Goal: Information Seeking & Learning: Check status

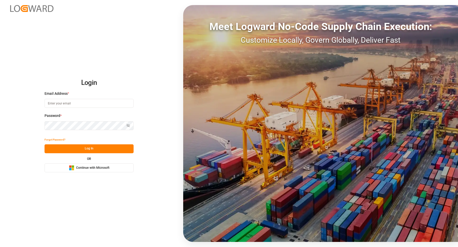
click at [115, 171] on button "Microsoft Logo Continue with Microsoft" at bounding box center [88, 167] width 89 height 9
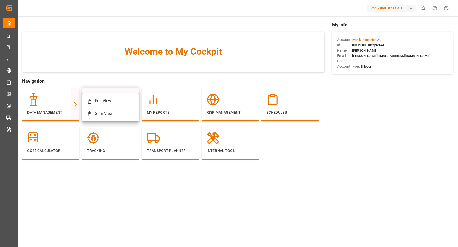
click at [114, 95] on div at bounding box center [110, 99] width 47 height 13
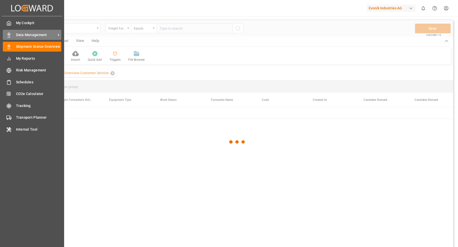
click at [27, 34] on span "Data Management" at bounding box center [36, 34] width 40 height 5
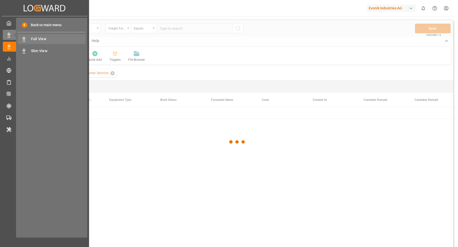
click at [56, 40] on span "Full View" at bounding box center [58, 38] width 55 height 5
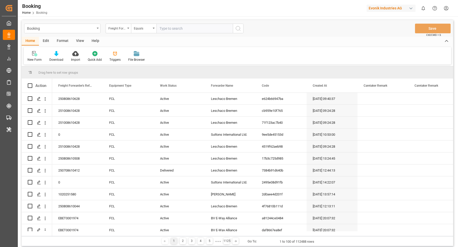
click at [65, 41] on div "Format" at bounding box center [62, 41] width 19 height 9
click at [40, 52] on div at bounding box center [34, 53] width 15 height 5
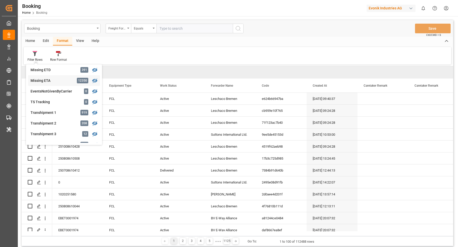
scroll to position [163, 0]
click at [59, 132] on div "Missing Empty Delivered Depot" at bounding box center [53, 133] width 44 height 5
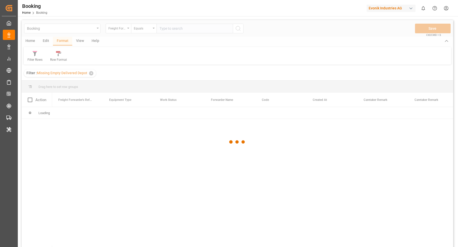
click at [78, 40] on div at bounding box center [237, 142] width 431 height 244
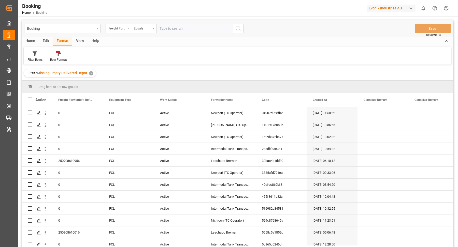
click at [81, 41] on div "View" at bounding box center [80, 41] width 16 height 9
click at [31, 58] on div "Default" at bounding box center [32, 59] width 10 height 5
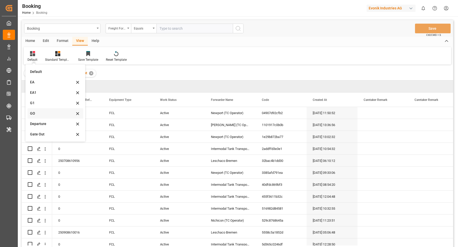
click at [48, 115] on div "GO" at bounding box center [52, 113] width 44 height 5
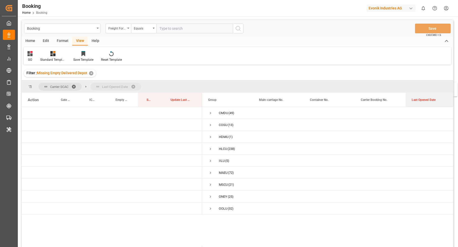
drag, startPoint x: 426, startPoint y: 99, endPoint x: 420, endPoint y: 86, distance: 13.3
click at [208, 147] on span "Press SPACE to select this row." at bounding box center [210, 149] width 5 height 5
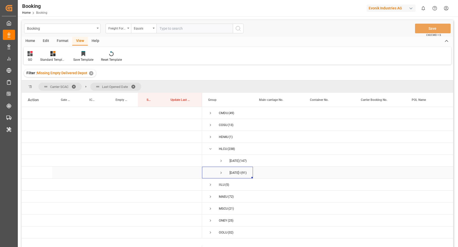
click at [220, 171] on span "Press SPACE to select this row." at bounding box center [221, 173] width 5 height 5
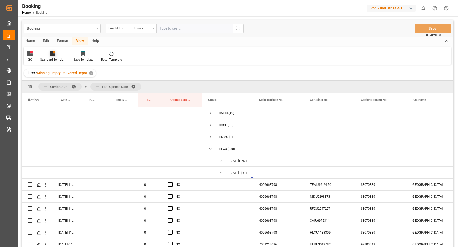
click at [36, 54] on div "Standard Templates" at bounding box center [52, 56] width 33 height 11
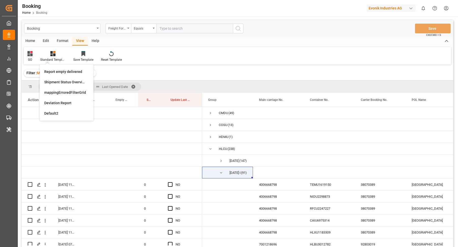
click at [28, 58] on div "GO" at bounding box center [29, 59] width 5 height 5
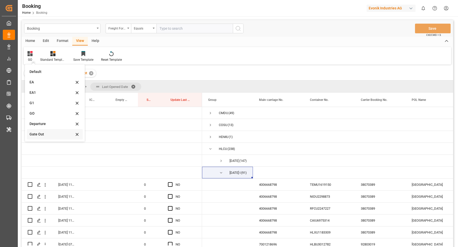
click at [46, 137] on div "Gate Out" at bounding box center [51, 134] width 44 height 5
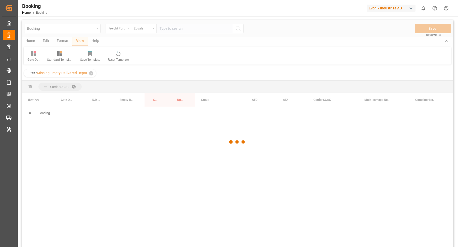
click at [276, 98] on div at bounding box center [237, 142] width 431 height 244
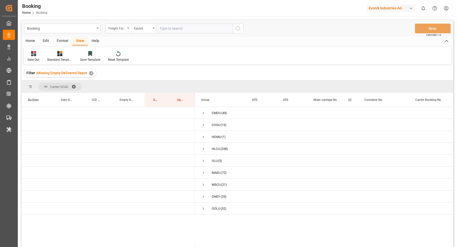
drag, startPoint x: 328, startPoint y: 98, endPoint x: 328, endPoint y: 90, distance: 8.2
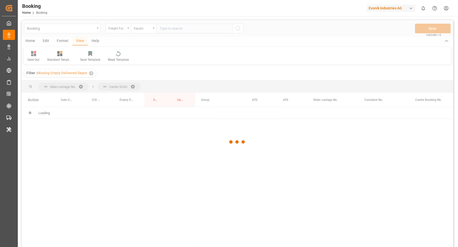
click at [82, 83] on div at bounding box center [237, 142] width 431 height 244
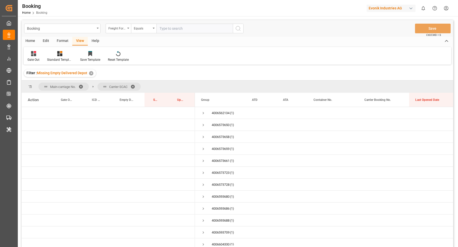
click at [83, 84] on span at bounding box center [83, 86] width 8 height 5
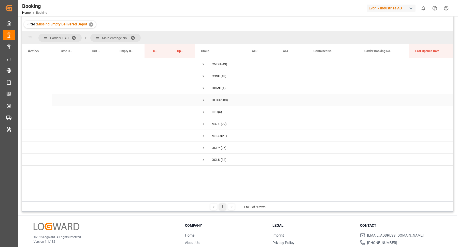
click at [204, 98] on span "Press SPACE to select this row." at bounding box center [203, 100] width 5 height 5
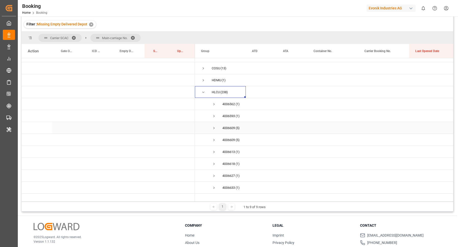
click at [212, 127] on span "Press SPACE to select this row." at bounding box center [213, 128] width 5 height 5
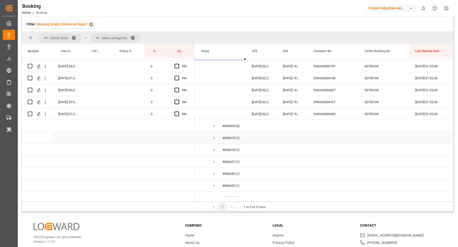
scroll to position [114, 0]
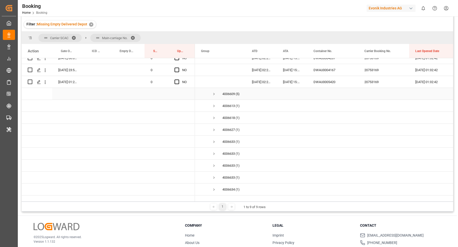
click at [214, 94] on span "Press SPACE to select this row." at bounding box center [213, 94] width 5 height 5
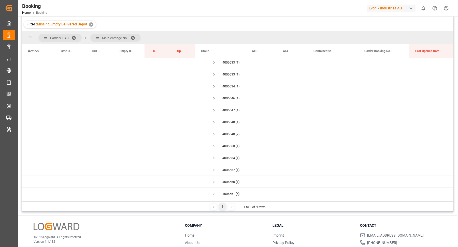
scroll to position [294, 0]
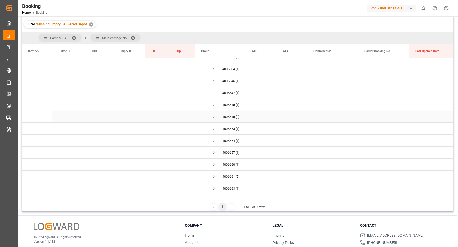
click at [214, 117] on span "Press SPACE to select this row." at bounding box center [213, 117] width 5 height 5
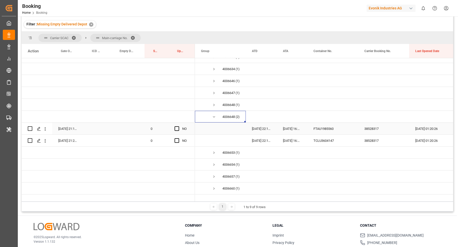
scroll to position [365, 0]
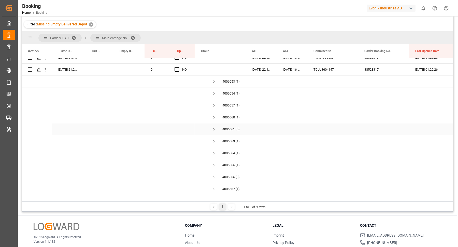
click at [214, 128] on span "Press SPACE to select this row." at bounding box center [213, 129] width 5 height 5
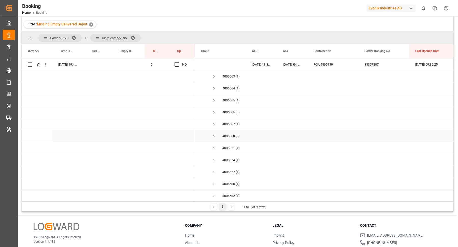
scroll to position [498, 0]
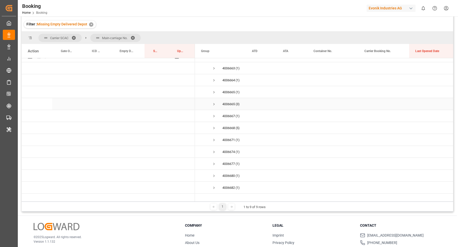
click at [212, 103] on span "Press SPACE to select this row." at bounding box center [213, 104] width 5 height 5
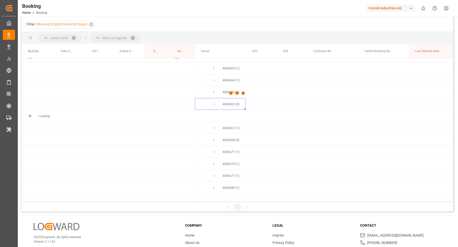
scroll to position [75, 0]
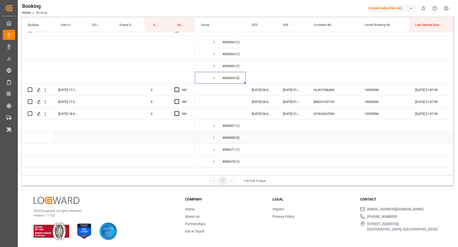
click at [215, 138] on span "Press SPACE to select this row." at bounding box center [213, 137] width 5 height 5
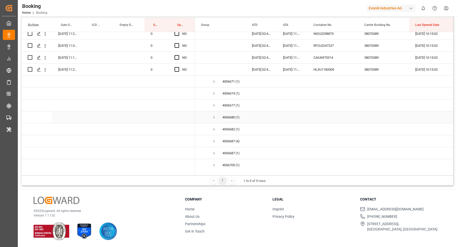
scroll to position [640, 0]
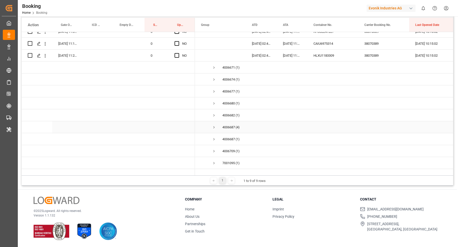
click at [214, 125] on span "Press SPACE to select this row." at bounding box center [213, 127] width 5 height 5
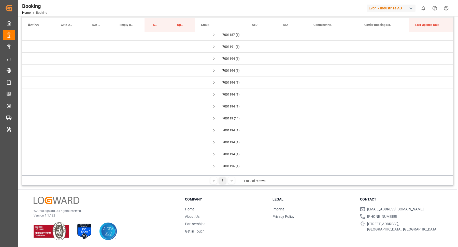
scroll to position [1043, 0]
click span "Press SPACE to select this row."
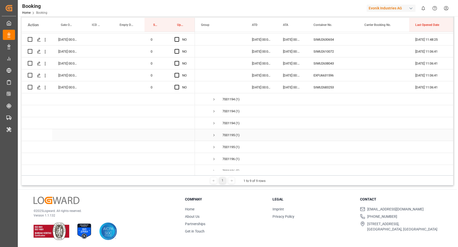
scroll to position [1291, 0]
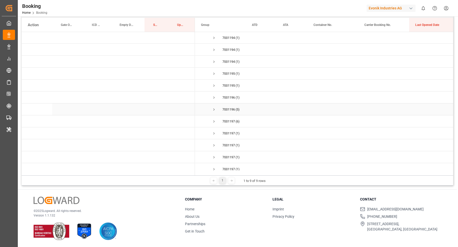
click span "Press SPACE to select this row."
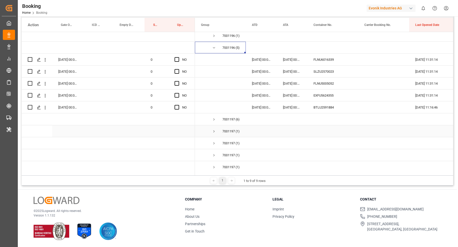
scroll to position [1376, 0]
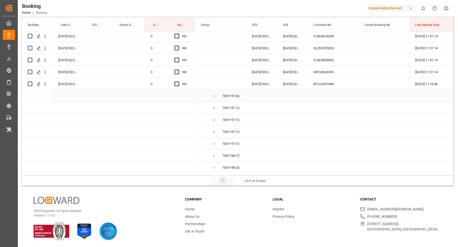
click span "Press SPACE to select this row."
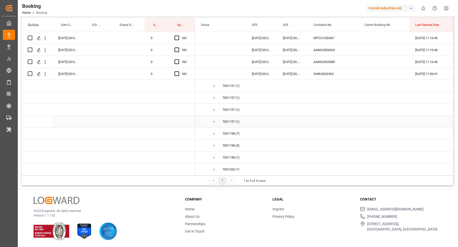
scroll to position [1493, 0]
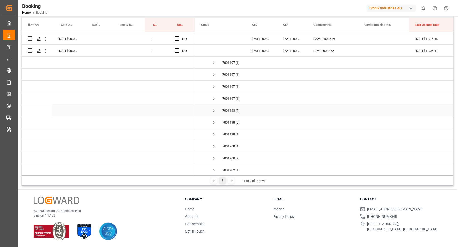
click span "Press SPACE to select this row."
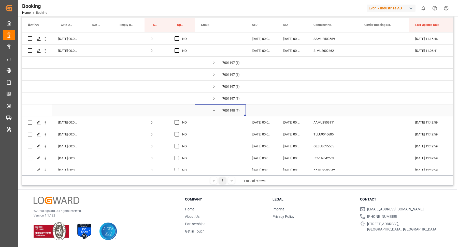
scroll to position [1569, 0]
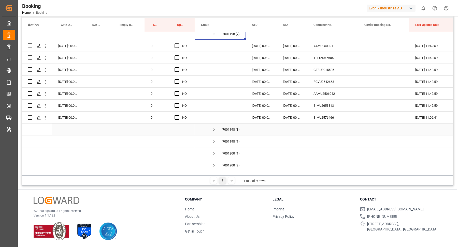
click span "Press SPACE to select this row."
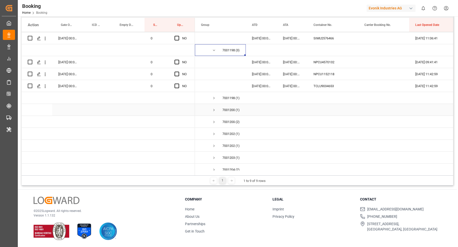
scroll to position [1671, 0]
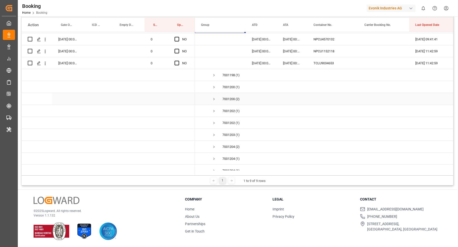
click span "Press SPACE to select this row."
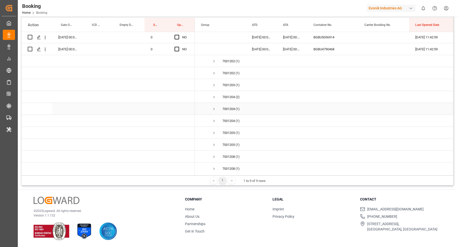
scroll to position [1749, 0]
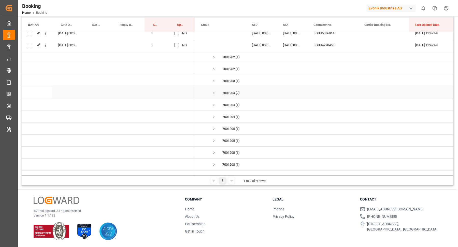
click span "Press SPACE to select this row."
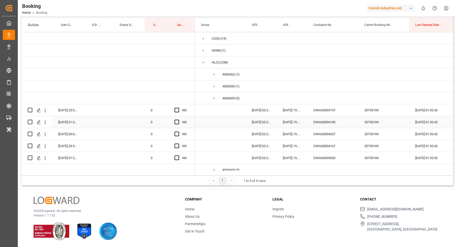
scroll to position [15, 0]
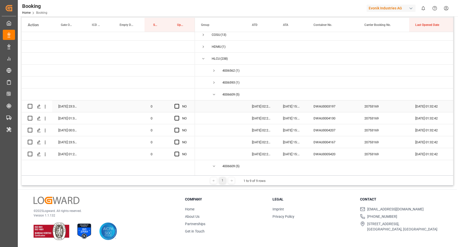
click div "20753169"
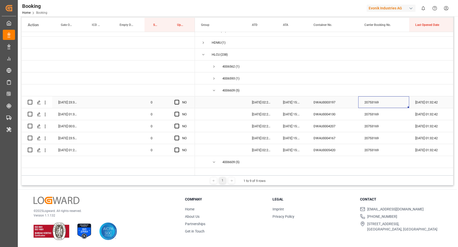
click span "Press SPACE to select this row."
click input "Press SPACE to select this row."
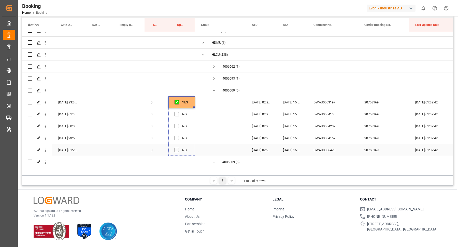
drag, startPoint x: 194, startPoint y: 107, endPoint x: 222, endPoint y: 146, distance: 48.4
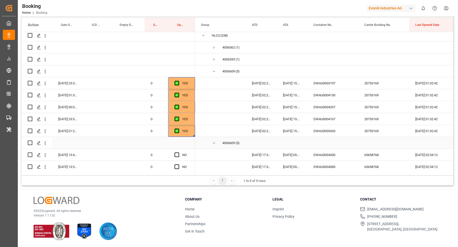
scroll to position [116, 0]
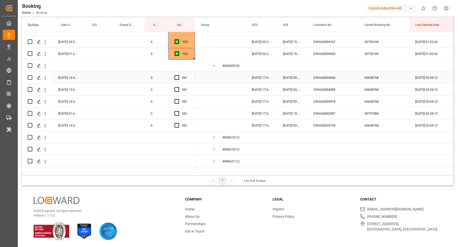
click div "65658768"
click div "30757384"
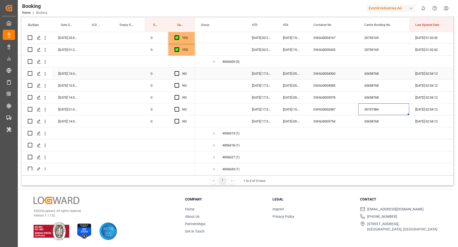
click span "Press SPACE to select this row."
click input "Press SPACE to select this row."
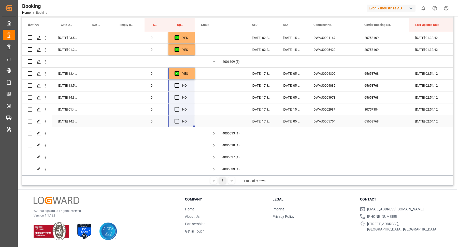
drag, startPoint x: 194, startPoint y: 77, endPoint x: 194, endPoint y: 123, distance: 46.0
click div "0 0"
click div "YES"
drag, startPoint x: 194, startPoint y: 78, endPoint x: 193, endPoint y: 119, distance: 41.2
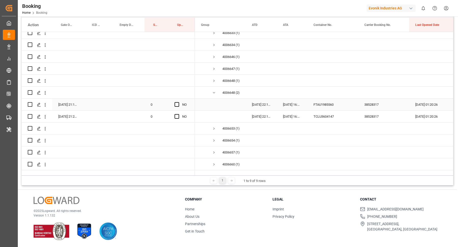
scroll to position [296, 0]
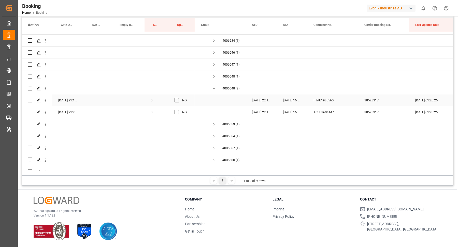
click div "38528317"
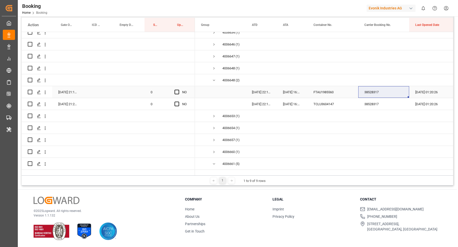
click at [323, 95] on div "FTAU1985560" at bounding box center [332, 92] width 51 height 12
click at [128, 90] on div "Press SPACE to select this row." at bounding box center [128, 92] width 34 height 12
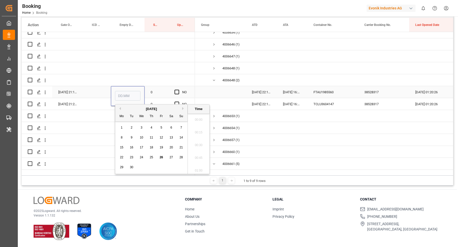
scroll to position [815, 0]
click at [161, 157] on span "26" at bounding box center [160, 158] width 3 height 4
type input "26.09.2025 00:00"
click at [314, 107] on div "TCLU3604147" at bounding box center [332, 104] width 51 height 12
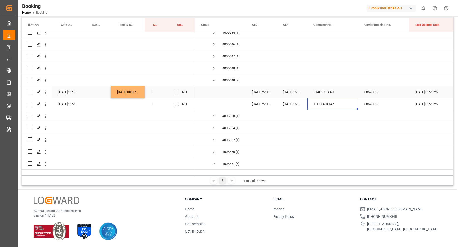
click at [126, 95] on div "[DATE] 00:00:00" at bounding box center [128, 92] width 34 height 12
drag, startPoint x: 143, startPoint y: 97, endPoint x: 143, endPoint y: 105, distance: 8.4
click at [177, 93] on span "Press SPACE to select this row." at bounding box center [176, 92] width 5 height 5
click at [178, 90] on input "Press SPACE to select this row." at bounding box center [178, 90] width 0 height 0
click at [178, 107] on div "Press SPACE to select this row." at bounding box center [178, 104] width 8 height 12
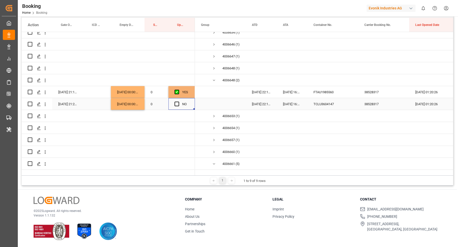
click at [178, 104] on span "Press SPACE to select this row." at bounding box center [176, 104] width 5 height 5
click at [178, 102] on input "Press SPACE to select this row." at bounding box center [178, 102] width 0 height 0
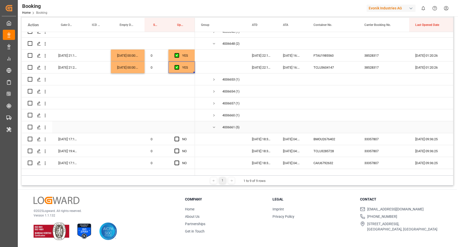
scroll to position [370, 0]
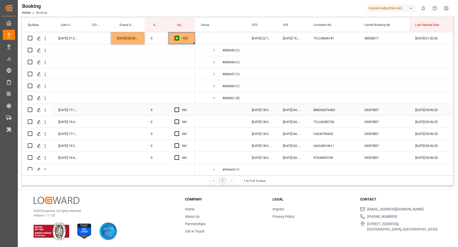
click at [368, 109] on div "33357807" at bounding box center [383, 110] width 51 height 12
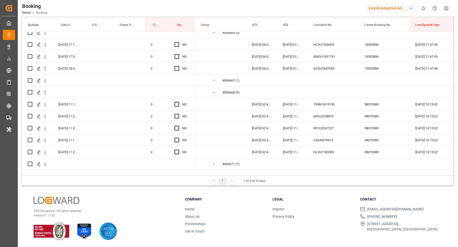
scroll to position [408, 0]
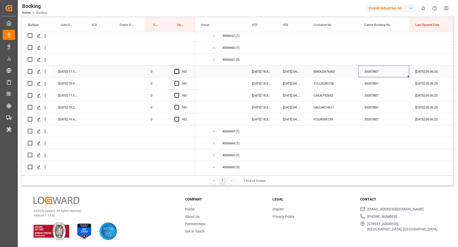
click at [176, 72] on span "Press SPACE to select this row." at bounding box center [176, 71] width 5 height 5
click at [178, 69] on input "Press SPACE to select this row." at bounding box center [178, 69] width 0 height 0
drag, startPoint x: 194, startPoint y: 76, endPoint x: 190, endPoint y: 117, distance: 40.8
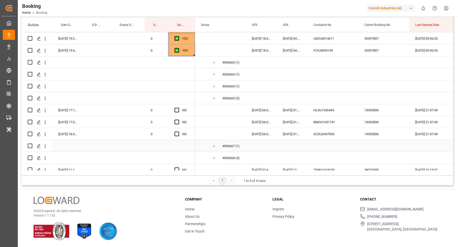
scroll to position [510, 0]
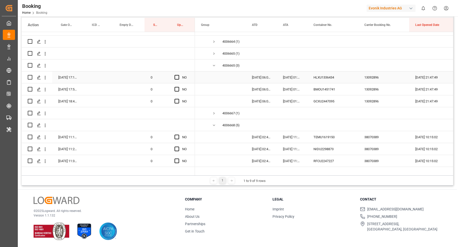
click at [376, 75] on div "13092896" at bounding box center [383, 77] width 51 height 12
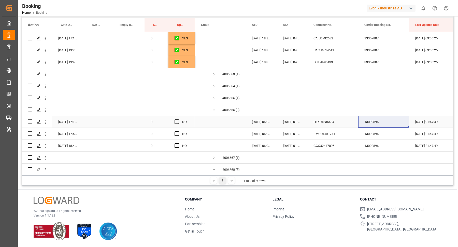
scroll to position [470, 0]
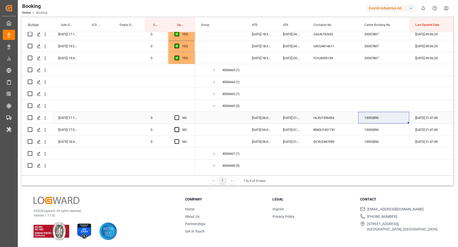
click at [177, 117] on span "Press SPACE to select this row." at bounding box center [176, 117] width 5 height 5
click at [178, 115] on input "Press SPACE to select this row." at bounding box center [178, 115] width 0 height 0
click at [177, 130] on span "Press SPACE to select this row." at bounding box center [176, 129] width 5 height 5
click at [178, 127] on input "Press SPACE to select this row." at bounding box center [178, 127] width 0 height 0
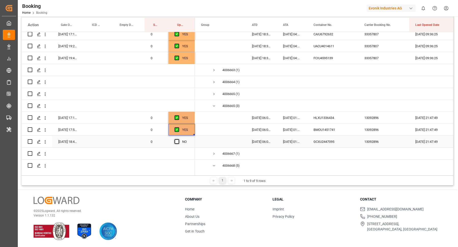
click at [178, 143] on span "Press SPACE to select this row." at bounding box center [176, 141] width 5 height 5
click at [178, 139] on input "Press SPACE to select this row." at bounding box center [178, 139] width 0 height 0
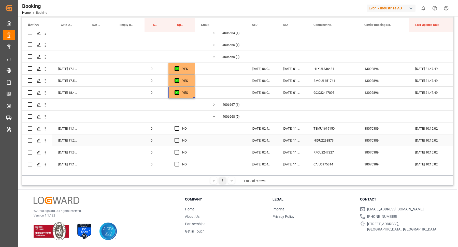
scroll to position [536, 0]
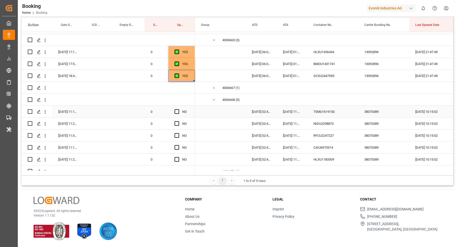
click at [380, 113] on div "38070389" at bounding box center [383, 112] width 51 height 12
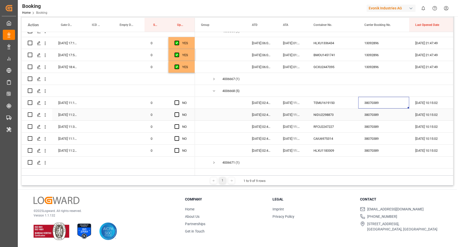
scroll to position [552, 0]
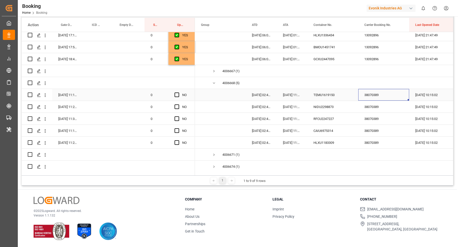
click at [316, 95] on div "TEMU1619150" at bounding box center [332, 95] width 51 height 12
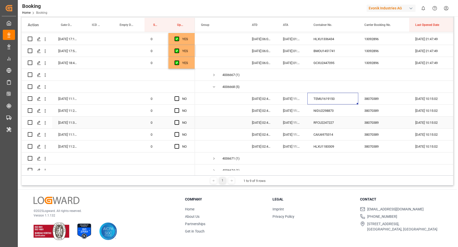
click at [327, 113] on div "NIDU2298873" at bounding box center [332, 111] width 51 height 12
click at [126, 111] on div "Press SPACE to select this row." at bounding box center [128, 111] width 34 height 12
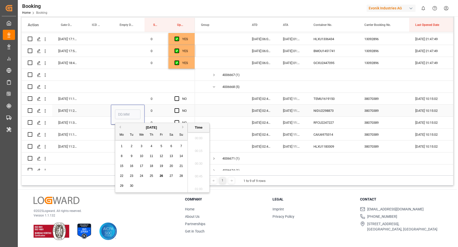
scroll to position [828, 0]
click at [161, 176] on span "26" at bounding box center [160, 176] width 3 height 4
type input "26.09.2025 00:00"
click at [340, 126] on div "RFCU2247227" at bounding box center [332, 123] width 51 height 12
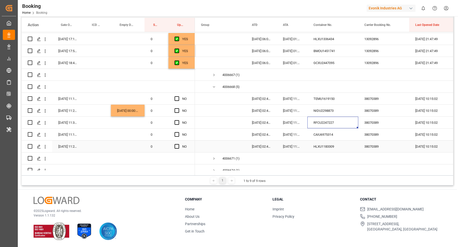
click at [345, 141] on div "HLXU1183309" at bounding box center [332, 147] width 51 height 12
click at [323, 137] on div "CAIU6975314" at bounding box center [332, 135] width 51 height 12
click at [328, 147] on div "HLXU1183309" at bounding box center [332, 147] width 51 height 12
click at [124, 147] on div "Press SPACE to select this row." at bounding box center [128, 147] width 34 height 12
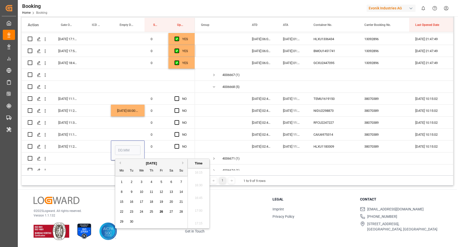
click at [161, 211] on span "26" at bounding box center [160, 212] width 3 height 4
type input "26.09.2025 00:00"
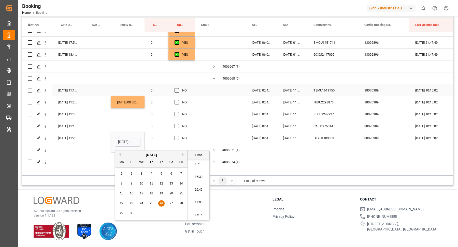
drag, startPoint x: 177, startPoint y: 95, endPoint x: 177, endPoint y: 91, distance: 3.3
click at [177, 95] on div "Press SPACE to select this row." at bounding box center [178, 91] width 8 height 12
click at [177, 91] on span "Press SPACE to select this row." at bounding box center [176, 90] width 5 height 5
click at [178, 88] on input "Press SPACE to select this row." at bounding box center [178, 88] width 0 height 0
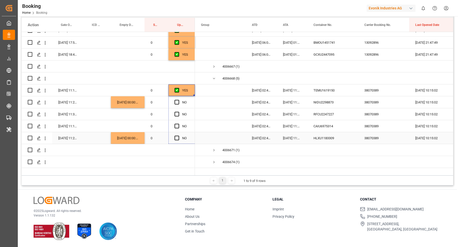
drag, startPoint x: 192, startPoint y: 127, endPoint x: 192, endPoint y: 134, distance: 7.1
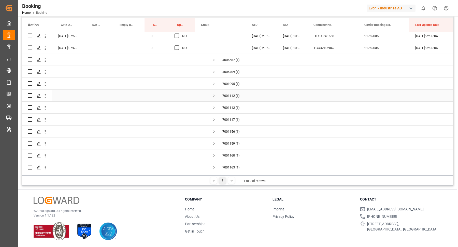
scroll to position [698, 0]
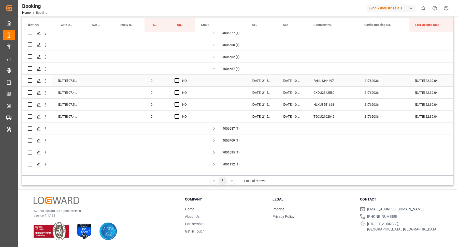
click at [368, 80] on div "21762036" at bounding box center [383, 81] width 51 height 12
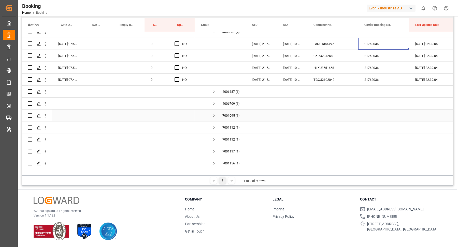
scroll to position [709, 0]
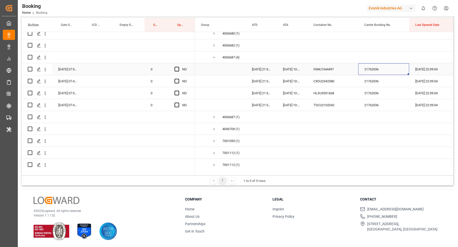
click at [177, 68] on span "Press SPACE to select this row." at bounding box center [176, 69] width 5 height 5
click at [178, 67] on input "Press SPACE to select this row." at bounding box center [178, 67] width 0 height 0
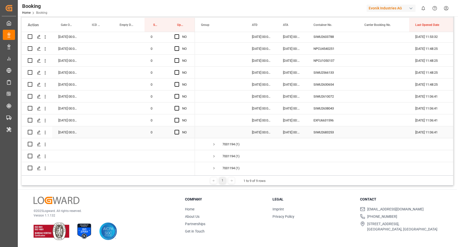
scroll to position [1083, 0]
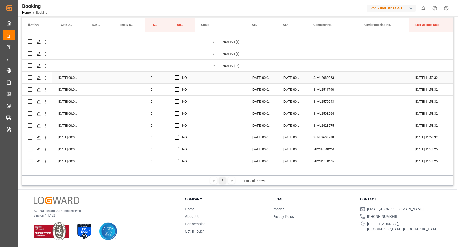
click at [324, 77] on div "SIMU2683063" at bounding box center [332, 78] width 51 height 12
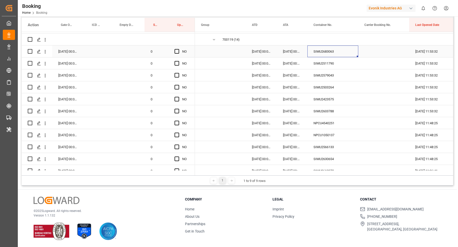
click at [335, 59] on div "SIMU2511790" at bounding box center [332, 63] width 51 height 12
click at [324, 75] on div "SIMU2579043" at bounding box center [332, 75] width 51 height 12
click at [323, 86] on div "SIMU2503264" at bounding box center [332, 87] width 51 height 12
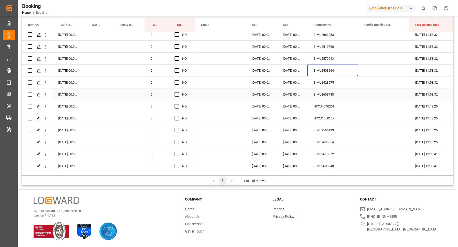
click at [328, 83] on div "SIMU2423575" at bounding box center [332, 83] width 51 height 12
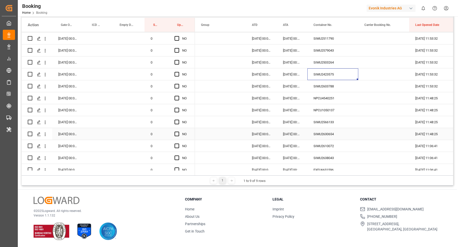
scroll to position [1139, 0]
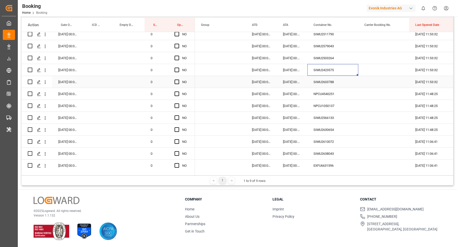
click at [331, 83] on div "SIMU2603788" at bounding box center [332, 82] width 51 height 12
click at [325, 90] on div "NPCU4540251" at bounding box center [332, 94] width 51 height 12
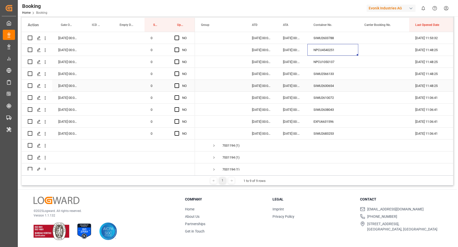
click at [332, 58] on div "NPCU1050137" at bounding box center [332, 62] width 51 height 12
click at [330, 75] on div "SIMU2566133" at bounding box center [332, 74] width 51 height 12
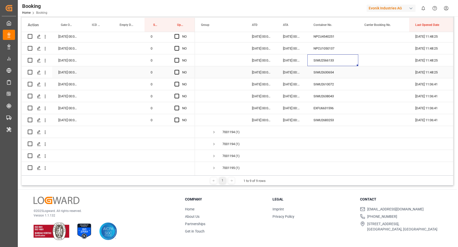
click at [334, 67] on div "SIMU2630654" at bounding box center [332, 72] width 51 height 12
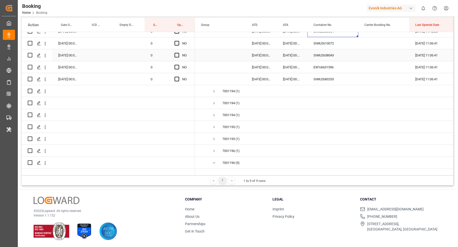
click at [328, 48] on div "SIMU2610072" at bounding box center [332, 43] width 51 height 12
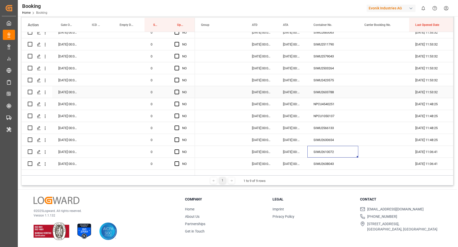
scroll to position [1037, 0]
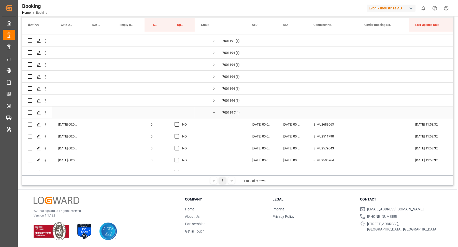
click at [176, 124] on span "Press SPACE to select this row." at bounding box center [176, 124] width 5 height 5
click at [178, 122] on input "Press SPACE to select this row." at bounding box center [178, 122] width 0 height 0
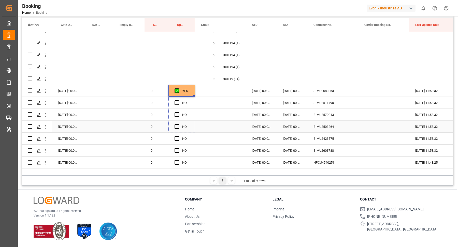
drag, startPoint x: 194, startPoint y: 95, endPoint x: 232, endPoint y: 125, distance: 48.7
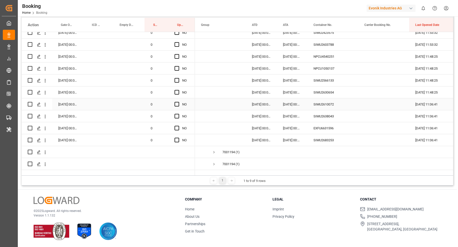
scroll to position [1151, 0]
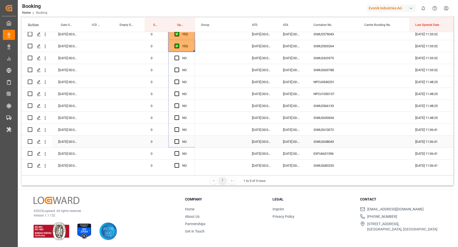
drag, startPoint x: 194, startPoint y: 50, endPoint x: 217, endPoint y: 146, distance: 98.2
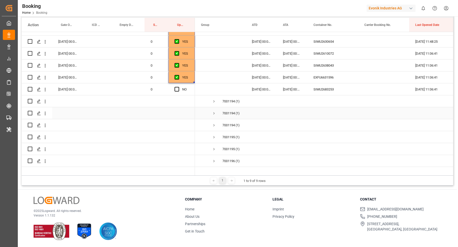
scroll to position [1231, 0]
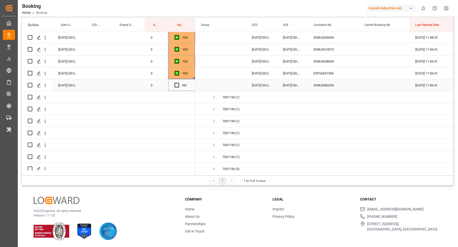
drag, startPoint x: 194, startPoint y: 78, endPoint x: 193, endPoint y: 88, distance: 9.9
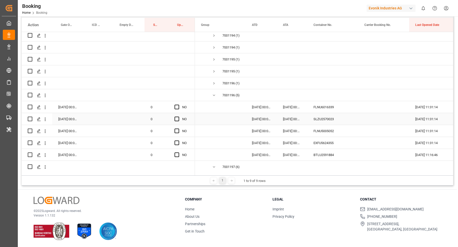
scroll to position [1332, 0]
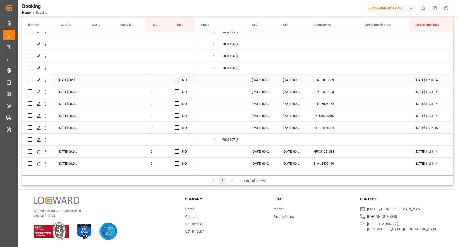
click at [337, 80] on div "FLNU6016339" at bounding box center [332, 80] width 51 height 12
drag, startPoint x: 307, startPoint y: 130, endPoint x: 351, endPoint y: 130, distance: 44.5
click at [307, 130] on div "BTLU2591884" at bounding box center [332, 128] width 51 height 12
click at [322, 81] on div "FLNU6016339" at bounding box center [332, 80] width 51 height 12
drag, startPoint x: 336, startPoint y: 90, endPoint x: 360, endPoint y: 100, distance: 25.3
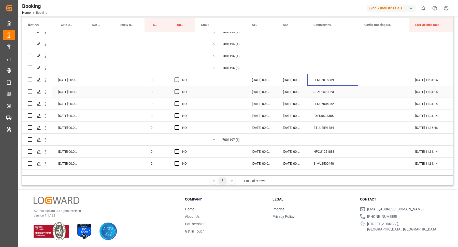
click at [336, 90] on div "SLZU2570023" at bounding box center [332, 92] width 51 height 12
click at [334, 109] on div "FLNU5005052" at bounding box center [332, 104] width 51 height 12
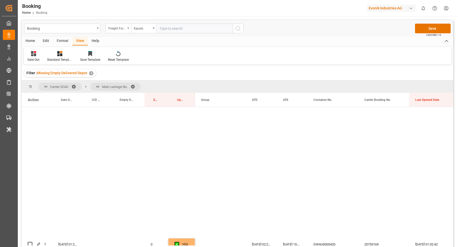
scroll to position [1332, 0]
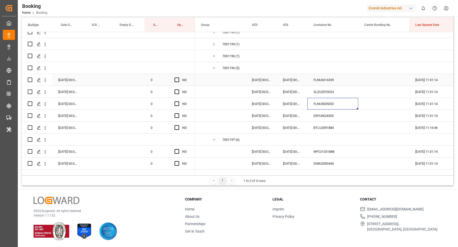
drag, startPoint x: 178, startPoint y: 81, endPoint x: 201, endPoint y: 85, distance: 23.2
click at [178, 81] on span "Press SPACE to select this row." at bounding box center [176, 80] width 5 height 5
click at [178, 78] on input "Press SPACE to select this row." at bounding box center [178, 78] width 0 height 0
drag, startPoint x: 194, startPoint y: 84, endPoint x: 193, endPoint y: 127, distance: 42.7
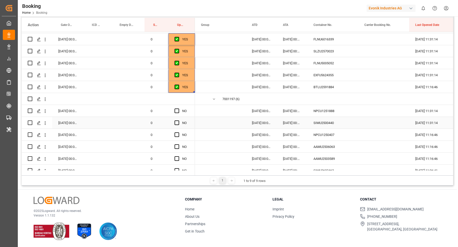
scroll to position [1381, 0]
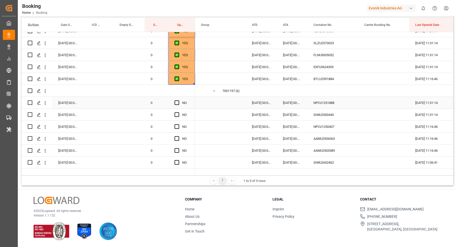
click at [327, 107] on div "NPCU1251888" at bounding box center [332, 103] width 51 height 12
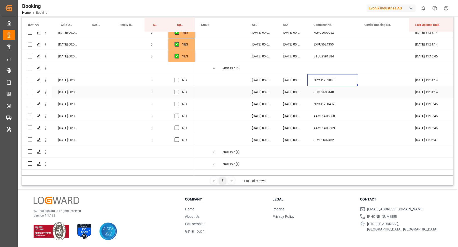
click at [322, 95] on div "SIMU2500440" at bounding box center [332, 92] width 51 height 12
click at [317, 95] on div "SIMU2500440" at bounding box center [332, 92] width 51 height 12
click at [340, 104] on div "NPCU1250407" at bounding box center [332, 104] width 51 height 12
click at [328, 117] on div "AAMU2506063" at bounding box center [332, 116] width 51 height 12
click at [319, 119] on div "AAMU2506063" at bounding box center [332, 116] width 51 height 12
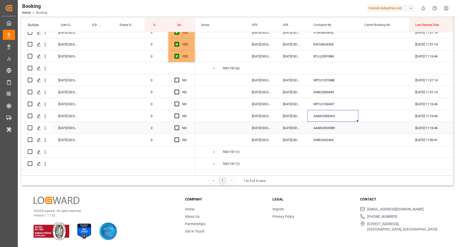
click at [326, 126] on div "AAMU2503589" at bounding box center [332, 128] width 51 height 12
click at [338, 130] on div "AAMU2503589" at bounding box center [332, 128] width 51 height 12
click at [339, 130] on div "AAMU2503589" at bounding box center [332, 128] width 51 height 12
click at [341, 146] on div "Press SPACE to select this row." at bounding box center [332, 152] width 51 height 12
click at [323, 135] on div "SIMU2602462" at bounding box center [332, 140] width 51 height 12
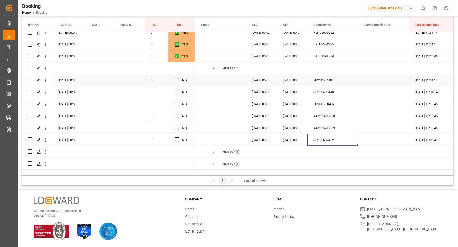
click at [176, 79] on span "Press SPACE to select this row." at bounding box center [176, 80] width 5 height 5
click at [178, 78] on input "Press SPACE to select this row." at bounding box center [178, 78] width 0 height 0
drag, startPoint x: 194, startPoint y: 84, endPoint x: 250, endPoint y: 132, distance: 74.1
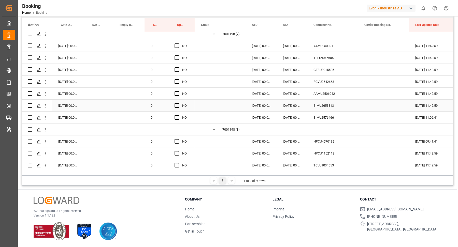
scroll to position [1561, 0]
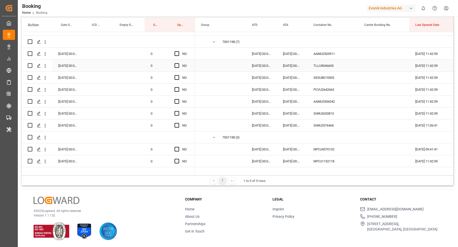
click at [326, 57] on div "AAMU2503911" at bounding box center [332, 54] width 51 height 12
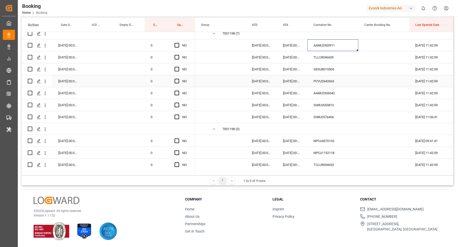
click at [329, 61] on div "TLLU9046605" at bounding box center [332, 57] width 51 height 12
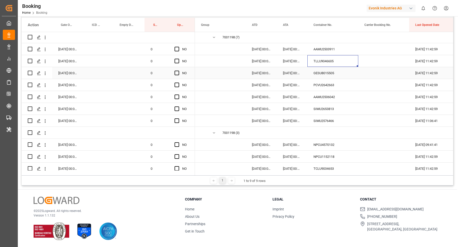
click at [331, 78] on div "GESU8015505" at bounding box center [332, 73] width 51 height 12
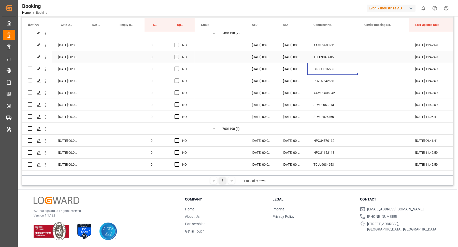
scroll to position [1562, 0]
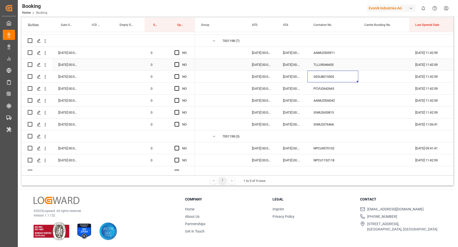
click at [176, 52] on span "Press SPACE to select this row." at bounding box center [176, 52] width 5 height 5
click at [178, 50] on input "Press SPACE to select this row." at bounding box center [178, 50] width 0 height 0
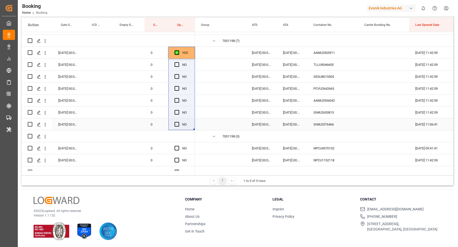
drag, startPoint x: 189, startPoint y: 120, endPoint x: 189, endPoint y: 124, distance: 3.3
click at [188, 51] on div "YES" at bounding box center [185, 53] width 7 height 12
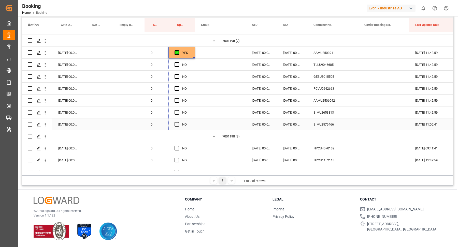
drag, startPoint x: 194, startPoint y: 57, endPoint x: 194, endPoint y: 120, distance: 62.8
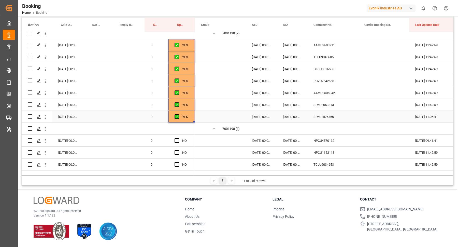
scroll to position [1636, 0]
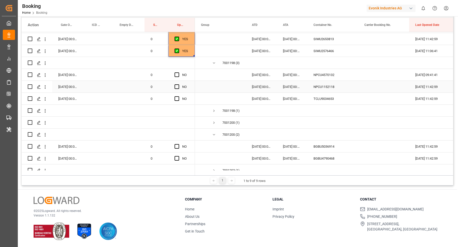
click at [328, 78] on div "NPCU4570132" at bounding box center [332, 75] width 51 height 12
click at [322, 86] on div "NPCU1152118" at bounding box center [332, 87] width 51 height 12
click at [332, 100] on div "TCLU9034653" at bounding box center [332, 99] width 51 height 12
click at [177, 75] on span "Press SPACE to select this row." at bounding box center [176, 74] width 5 height 5
click at [178, 72] on input "Press SPACE to select this row." at bounding box center [178, 72] width 0 height 0
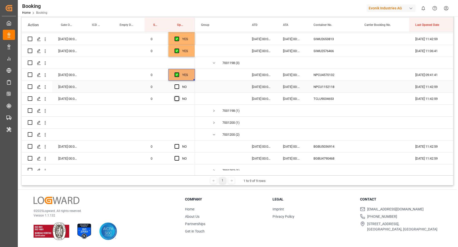
click at [178, 87] on span "Press SPACE to select this row." at bounding box center [176, 86] width 5 height 5
click at [178, 84] on input "Press SPACE to select this row." at bounding box center [178, 84] width 0 height 0
click at [178, 97] on span "Press SPACE to select this row." at bounding box center [176, 98] width 5 height 5
click at [178, 96] on input "Press SPACE to select this row." at bounding box center [178, 96] width 0 height 0
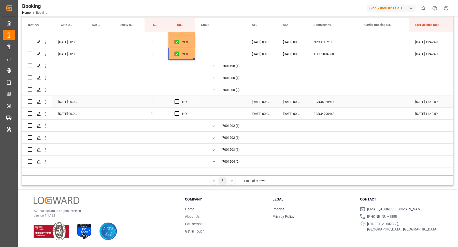
click at [330, 102] on div "BGBU5036914" at bounding box center [332, 102] width 51 height 12
click at [332, 113] on div "BGBU4790468" at bounding box center [332, 114] width 51 height 12
click at [177, 113] on span "Press SPACE to select this row." at bounding box center [176, 113] width 5 height 5
click at [178, 111] on input "Press SPACE to select this row." at bounding box center [178, 111] width 0 height 0
click at [178, 101] on span "Press SPACE to select this row." at bounding box center [176, 101] width 5 height 5
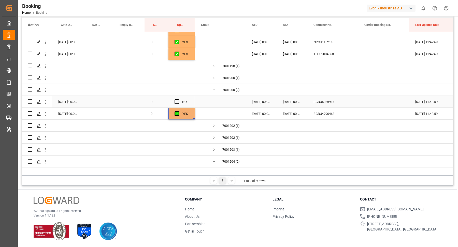
click at [178, 99] on input "Press SPACE to select this row." at bounding box center [178, 99] width 0 height 0
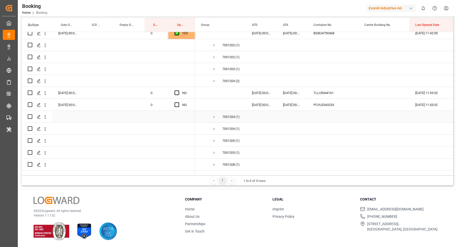
scroll to position [1753, 0]
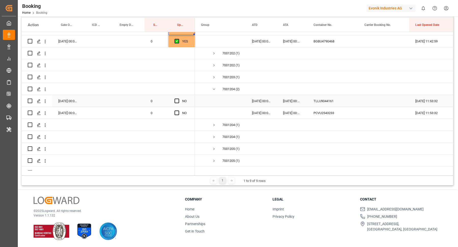
drag, startPoint x: 323, startPoint y: 100, endPoint x: 336, endPoint y: 104, distance: 14.1
click at [323, 100] on div "TLLU9044161" at bounding box center [332, 101] width 51 height 12
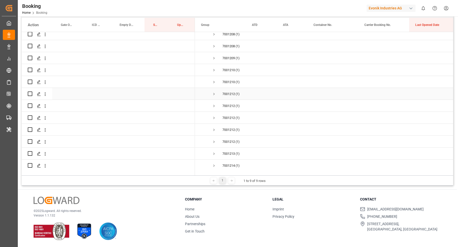
scroll to position [1818, 0]
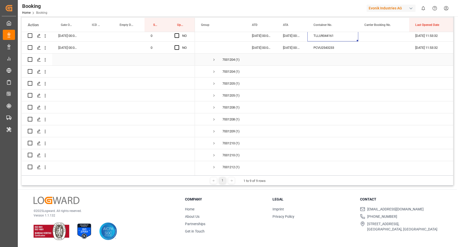
click at [330, 55] on div "Press SPACE to select this row." at bounding box center [332, 60] width 51 height 12
click at [331, 50] on div "PCVU2543233" at bounding box center [332, 48] width 51 height 12
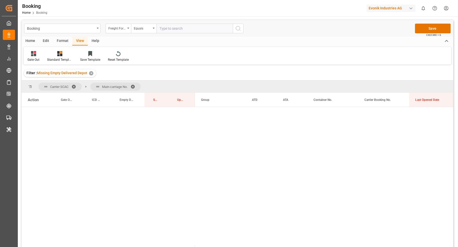
scroll to position [1818, 0]
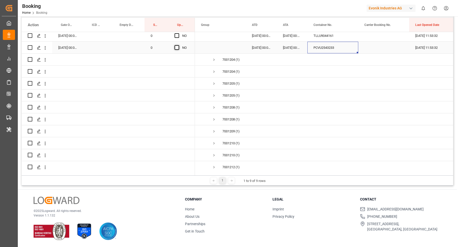
click at [175, 46] on span "Press SPACE to select this row." at bounding box center [176, 47] width 5 height 5
click at [178, 45] on input "Press SPACE to select this row." at bounding box center [178, 45] width 0 height 0
click at [174, 35] on span "Press SPACE to select this row." at bounding box center [176, 35] width 5 height 5
click at [178, 33] on input "Press SPACE to select this row." at bounding box center [178, 33] width 0 height 0
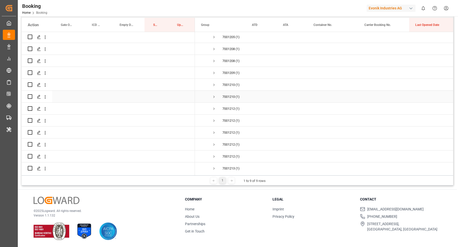
scroll to position [1822, 0]
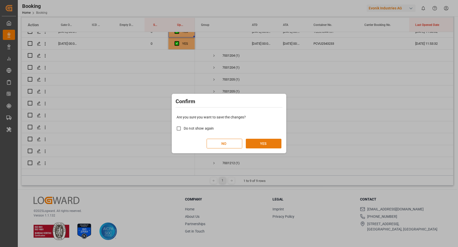
click at [269, 142] on button "YES" at bounding box center [264, 144] width 36 height 10
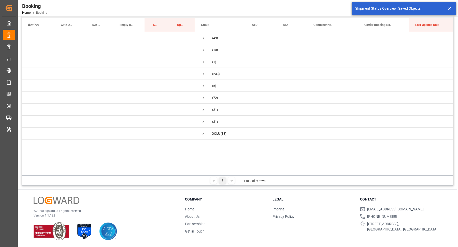
scroll to position [0, 0]
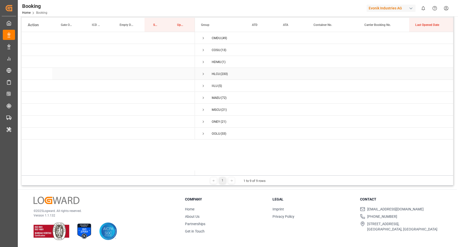
click at [205, 74] on span "Press SPACE to select this row." at bounding box center [203, 74] width 5 height 5
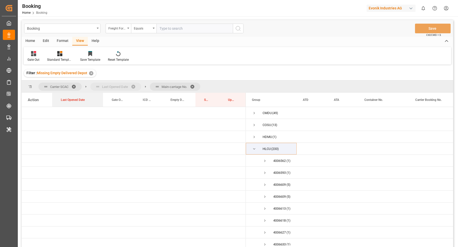
drag, startPoint x: 425, startPoint y: 99, endPoint x: 124, endPoint y: 84, distance: 301.6
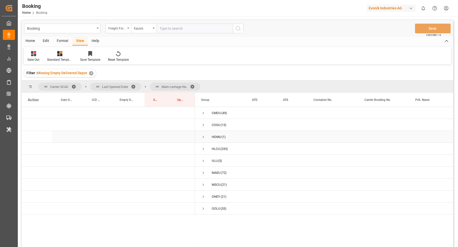
click at [202, 137] on span "Press SPACE to select this row." at bounding box center [203, 137] width 5 height 5
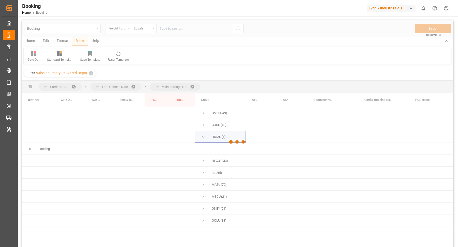
click at [204, 136] on div at bounding box center [237, 142] width 431 height 244
click at [203, 136] on div at bounding box center [237, 142] width 431 height 244
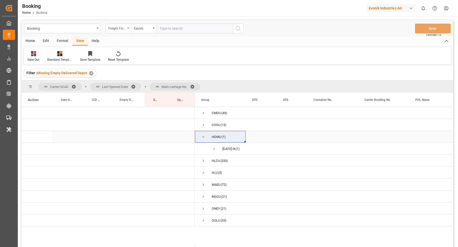
click at [203, 136] on span "Press SPACE to select this row." at bounding box center [203, 137] width 5 height 5
click at [203, 148] on span "Press SPACE to select this row." at bounding box center [203, 149] width 5 height 5
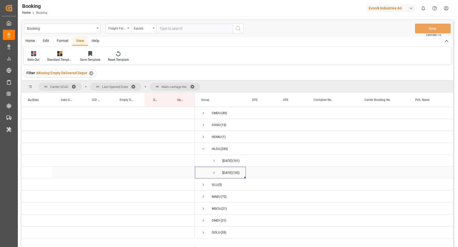
click at [215, 171] on span "Press SPACE to select this row." at bounding box center [213, 173] width 5 height 5
click at [194, 85] on span at bounding box center [194, 86] width 8 height 5
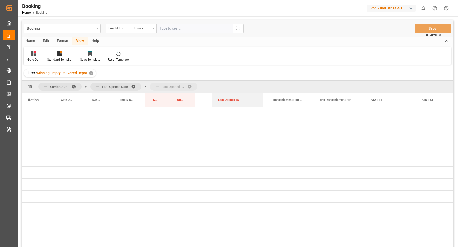
drag, startPoint x: 227, startPoint y: 97, endPoint x: 229, endPoint y: 88, distance: 9.9
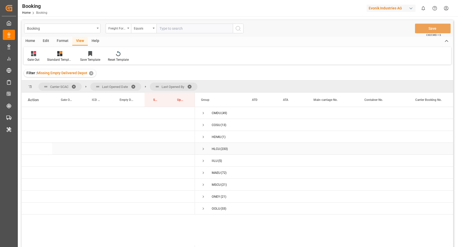
click at [202, 147] on span "Press SPACE to select this row." at bounding box center [203, 149] width 5 height 5
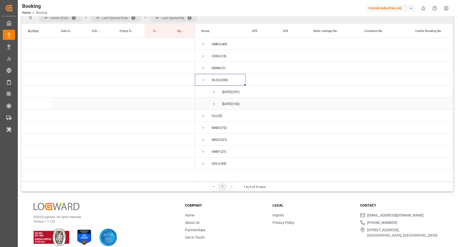
click at [211, 102] on span "26.09.2025 00:00:00 (132)" at bounding box center [220, 103] width 39 height 11
click at [212, 104] on span "Press SPACE to select this row." at bounding box center [213, 104] width 5 height 5
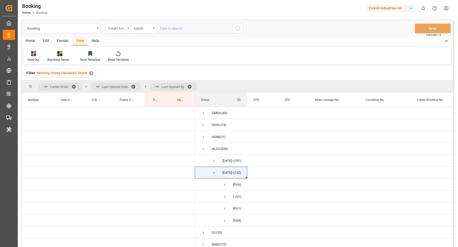
drag, startPoint x: 245, startPoint y: 98, endPoint x: 276, endPoint y: 99, distance: 30.8
click at [248, 99] on div at bounding box center [247, 100] width 2 height 14
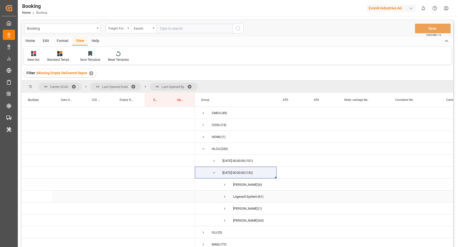
click at [224, 194] on span "Press SPACE to select this row." at bounding box center [224, 196] width 5 height 5
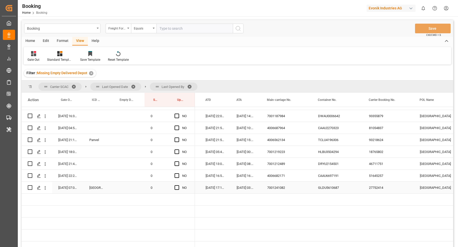
click at [271, 190] on div "7001241082" at bounding box center [286, 188] width 51 height 12
click at [331, 190] on div "GLDU5610687" at bounding box center [337, 188] width 51 height 12
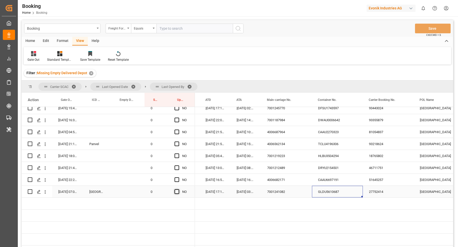
click at [177, 193] on span "Press SPACE to select this row." at bounding box center [176, 191] width 5 height 5
click at [178, 189] on input "Press SPACE to select this row." at bounding box center [178, 189] width 0 height 0
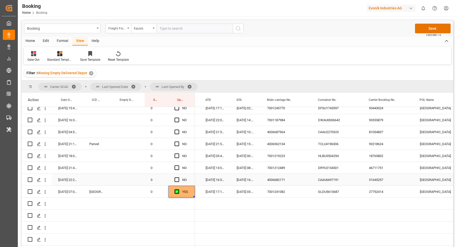
click at [313, 179] on div "CAAU6697191" at bounding box center [337, 180] width 51 height 12
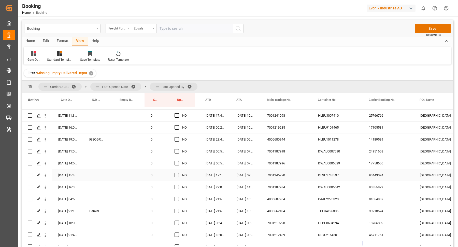
scroll to position [742, 0]
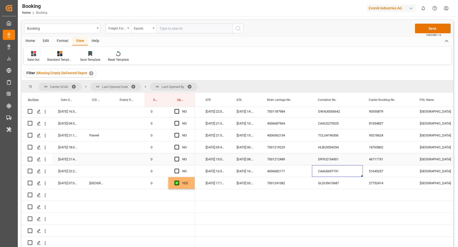
click at [340, 160] on div "DRYU2154501" at bounding box center [337, 159] width 51 height 12
drag, startPoint x: 177, startPoint y: 170, endPoint x: 177, endPoint y: 165, distance: 5.1
click at [177, 170] on div "Press SPACE to select this row." at bounding box center [178, 171] width 8 height 12
click at [179, 159] on div "Press SPACE to select this row." at bounding box center [178, 160] width 8 height 12
click at [179, 170] on div "Press SPACE to select this row." at bounding box center [178, 171] width 8 height 12
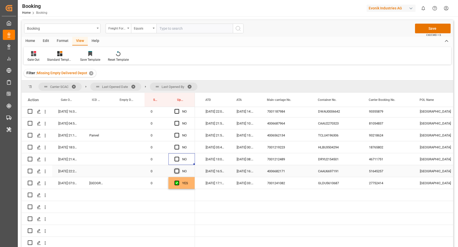
click at [178, 170] on span "Press SPACE to select this row." at bounding box center [176, 171] width 5 height 5
click at [178, 169] on input "Press SPACE to select this row." at bounding box center [178, 169] width 0 height 0
click at [177, 160] on span "Press SPACE to select this row." at bounding box center [176, 159] width 5 height 5
click at [178, 157] on input "Press SPACE to select this row." at bounding box center [178, 157] width 0 height 0
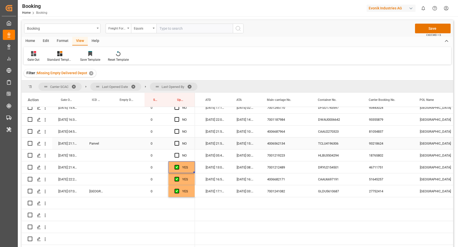
scroll to position [726, 0]
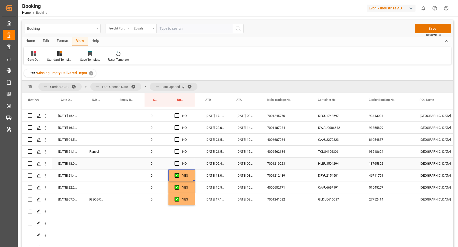
click at [334, 164] on div "HLBU3504294" at bounding box center [337, 164] width 51 height 12
drag, startPoint x: 175, startPoint y: 162, endPoint x: 226, endPoint y: 166, distance: 51.3
click at [176, 162] on span "Press SPACE to select this row." at bounding box center [176, 163] width 5 height 5
click at [178, 161] on input "Press SPACE to select this row." at bounding box center [178, 161] width 0 height 0
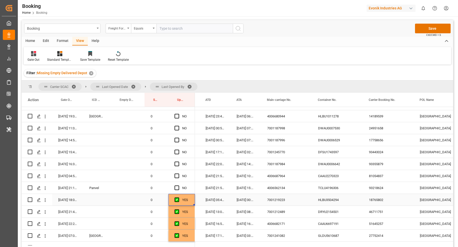
click at [329, 188] on div "TCLU4196306" at bounding box center [337, 188] width 51 height 12
drag, startPoint x: 45, startPoint y: 188, endPoint x: 58, endPoint y: 194, distance: 14.5
click at [45, 188] on icon "open menu" at bounding box center [45, 188] width 1 height 4
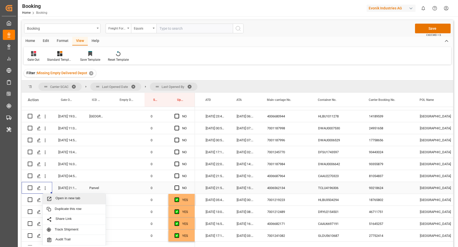
click at [58, 194] on div "Open in new tab" at bounding box center [74, 199] width 63 height 11
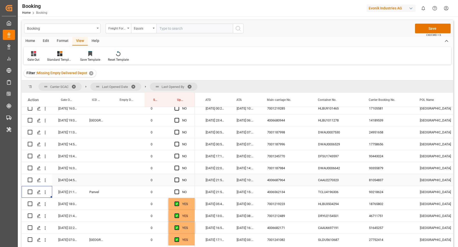
click at [338, 181] on div "CAAU2270323" at bounding box center [337, 180] width 51 height 12
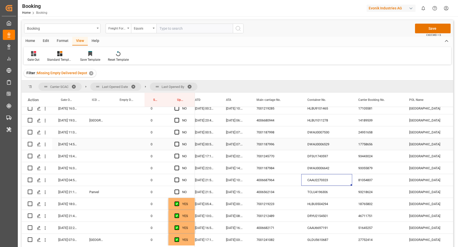
scroll to position [0, 84]
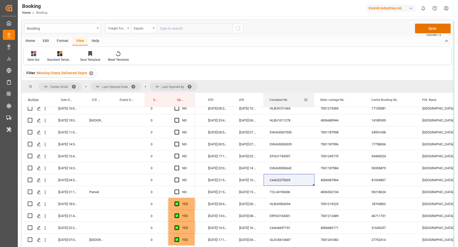
drag, startPoint x: 331, startPoint y: 100, endPoint x: 282, endPoint y: 101, distance: 49.3
click at [282, 101] on span "Container No." at bounding box center [278, 100] width 19 height 4
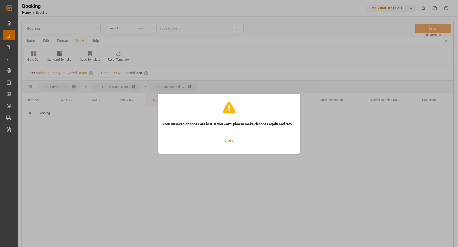
click at [229, 143] on button "Close" at bounding box center [228, 141] width 17 height 10
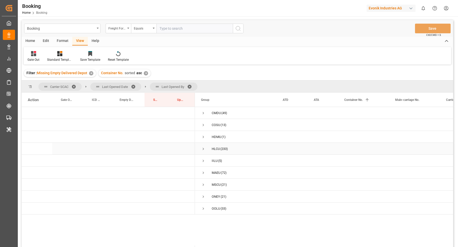
click at [203, 150] on span "Press SPACE to select this row." at bounding box center [203, 149] width 5 height 5
click at [216, 170] on span "26.09.2025 00:00:00 (132)" at bounding box center [235, 172] width 69 height 11
click at [215, 172] on span "Press SPACE to select this row." at bounding box center [213, 173] width 5 height 5
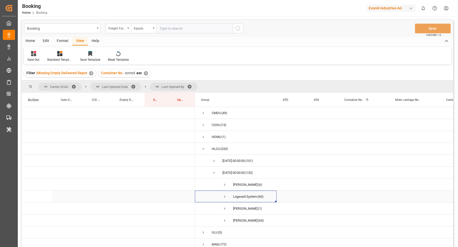
click at [225, 195] on span "Press SPACE to select this row." at bounding box center [224, 196] width 5 height 5
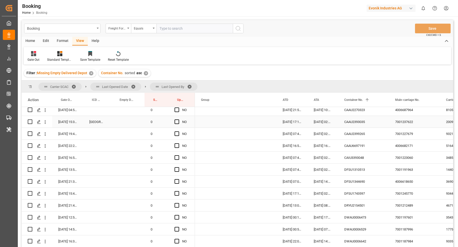
scroll to position [30, 0]
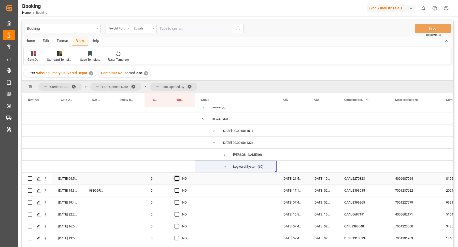
click at [178, 178] on span "Press SPACE to select this row." at bounding box center [176, 178] width 5 height 5
click at [178, 176] on input "Press SPACE to select this row." at bounding box center [178, 176] width 0 height 0
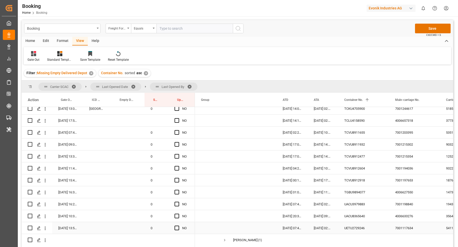
scroll to position [722, 0]
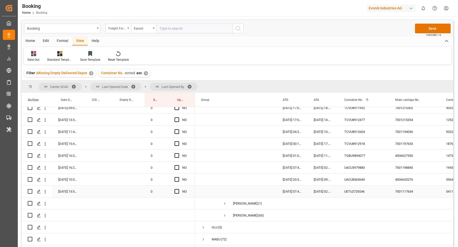
click at [414, 191] on div "7001117634" at bounding box center [414, 192] width 51 height 12
click at [368, 96] on div "Container No. 1" at bounding box center [361, 100] width 34 height 14
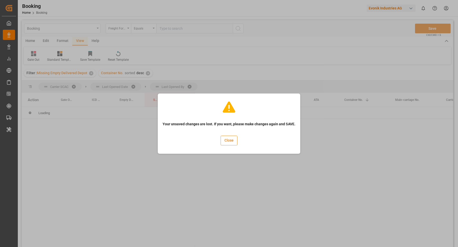
click at [225, 143] on button "Close" at bounding box center [228, 141] width 17 height 10
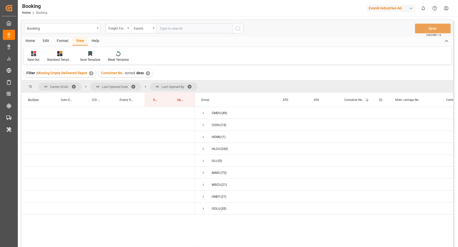
click at [365, 99] on span at bounding box center [367, 100] width 5 height 5
click at [203, 147] on span "Press SPACE to select this row." at bounding box center [203, 149] width 5 height 5
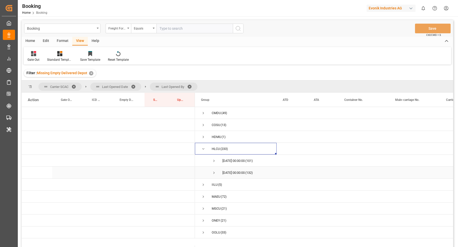
click at [215, 171] on span "Press SPACE to select this row." at bounding box center [213, 173] width 5 height 5
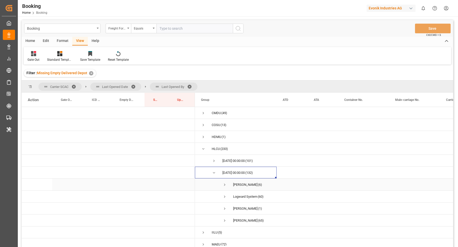
scroll to position [45, 0]
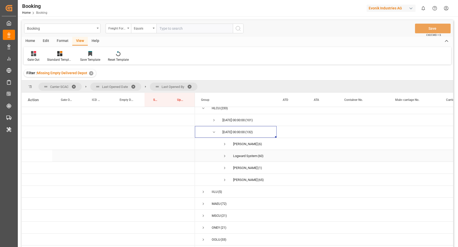
click at [224, 154] on span "Press SPACE to select this row." at bounding box center [224, 156] width 5 height 5
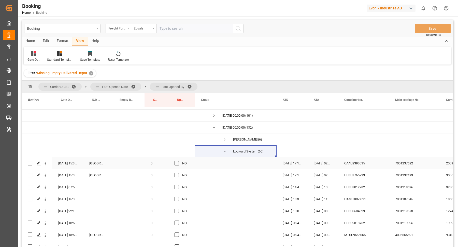
scroll to position [692, 0]
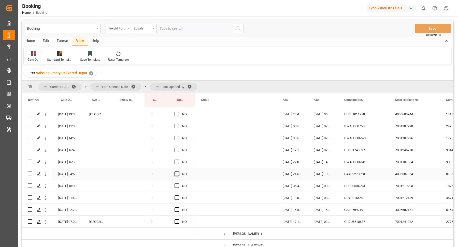
click at [176, 174] on span "Press SPACE to select this row." at bounding box center [176, 174] width 5 height 5
click at [178, 172] on input "Press SPACE to select this row." at bounding box center [178, 172] width 0 height 0
click at [179, 188] on div "Press SPACE to select this row." at bounding box center [178, 186] width 8 height 12
click at [190, 170] on div "YES" at bounding box center [181, 174] width 26 height 12
drag, startPoint x: 194, startPoint y: 179, endPoint x: 190, endPoint y: 219, distance: 40.6
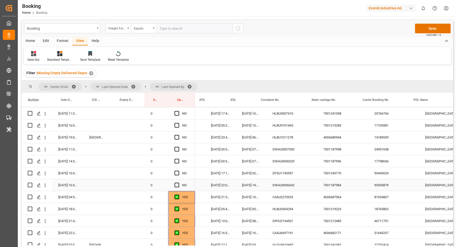
scroll to position [0, 89]
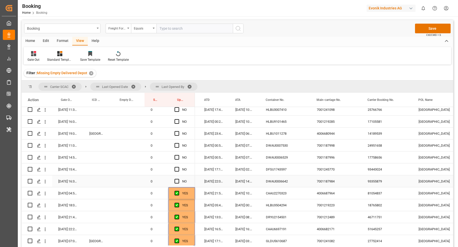
click at [280, 181] on div "DWAU0006642" at bounding box center [285, 181] width 51 height 12
click at [277, 164] on div "DFSU1743597" at bounding box center [285, 169] width 51 height 12
click at [177, 180] on span "Press SPACE to select this row." at bounding box center [176, 181] width 5 height 5
click at [178, 179] on input "Press SPACE to select this row." at bounding box center [178, 179] width 0 height 0
drag, startPoint x: 176, startPoint y: 168, endPoint x: 194, endPoint y: 174, distance: 18.4
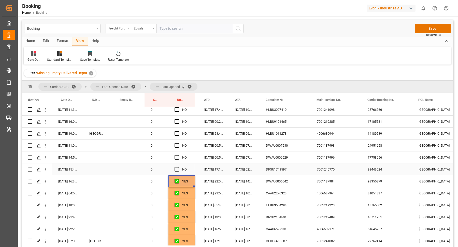
click at [176, 168] on span "Press SPACE to select this row." at bounding box center [176, 169] width 5 height 5
click at [178, 167] on input "Press SPACE to select this row." at bounding box center [178, 167] width 0 height 0
click at [295, 174] on div "DWAU0006529" at bounding box center [285, 170] width 51 height 12
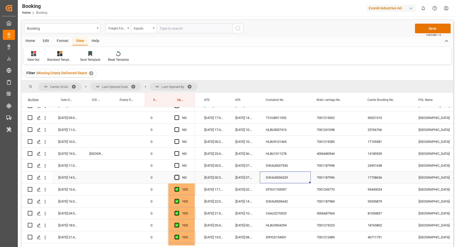
click at [178, 176] on span "Press SPACE to select this row." at bounding box center [176, 177] width 5 height 5
click at [178, 175] on input "Press SPACE to select this row." at bounding box center [178, 175] width 0 height 0
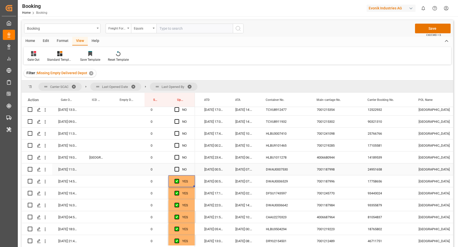
click at [178, 169] on span "Press SPACE to select this row." at bounding box center [176, 169] width 5 height 5
click at [178, 167] on input "Press SPACE to select this row." at bounding box center [178, 167] width 0 height 0
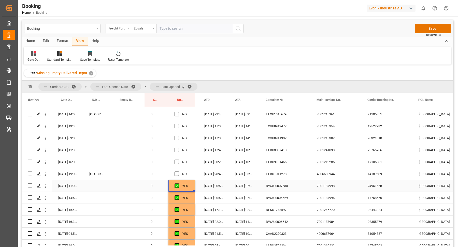
scroll to position [628, 0]
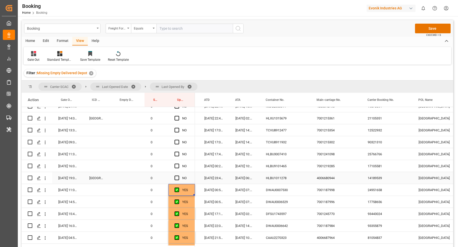
click at [296, 180] on div "HLBU1011278" at bounding box center [285, 178] width 51 height 12
click at [334, 177] on div "4006680944" at bounding box center [335, 178] width 51 height 12
click at [280, 180] on div "HLBU1011278" at bounding box center [285, 178] width 51 height 12
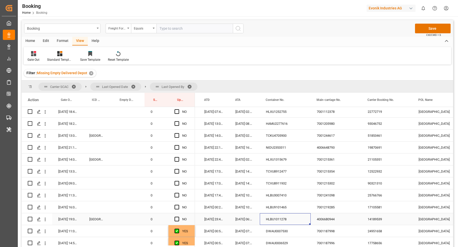
click at [177, 220] on span "Press SPACE to select this row." at bounding box center [176, 219] width 5 height 5
click at [178, 217] on input "Press SPACE to select this row." at bounding box center [178, 217] width 0 height 0
click at [46, 220] on icon "open menu" at bounding box center [44, 219] width 5 height 5
click at [77, 226] on div "Open in new tab" at bounding box center [74, 230] width 63 height 11
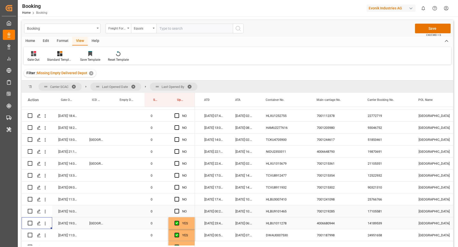
click at [275, 211] on div "HLBU9101465" at bounding box center [285, 211] width 51 height 12
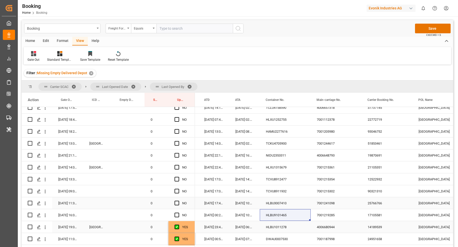
click at [287, 203] on div "HLBU3007410" at bounding box center [285, 203] width 51 height 12
click at [281, 189] on div "TCVU8911932" at bounding box center [285, 191] width 51 height 12
click at [177, 190] on span "Press SPACE to select this row." at bounding box center [176, 191] width 5 height 5
click at [178, 189] on input "Press SPACE to select this row." at bounding box center [178, 189] width 0 height 0
drag, startPoint x: 194, startPoint y: 195, endPoint x: 192, endPoint y: 214, distance: 18.2
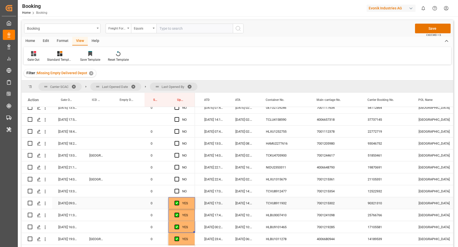
scroll to position [558, 0]
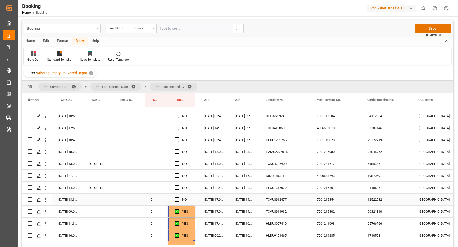
click at [341, 198] on div "7001215354" at bounding box center [335, 200] width 51 height 12
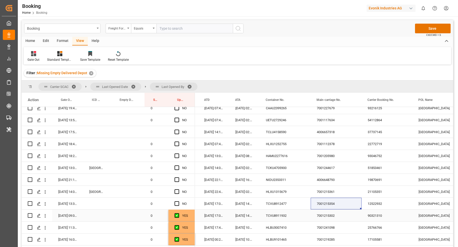
click at [280, 210] on div "TCVU8911932" at bounding box center [285, 216] width 51 height 12
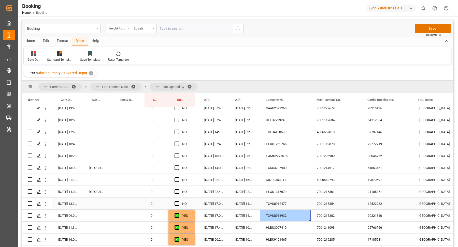
click at [286, 204] on div "TCVU8912477" at bounding box center [285, 204] width 51 height 12
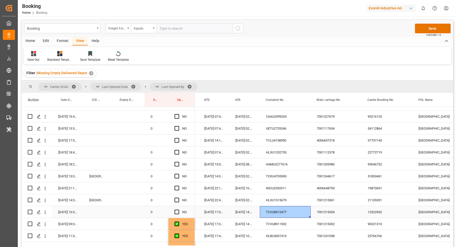
scroll to position [542, 0]
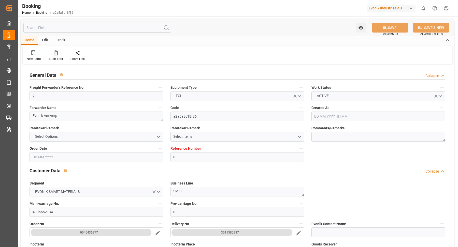
type input "0"
type input "9440825"
type input "Hapag [PERSON_NAME]"
type input "Hapag [PERSON_NAME] Aktiengesellschaft"
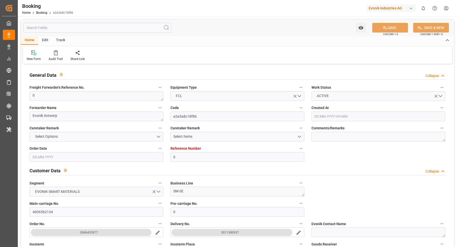
type input "BEANR"
type input "INNSA"
type input "47"
type input "MAPTM"
type input "INPVL"
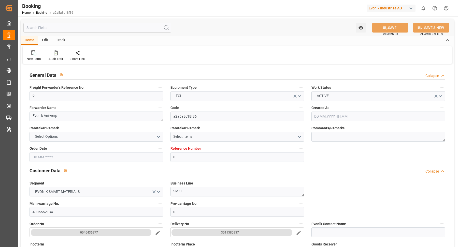
type input "0"
type input "-25"
type input "BEANR"
type input "INNSA"
type input "9667150"
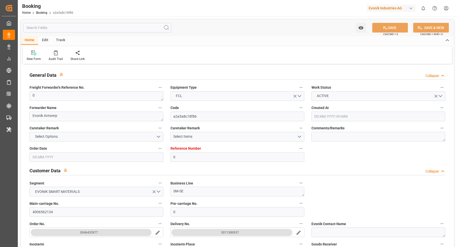
type input "9667150"
type input "22.04.2025 07:15"
type input "22.04.2025"
type input "14.06.2025"
type input "05.05.2025"
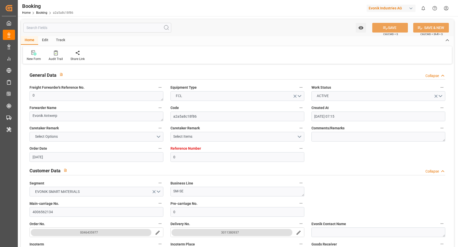
type input "05.05.2025 00:00"
type input "14.06.2025 06:00"
type input "24.05.2025 00:00"
type input "29.05.2025"
type input "13.06.2025 21:54"
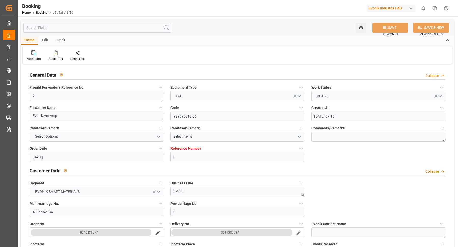
type input "12.06.2025 16:27"
type input "30.07.2025 14:00"
type input "09.07.2025 00:00"
type input "09.07.2025"
type input "30.07.2025 15:24"
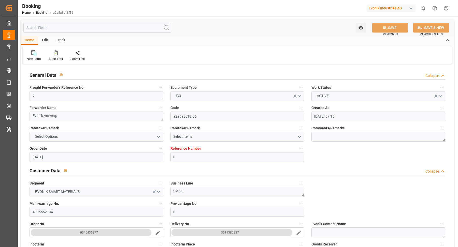
type input "20.06.2025 02:00"
type input "30.05.2025 00:00"
type input "19.06.2025 19:28"
type input "27.06.2025 06:00"
type input "06.06.2025 00:00"
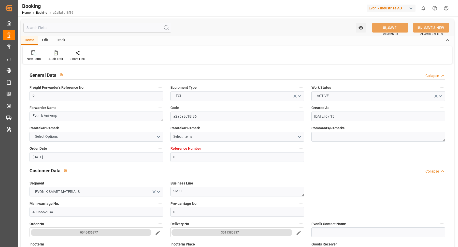
type input "27.06.2025 08:42"
type input "01.08.2025 21:19"
type input "02.08.2025 00:00"
type input "28.05.2025"
type input "26.09.2025 00:19"
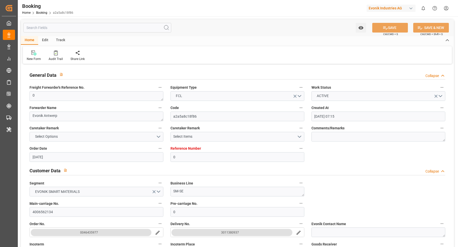
type input "26.09.2025"
type input "26.05.2025 09:42"
type input "02.08.2025 06:05"
type input "08.06.2025 04:12"
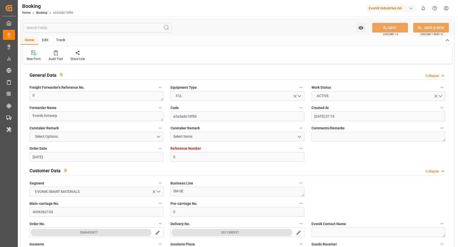
type input "13.06.2025 14:42"
type input "14.06.2025 06:00"
type input "13.06.2025 22:12"
type input "20.06.2025 02:00"
type input "19.06.2025 19:12"
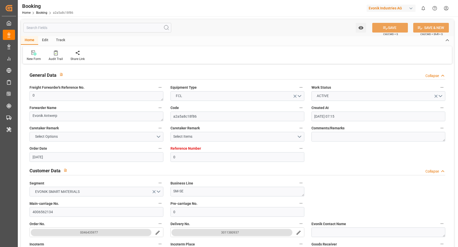
type input "19.06.2025 19:12"
type input "19.06.2025 20:14"
type input "19.06.2025 21:14"
type input "27.06.2025 04:55"
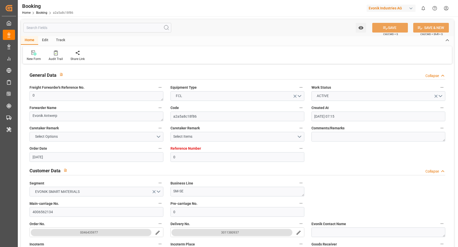
type input "27.06.2025 06:00"
type input "27.06.2025 08:58"
type input "30.07.2025 14:00"
type input "30.07.2025 15:33"
type input "30.07.2025 23:29"
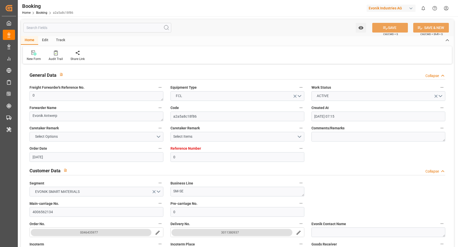
type input "30.07.2025 16:43"
type input "03.08.2025 16:43"
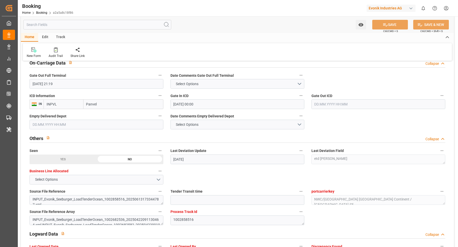
scroll to position [759, 0]
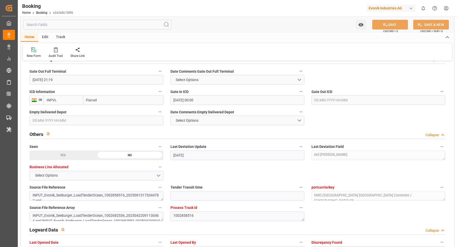
click at [348, 98] on input "text" at bounding box center [378, 100] width 134 height 10
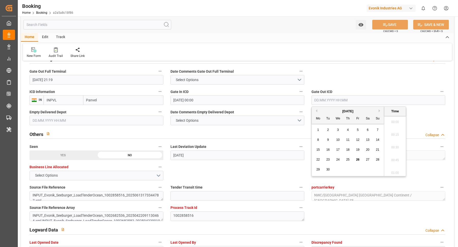
scroll to position [840, 0]
click at [351, 159] on div "22 23 24 25 26 27 28" at bounding box center [347, 160] width 69 height 10
click at [349, 159] on div "25" at bounding box center [347, 160] width 6 height 6
type input "25.09.2025 00:00"
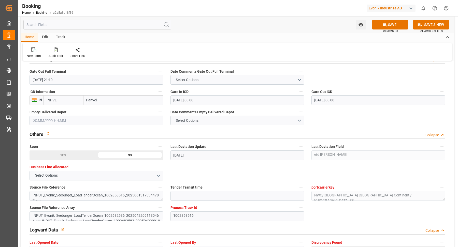
scroll to position [727, 0]
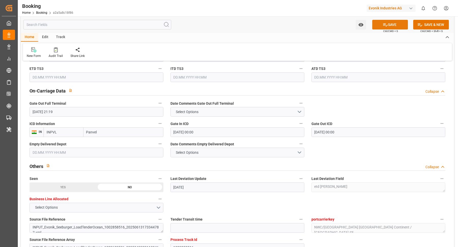
click at [384, 22] on icon at bounding box center [384, 24] width 5 height 5
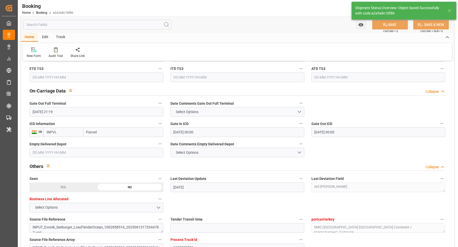
type textarea "[PERSON_NAME]"
type input "26.09.2025 11:37"
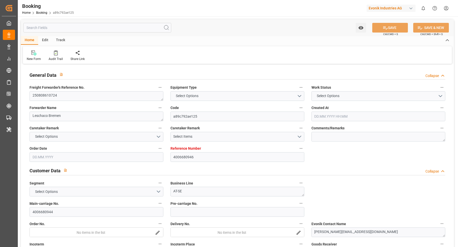
type input "4006680946"
type input "9294836"
type input "Hapag [PERSON_NAME]"
type input "Hapag [PERSON_NAME] Aktiengesellschaft"
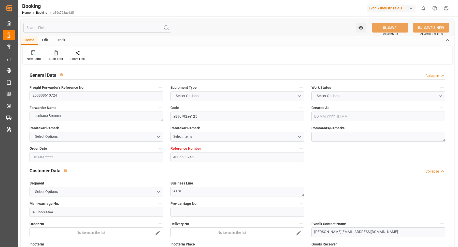
type input "DEHAM"
type input "CAMTR"
type input "12"
type input "USCHI"
type input "0"
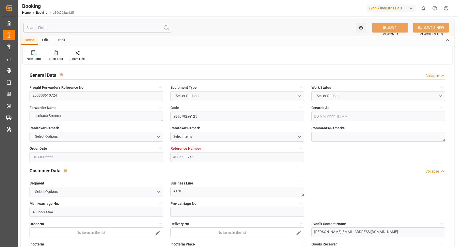
type input "DEHAM"
type input "CAMTR"
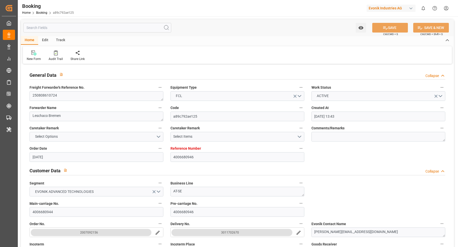
type input "[DATE] 13:43"
type input "[DATE]"
type input "[DATE] 00:00"
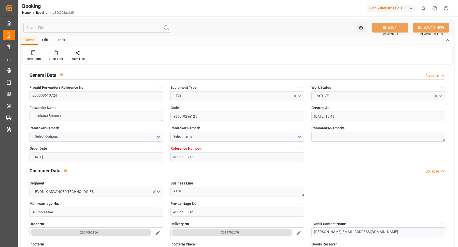
type input "[DATE] 00:00"
type input "[DATE] 23:42"
type input "[DATE] 15:28"
type input "[DATE] 05:30"
type input "[DATE] 00:00"
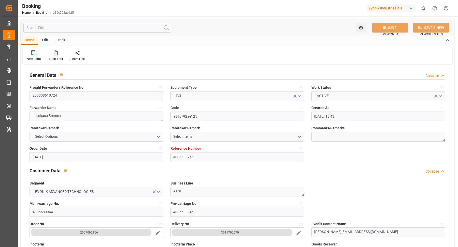
type input "[DATE] 06:30"
type input "[DATE] 19:00"
type input "[DATE] 00:00"
type input "[DATE]"
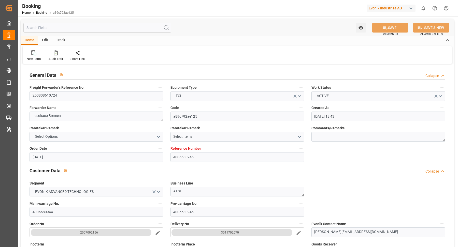
type input "[DATE] 00:31"
type input "[DATE]"
type input "[DATE] 10:56"
type input "[DATE] 00:21"
type input "[DATE] 05:30"
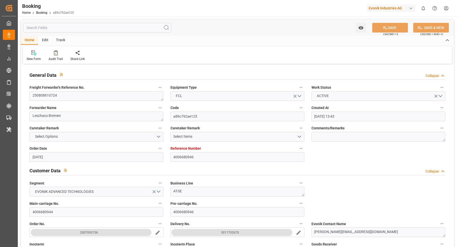
type input "[DATE] 06:18"
type input "[DATE] 06:46"
type input "[DATE] 11:27"
type input "[DATE] 12:00"
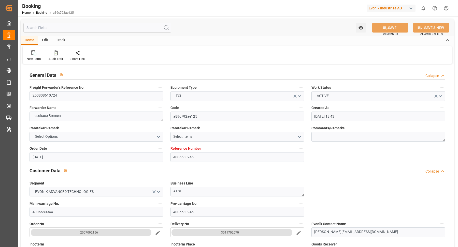
type input "[DATE] 11:27"
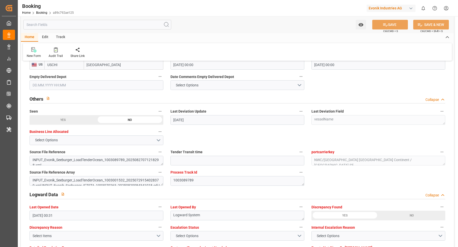
scroll to position [786, 0]
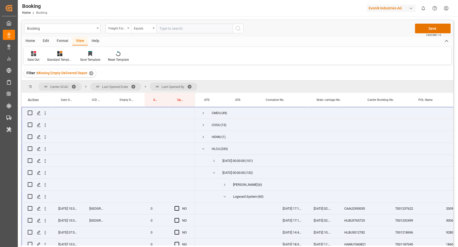
scroll to position [0, 78]
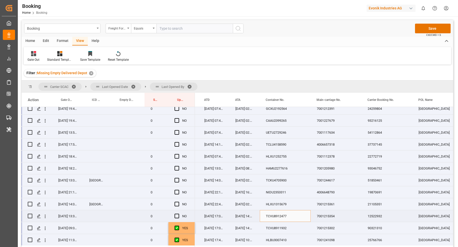
click at [180, 216] on div "Press SPACE to select this row." at bounding box center [178, 216] width 8 height 12
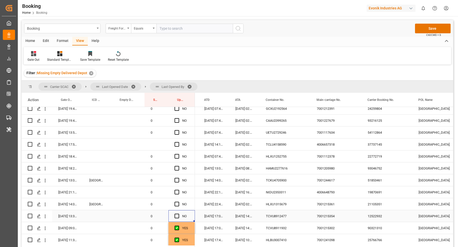
drag, startPoint x: 178, startPoint y: 216, endPoint x: 236, endPoint y: 203, distance: 59.3
click at [178, 216] on span "Press SPACE to select this row." at bounding box center [176, 216] width 5 height 5
click at [178, 214] on input "Press SPACE to select this row." at bounding box center [178, 214] width 0 height 0
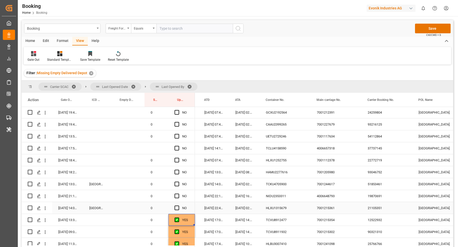
click at [285, 209] on div "HLXU1315679" at bounding box center [285, 208] width 51 height 12
click at [176, 210] on span "Press SPACE to select this row." at bounding box center [176, 208] width 5 height 5
click at [178, 206] on input "Press SPACE to select this row." at bounding box center [178, 206] width 0 height 0
click at [293, 196] on div "NIDU2353311" at bounding box center [285, 196] width 51 height 12
drag, startPoint x: 177, startPoint y: 197, endPoint x: 180, endPoint y: 198, distance: 3.0
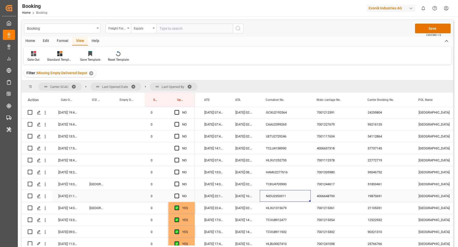
click at [177, 197] on span "Press SPACE to select this row." at bounding box center [176, 196] width 5 height 5
click at [178, 194] on input "Press SPACE to select this row." at bounding box center [178, 194] width 0 height 0
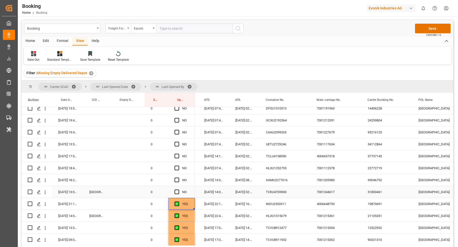
click at [290, 191] on div "TCKU4705900" at bounding box center [285, 192] width 51 height 12
click at [45, 192] on icon "open menu" at bounding box center [45, 192] width 1 height 4
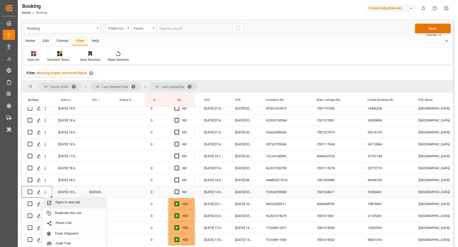
click at [83, 201] on span "Open in new tab" at bounding box center [78, 202] width 46 height 5
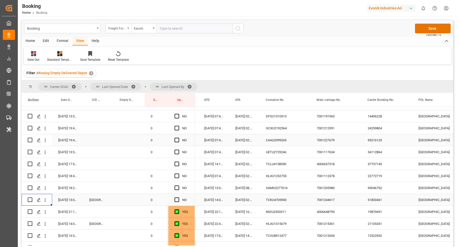
scroll to position [518, 0]
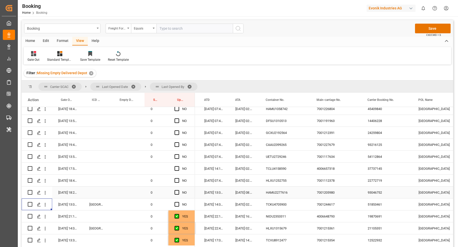
click at [279, 197] on div "HAMU2277616" at bounding box center [285, 193] width 51 height 12
drag, startPoint x: 177, startPoint y: 203, endPoint x: 177, endPoint y: 195, distance: 7.9
click at [177, 203] on span "Press SPACE to select this row." at bounding box center [176, 204] width 5 height 5
click at [178, 202] on input "Press SPACE to select this row." at bounding box center [178, 202] width 0 height 0
click at [177, 192] on span "Press SPACE to select this row." at bounding box center [176, 192] width 5 height 5
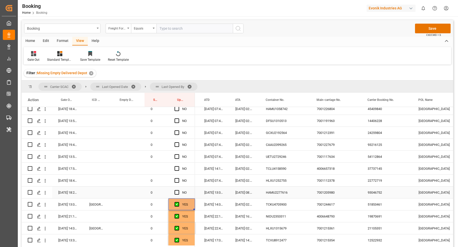
click at [178, 190] on input "Press SPACE to select this row." at bounding box center [178, 190] width 0 height 0
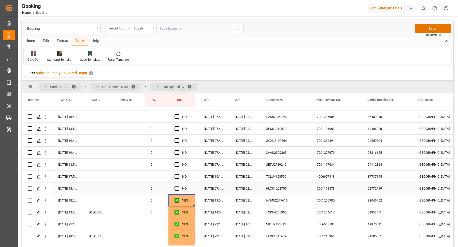
click at [273, 190] on div "HLXU1252755" at bounding box center [285, 189] width 51 height 12
click at [173, 188] on div "NO" at bounding box center [181, 189] width 26 height 12
click at [178, 189] on span "Press SPACE to select this row." at bounding box center [176, 188] width 5 height 5
click at [178, 186] on input "Press SPACE to select this row." at bounding box center [178, 186] width 0 height 0
click at [277, 181] on div "TCLU4158590" at bounding box center [285, 177] width 51 height 12
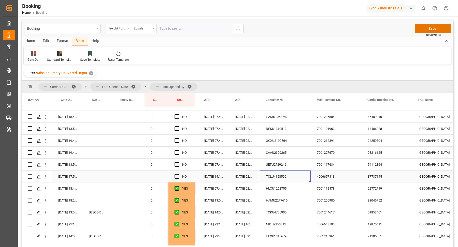
click at [151, 178] on div "Press SPACE to select this row." at bounding box center [156, 177] width 24 height 12
click at [159, 180] on input "Press SPACE to select this row." at bounding box center [156, 180] width 16 height 10
type input "0"
click at [177, 177] on span "Press SPACE to select this row." at bounding box center [176, 176] width 5 height 5
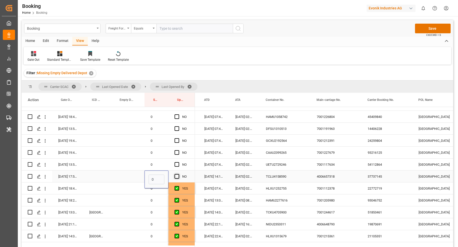
click at [178, 174] on input "Press SPACE to select this row." at bounding box center [178, 174] width 0 height 0
click at [283, 166] on div "UETU2729246" at bounding box center [285, 165] width 51 height 12
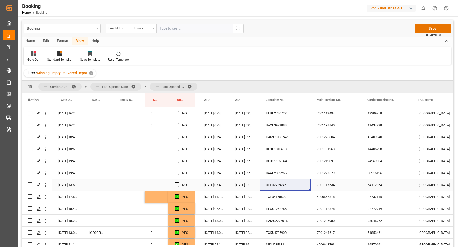
scroll to position [481, 0]
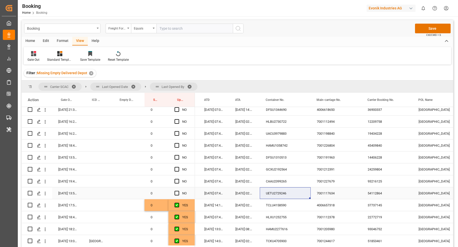
click at [179, 194] on div "Press SPACE to select this row." at bounding box center [178, 194] width 8 height 12
click at [177, 191] on span "Press SPACE to select this row." at bounding box center [176, 193] width 5 height 5
click at [178, 191] on input "Press SPACE to select this row." at bounding box center [178, 191] width 0 height 0
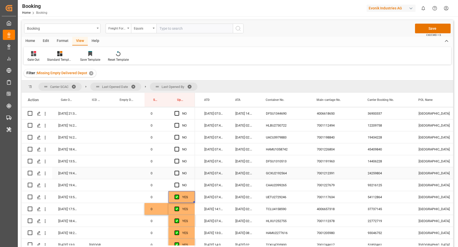
click at [324, 179] on div "7001227679" at bounding box center [335, 185] width 51 height 12
click at [278, 184] on div "CAAU2399265" at bounding box center [285, 185] width 51 height 12
click at [280, 164] on div "DFSU1310513" at bounding box center [285, 161] width 51 height 12
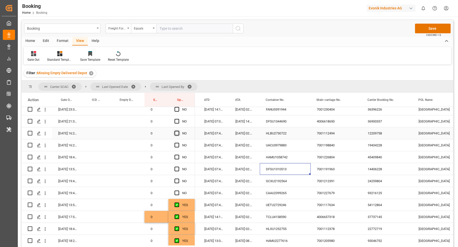
click at [177, 132] on span "Press SPACE to select this row." at bounding box center [176, 133] width 5 height 5
click at [178, 131] on input "Press SPACE to select this row." at bounding box center [178, 131] width 0 height 0
drag, startPoint x: 194, startPoint y: 138, endPoint x: 191, endPoint y: 191, distance: 53.7
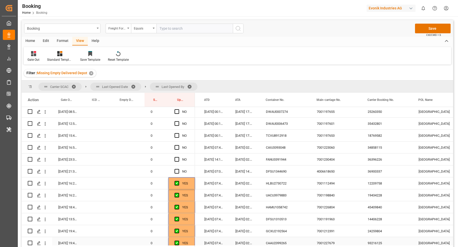
scroll to position [411, 0]
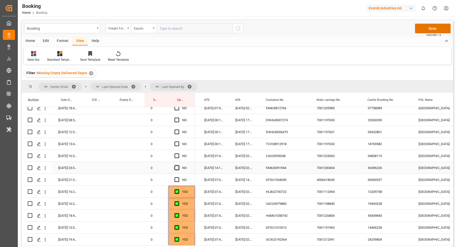
click at [178, 168] on span "Press SPACE to select this row." at bounding box center [176, 167] width 5 height 5
click at [178, 165] on input "Press SPACE to select this row." at bounding box center [178, 165] width 0 height 0
click at [177, 157] on span "Press SPACE to select this row." at bounding box center [176, 156] width 5 height 5
click at [178, 154] on input "Press SPACE to select this row." at bounding box center [178, 154] width 0 height 0
click at [274, 183] on div "DFSU1344690" at bounding box center [285, 180] width 51 height 12
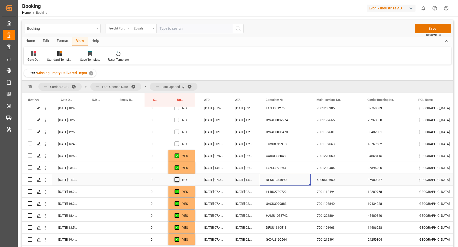
click at [178, 180] on span "Press SPACE to select this row." at bounding box center [176, 179] width 5 height 5
click at [178, 177] on input "Press SPACE to select this row." at bounding box center [178, 177] width 0 height 0
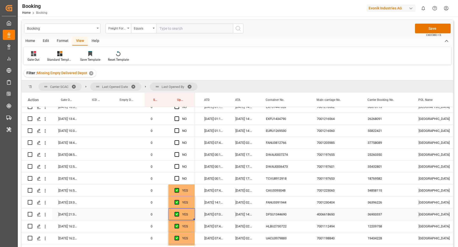
scroll to position [372, 0]
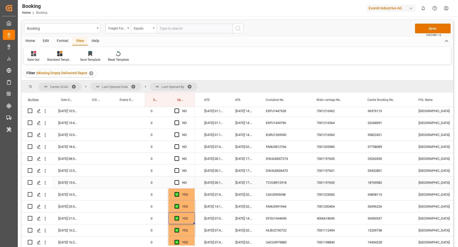
click at [274, 184] on div "TCVU8912918" at bounding box center [285, 183] width 51 height 12
click at [177, 181] on span "Press SPACE to select this row." at bounding box center [176, 182] width 5 height 5
click at [178, 180] on input "Press SPACE to select this row." at bounding box center [178, 180] width 0 height 0
click at [176, 170] on span "Press SPACE to select this row." at bounding box center [176, 170] width 5 height 5
click at [178, 168] on input "Press SPACE to select this row." at bounding box center [178, 168] width 0 height 0
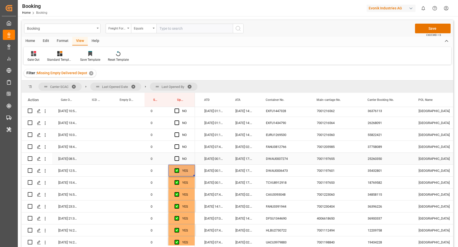
click at [178, 157] on span "Press SPACE to select this row." at bounding box center [176, 158] width 5 height 5
click at [178, 156] on input "Press SPACE to select this row." at bounding box center [178, 156] width 0 height 0
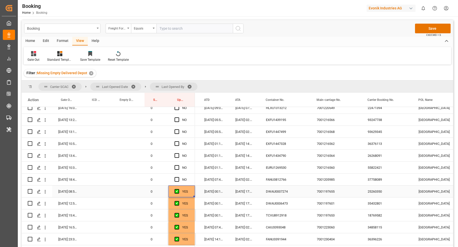
scroll to position [336, 0]
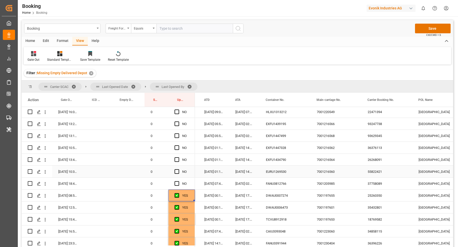
click at [289, 181] on div "FANU3812766" at bounding box center [285, 184] width 51 height 12
click at [178, 184] on span "Press SPACE to select this row." at bounding box center [176, 183] width 5 height 5
click at [178, 181] on input "Press SPACE to select this row." at bounding box center [178, 181] width 0 height 0
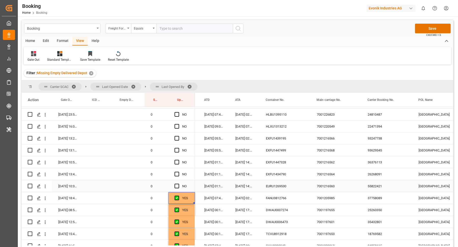
click at [294, 181] on div "EURU1269530" at bounding box center [285, 186] width 51 height 12
click at [203, 37] on div "Home Edit Format View Help" at bounding box center [237, 41] width 431 height 9
click at [174, 187] on div "NO" at bounding box center [181, 186] width 26 height 12
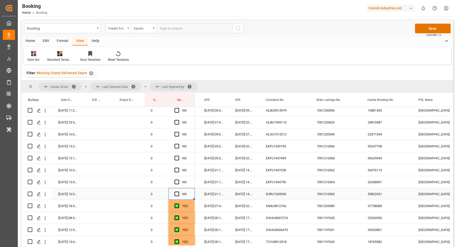
click at [179, 195] on div "Press SPACE to select this row." at bounding box center [178, 194] width 8 height 12
click at [175, 194] on span "Press SPACE to select this row." at bounding box center [176, 194] width 5 height 5
click at [178, 192] on input "Press SPACE to select this row." at bounding box center [178, 192] width 0 height 0
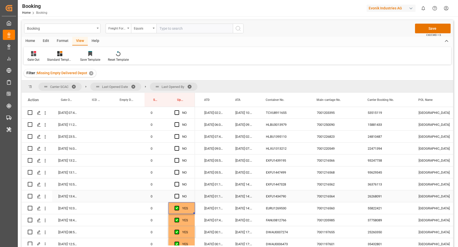
click at [289, 194] on div "EXFU1434790" at bounding box center [285, 196] width 51 height 12
click at [179, 197] on div "Press SPACE to select this row." at bounding box center [178, 197] width 8 height 12
click at [177, 195] on span "Press SPACE to select this row." at bounding box center [176, 196] width 5 height 5
click at [178, 194] on input "Press SPACE to select this row." at bounding box center [178, 194] width 0 height 0
click at [176, 183] on span "Press SPACE to select this row." at bounding box center [176, 184] width 5 height 5
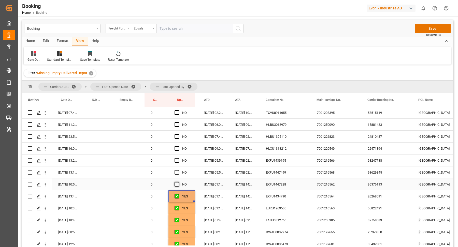
click at [178, 182] on input "Press SPACE to select this row." at bounding box center [178, 182] width 0 height 0
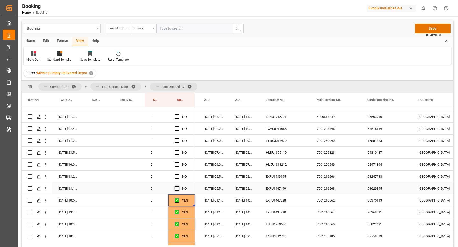
click at [177, 187] on span "Press SPACE to select this row." at bounding box center [176, 188] width 5 height 5
click at [178, 186] on input "Press SPACE to select this row." at bounding box center [178, 186] width 0 height 0
click at [177, 176] on span "Press SPACE to select this row." at bounding box center [176, 176] width 5 height 5
click at [178, 174] on input "Press SPACE to select this row." at bounding box center [178, 174] width 0 height 0
click at [292, 191] on div "EXFU1447499" at bounding box center [285, 189] width 51 height 12
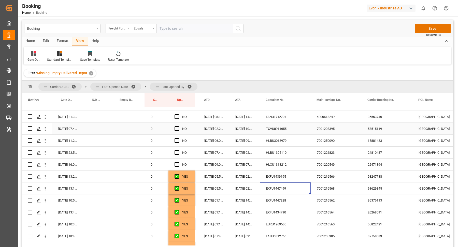
scroll to position [269, 0]
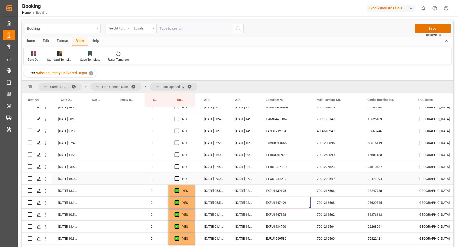
click at [279, 178] on div "HLXU1313212" at bounding box center [285, 179] width 51 height 12
click at [174, 179] on span "Press SPACE to select this row." at bounding box center [176, 178] width 5 height 5
click at [178, 176] on input "Press SPACE to select this row." at bounding box center [178, 176] width 0 height 0
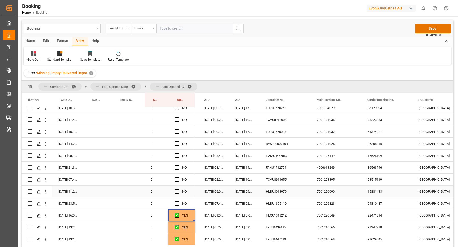
drag, startPoint x: 286, startPoint y: 208, endPoint x: 301, endPoint y: 205, distance: 16.1
click at [285, 208] on div "HLBU1395110" at bounding box center [285, 204] width 51 height 12
click at [176, 203] on span "Press SPACE to select this row." at bounding box center [176, 203] width 5 height 5
click at [178, 201] on input "Press SPACE to select this row." at bounding box center [178, 201] width 0 height 0
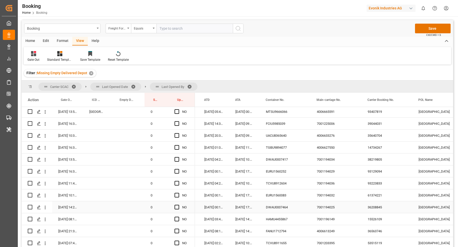
scroll to position [248, 0]
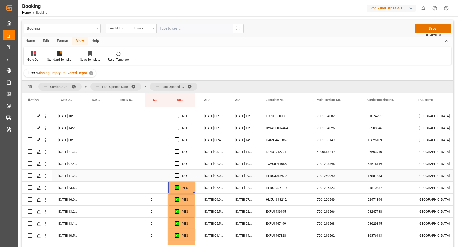
click at [275, 175] on div "HLBU3013979" at bounding box center [285, 176] width 51 height 12
click at [285, 175] on div "HLBU3013979" at bounding box center [285, 176] width 51 height 12
click at [178, 190] on span "Press SPACE to select this row." at bounding box center [176, 188] width 5 height 5
click at [178, 186] on input "Press SPACE to select this row." at bounding box center [178, 186] width 0 height 0
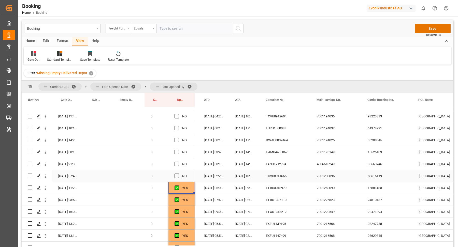
drag, startPoint x: 273, startPoint y: 172, endPoint x: 311, endPoint y: 177, distance: 38.8
click at [273, 172] on div "TCVU8911655" at bounding box center [285, 176] width 51 height 12
click at [176, 176] on span "Press SPACE to select this row." at bounding box center [176, 176] width 5 height 5
click at [178, 174] on input "Press SPACE to select this row." at bounding box center [178, 174] width 0 height 0
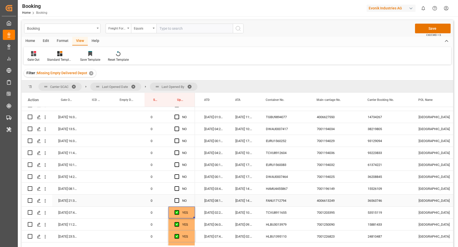
click at [284, 202] on div "FANU1712794" at bounding box center [285, 201] width 51 height 12
click at [130, 201] on div "Press SPACE to select this row." at bounding box center [128, 201] width 34 height 12
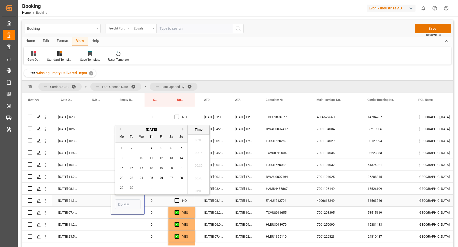
scroll to position [853, 0]
click at [158, 178] on div "22 23 24 25 26 27 28" at bounding box center [151, 178] width 69 height 10
click at [162, 177] on span "26" at bounding box center [160, 178] width 3 height 4
type input "[DATE] 00:00"
click at [50, 202] on div "Press SPACE to select this row." at bounding box center [45, 201] width 13 height 10
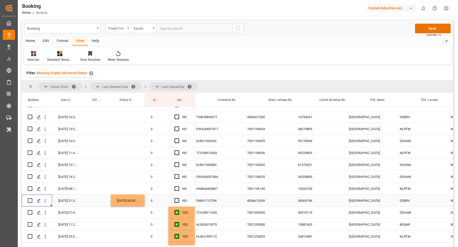
scroll to position [0, 0]
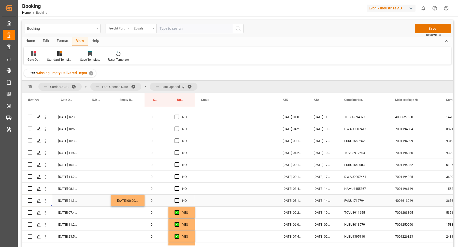
click at [178, 201] on span "Press SPACE to select this row." at bounding box center [176, 200] width 5 height 5
click at [178, 198] on input "Press SPACE to select this row." at bounding box center [178, 198] width 0 height 0
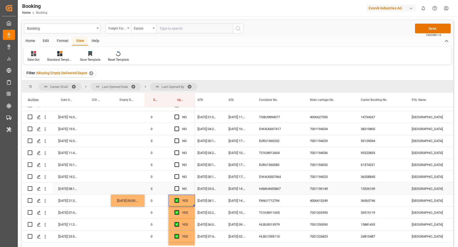
click at [278, 189] on div "HAMU4455867" at bounding box center [278, 189] width 51 height 12
click at [176, 188] on span "Press SPACE to select this row." at bounding box center [176, 188] width 5 height 5
click at [178, 186] on input "Press SPACE to select this row." at bounding box center [178, 186] width 0 height 0
click at [283, 180] on div "DWAU0007464" at bounding box center [278, 177] width 51 height 12
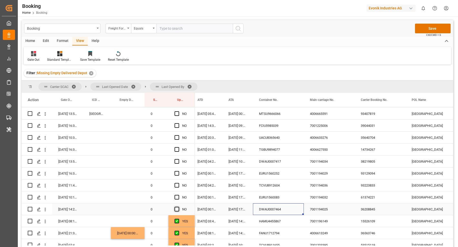
click at [176, 210] on span "Press SPACE to select this row." at bounding box center [176, 209] width 5 height 5
click at [178, 207] on input "Press SPACE to select this row." at bounding box center [178, 207] width 0 height 0
click at [176, 196] on span "Press SPACE to select this row." at bounding box center [176, 197] width 5 height 5
click at [178, 195] on input "Press SPACE to select this row." at bounding box center [178, 195] width 0 height 0
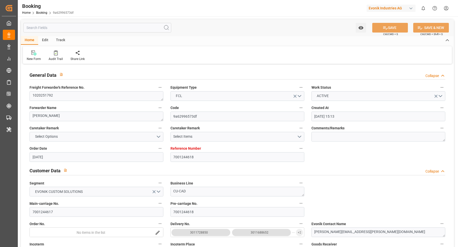
type input "[DATE] 15:13"
type input "[DATE]"
type input "[DATE] 00:00"
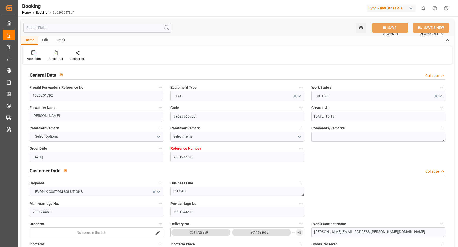
type input "[DATE] 00:00"
type input "[DATE] 22:00"
type input "[DATE] 00:00"
type input "[DATE] 14:00"
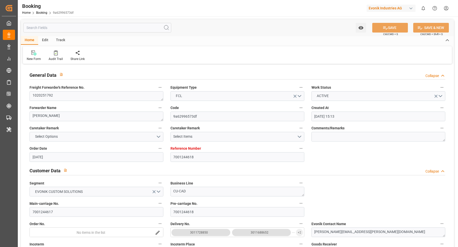
type input "[DATE] 15:13"
type input "[DATE] 23:55"
type input "22.09.2025 00:00"
type input "24.09.2025 02:54"
type input "25.09.2025 13:00"
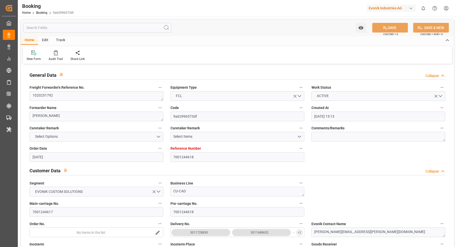
type input "26.09.2025 01:20"
type input "26.09.2025"
type input "13.09.2025 18:32"
type input "13.09.2025 22:00"
type input "14.09.2025 15:12"
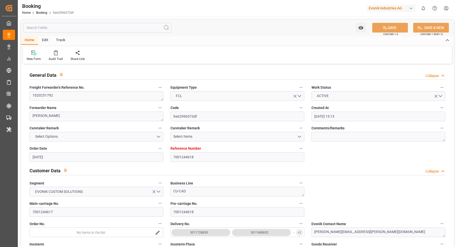
type input "23.09.2025 23:55"
type input "24.09.2025 02:53"
type input "24.09.2025 15:33"
type input "24.09.2025 02:54"
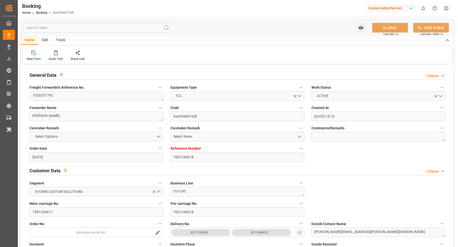
type input "25.09.2025 07:16"
type input "29.09.2025 12:00"
type input "25.09.2025 12:00"
type input "29.09.2025 07:16"
type input "29.09.2025 16:00"
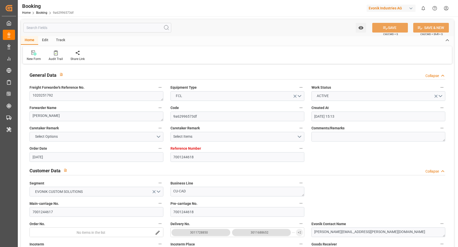
type input "29.09.2025 16:00"
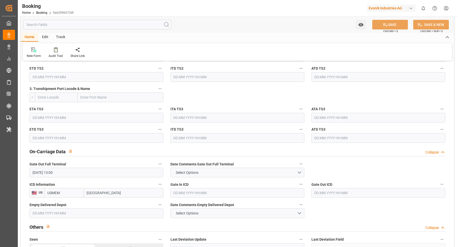
scroll to position [724, 0]
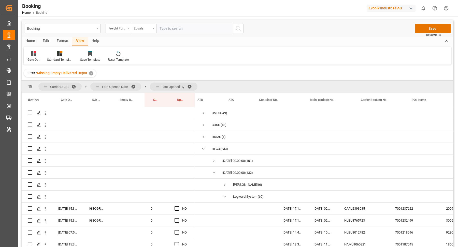
scroll to position [0, 85]
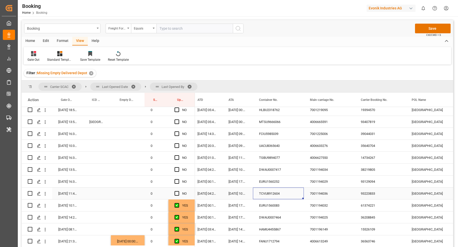
click at [177, 192] on span "Press SPACE to select this row." at bounding box center [176, 193] width 5 height 5
click at [178, 191] on input "Press SPACE to select this row." at bounding box center [178, 191] width 0 height 0
click at [288, 180] on div "EURU1560252" at bounding box center [278, 182] width 51 height 12
click at [178, 181] on span "Press SPACE to select this row." at bounding box center [176, 181] width 5 height 5
click at [178, 179] on input "Press SPACE to select this row." at bounding box center [178, 179] width 0 height 0
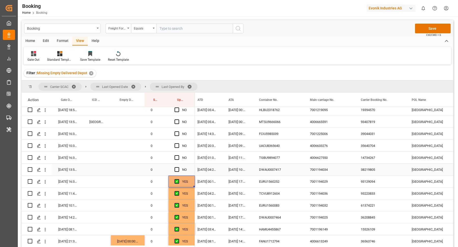
click at [269, 173] on div "DWAU0007417" at bounding box center [278, 170] width 51 height 12
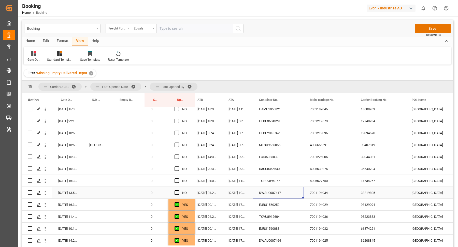
click at [177, 191] on span "Press SPACE to select this row." at bounding box center [176, 192] width 5 height 5
click at [178, 190] on input "Press SPACE to select this row." at bounding box center [178, 190] width 0 height 0
click at [253, 180] on div "TGBU9894077" at bounding box center [278, 181] width 51 height 12
click at [177, 181] on span "Press SPACE to select this row." at bounding box center [176, 180] width 5 height 5
click at [178, 178] on input "Press SPACE to select this row." at bounding box center [178, 178] width 0 height 0
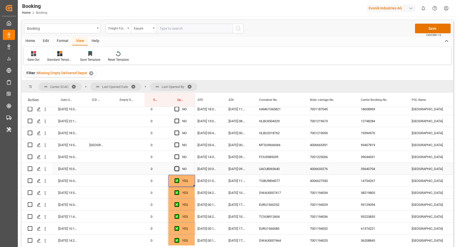
click at [177, 168] on span "Press SPACE to select this row." at bounding box center [176, 168] width 5 height 5
click at [178, 166] on input "Press SPACE to select this row." at bounding box center [178, 166] width 0 height 0
click at [173, 153] on div "NO" at bounding box center [181, 157] width 26 height 12
click at [178, 156] on span "Press SPACE to select this row." at bounding box center [176, 157] width 5 height 5
click at [178, 155] on input "Press SPACE to select this row." at bounding box center [178, 155] width 0 height 0
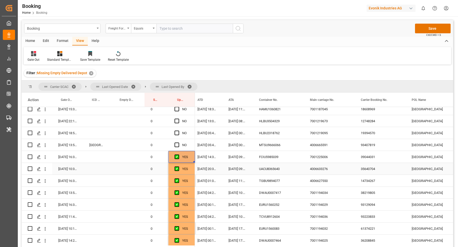
click at [333, 172] on div "4006633276" at bounding box center [329, 169] width 51 height 12
click at [267, 172] on div "UACU8365640" at bounding box center [278, 169] width 51 height 12
click at [276, 156] on div "FCIU5985039" at bounding box center [278, 157] width 51 height 12
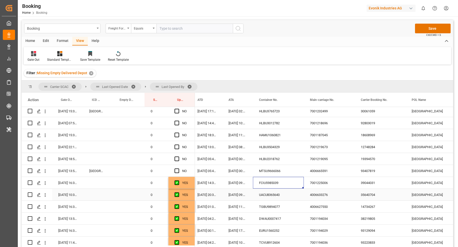
scroll to position [92, 0]
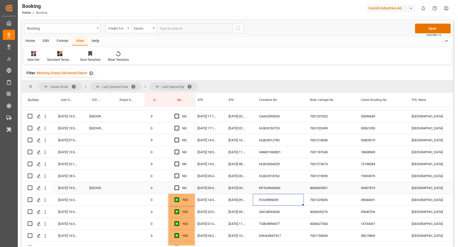
click at [270, 190] on div "MTSU9666066" at bounding box center [278, 188] width 51 height 12
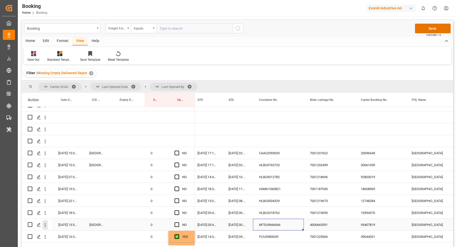
click at [46, 225] on icon "open menu" at bounding box center [44, 224] width 5 height 5
click at [74, 233] on span "Open in new tab" at bounding box center [78, 235] width 46 height 5
click at [276, 216] on div "HLBU2318762" at bounding box center [278, 213] width 51 height 12
drag, startPoint x: 178, startPoint y: 214, endPoint x: 134, endPoint y: 214, distance: 44.7
click at [178, 214] on span "Press SPACE to select this row." at bounding box center [176, 212] width 5 height 5
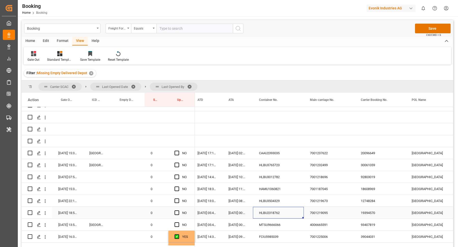
click at [178, 210] on input "Press SPACE to select this row." at bounding box center [178, 210] width 0 height 0
click at [131, 212] on div "Press SPACE to select this row." at bounding box center [128, 213] width 34 height 12
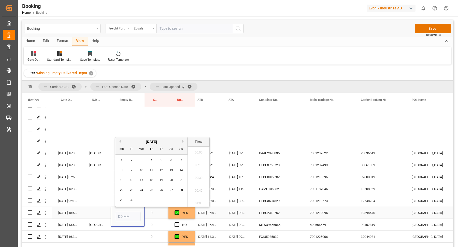
scroll to position [853, 0]
click at [160, 189] on span "26" at bounding box center [160, 190] width 3 height 4
type input "26.09.2025 00:00"
click at [281, 202] on div "HLBU3504329" at bounding box center [278, 201] width 51 height 12
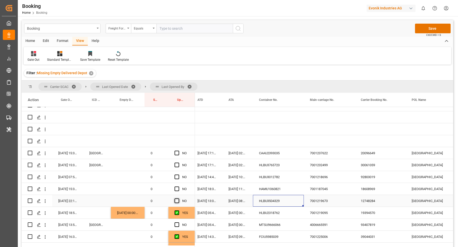
click at [172, 200] on div "NO" at bounding box center [181, 201] width 26 height 12
click at [175, 200] on span "Press SPACE to select this row." at bounding box center [176, 201] width 5 height 5
click at [178, 199] on input "Press SPACE to select this row." at bounding box center [178, 199] width 0 height 0
click at [279, 191] on div "HAMU1060821" at bounding box center [278, 189] width 51 height 12
click at [177, 187] on span "Press SPACE to select this row." at bounding box center [176, 189] width 5 height 5
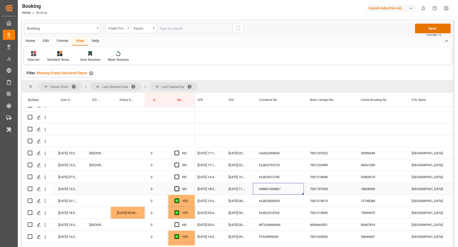
click at [178, 187] on input "Press SPACE to select this row." at bounding box center [178, 187] width 0 height 0
click at [280, 182] on div "HLBU3012782" at bounding box center [278, 177] width 51 height 12
click at [176, 175] on span "Press SPACE to select this row." at bounding box center [176, 177] width 5 height 5
click at [178, 175] on input "Press SPACE to select this row." at bounding box center [178, 175] width 0 height 0
click at [279, 167] on div "HLBU3765723" at bounding box center [278, 165] width 51 height 12
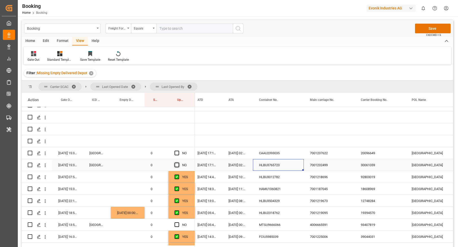
click at [175, 165] on span "Press SPACE to select this row." at bounding box center [176, 165] width 5 height 5
click at [178, 163] on input "Press SPACE to select this row." at bounding box center [178, 163] width 0 height 0
click at [178, 154] on span "Press SPACE to select this row." at bounding box center [176, 153] width 5 height 5
click at [178, 151] on input "Press SPACE to select this row." at bounding box center [178, 151] width 0 height 0
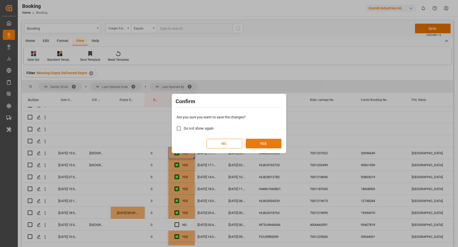
click at [268, 144] on button "YES" at bounding box center [264, 144] width 36 height 10
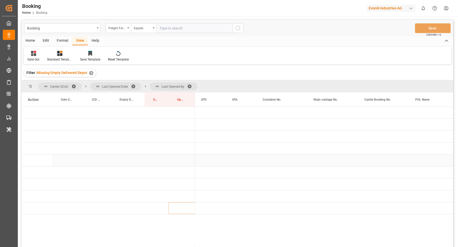
scroll to position [0, 0]
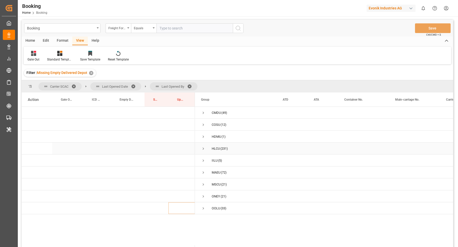
click at [202, 147] on span "Press SPACE to select this row." at bounding box center [203, 148] width 5 height 5
click at [213, 160] on span "Press SPACE to select this row." at bounding box center [213, 160] width 5 height 5
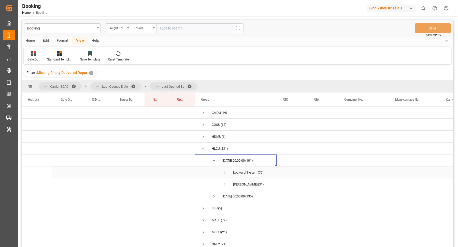
click at [226, 171] on span "Press SPACE to select this row." at bounding box center [224, 172] width 5 height 5
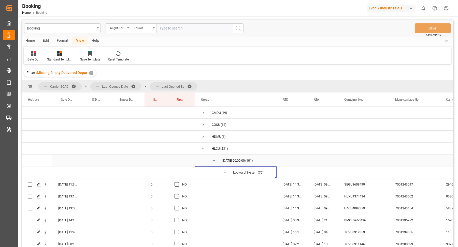
click at [213, 159] on span "Press SPACE to select this row." at bounding box center [213, 160] width 5 height 5
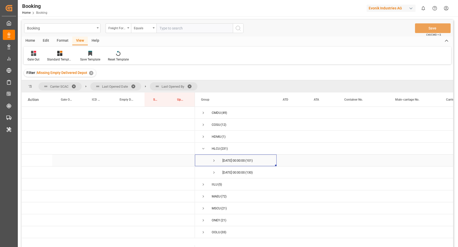
click at [213, 160] on span "Press SPACE to select this row." at bounding box center [213, 160] width 5 height 5
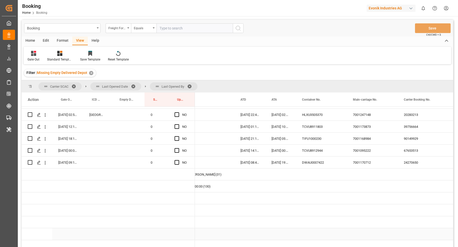
scroll to position [840, 0]
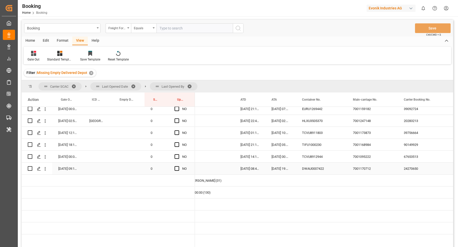
click at [311, 168] on div "DWAU0007422" at bounding box center [321, 169] width 51 height 12
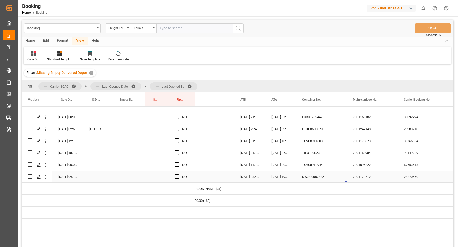
click at [178, 175] on span "Press SPACE to select this row." at bounding box center [176, 176] width 5 height 5
click at [178, 174] on input "Press SPACE to select this row." at bounding box center [178, 174] width 0 height 0
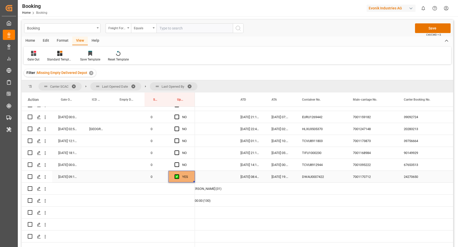
scroll to position [828, 0]
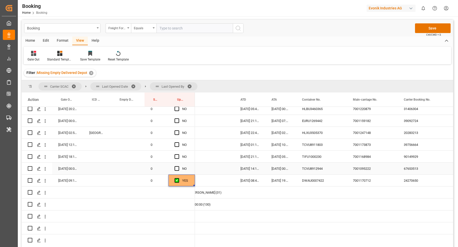
click at [334, 168] on div "TCVU8912944" at bounding box center [321, 169] width 51 height 12
click at [177, 170] on span "Press SPACE to select this row." at bounding box center [176, 168] width 5 height 5
click at [178, 166] on input "Press SPACE to select this row." at bounding box center [178, 166] width 0 height 0
click at [325, 161] on div "TIFU1000230" at bounding box center [321, 157] width 51 height 12
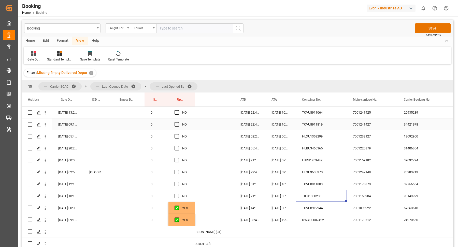
scroll to position [811, 0]
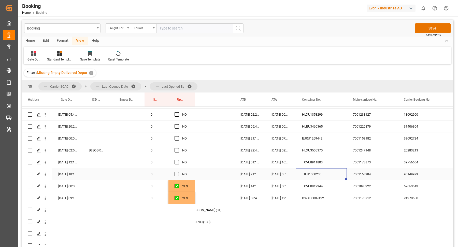
click at [178, 171] on div "Press SPACE to select this row." at bounding box center [178, 175] width 8 height 12
click at [174, 174] on span "Press SPACE to select this row." at bounding box center [176, 174] width 5 height 5
click at [178, 172] on input "Press SPACE to select this row." at bounding box center [178, 172] width 0 height 0
click at [317, 161] on div "TCVU8911803" at bounding box center [321, 162] width 51 height 12
click at [178, 163] on span "Press SPACE to select this row." at bounding box center [176, 162] width 5 height 5
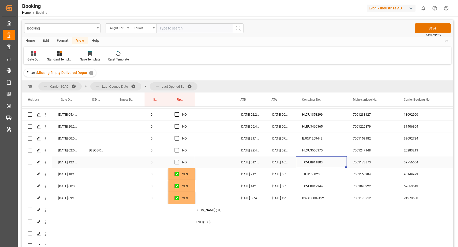
click at [178, 160] on input "Press SPACE to select this row." at bounding box center [178, 160] width 0 height 0
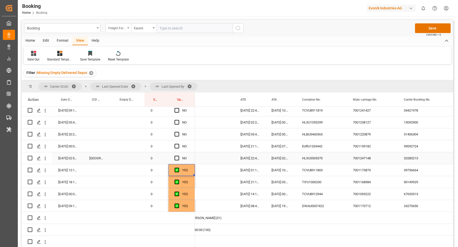
click at [335, 163] on div "HLXU3505370" at bounding box center [321, 158] width 51 height 12
click at [43, 159] on icon "open menu" at bounding box center [44, 158] width 5 height 5
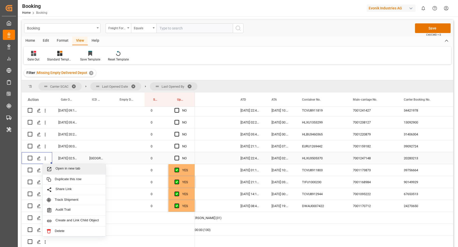
click at [74, 169] on span "Open in new tab" at bounding box center [78, 168] width 46 height 5
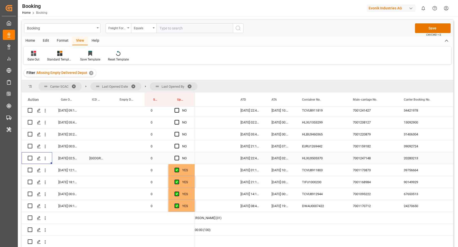
click at [179, 159] on div "Press SPACE to select this row." at bounding box center [178, 159] width 8 height 12
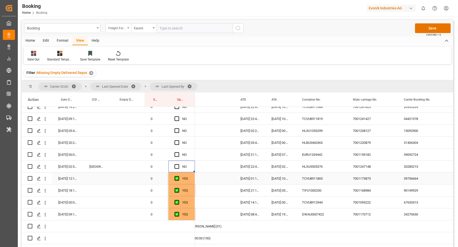
click at [325, 169] on div "HLXU3505370" at bounding box center [321, 167] width 51 height 12
click at [341, 154] on div "EURU1269442" at bounding box center [321, 155] width 51 height 12
click at [176, 165] on span "Press SPACE to select this row." at bounding box center [176, 166] width 5 height 5
click at [178, 164] on input "Press SPACE to select this row." at bounding box center [178, 164] width 0 height 0
click at [176, 154] on span "Press SPACE to select this row." at bounding box center [176, 154] width 5 height 5
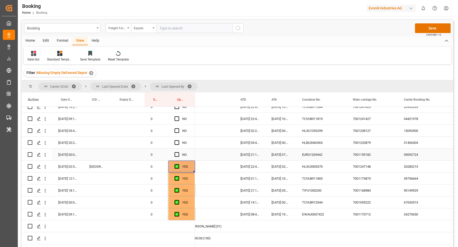
click at [178, 152] on input "Press SPACE to select this row." at bounding box center [178, 152] width 0 height 0
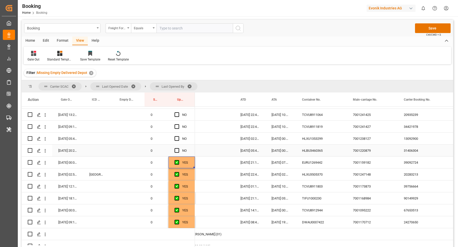
click at [324, 154] on div "HLBU3460365" at bounding box center [321, 151] width 51 height 12
click at [176, 149] on span "Press SPACE to select this row." at bounding box center [176, 150] width 5 height 5
click at [178, 148] on input "Press SPACE to select this row." at bounding box center [178, 148] width 0 height 0
click at [321, 135] on div "HLXU1353299" at bounding box center [321, 139] width 51 height 12
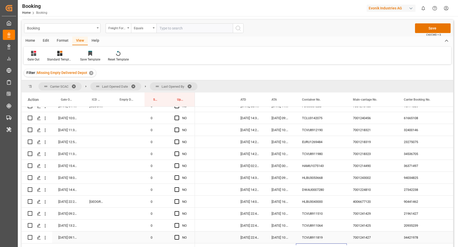
scroll to position [745, 0]
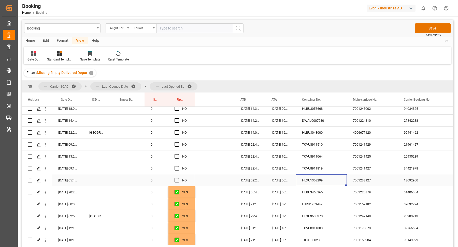
click at [176, 180] on span "Press SPACE to select this row." at bounding box center [176, 180] width 5 height 5
click at [178, 178] on input "Press SPACE to select this row." at bounding box center [178, 178] width 0 height 0
click at [344, 173] on div "TCVU8911819" at bounding box center [321, 168] width 51 height 12
click at [315, 170] on div "TCVU8911819" at bounding box center [321, 168] width 51 height 12
click at [314, 150] on div "TCVU8911064" at bounding box center [321, 156] width 51 height 12
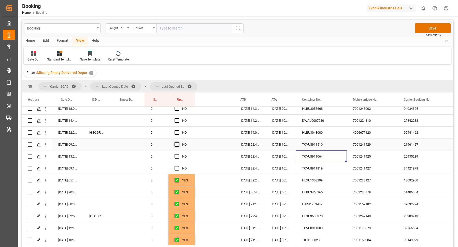
click at [178, 145] on span "Press SPACE to select this row." at bounding box center [176, 144] width 5 height 5
click at [178, 142] on input "Press SPACE to select this row." at bounding box center [178, 142] width 0 height 0
click at [177, 155] on span "Press SPACE to select this row." at bounding box center [176, 156] width 5 height 5
click at [178, 154] on input "Press SPACE to select this row." at bounding box center [178, 154] width 0 height 0
click at [175, 170] on span "Press SPACE to select this row." at bounding box center [176, 168] width 5 height 5
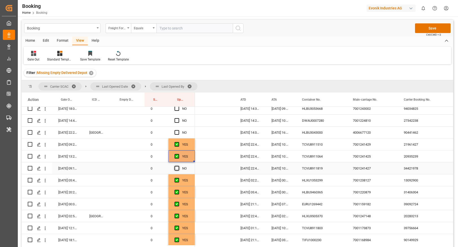
click at [178, 166] on input "Press SPACE to select this row." at bounding box center [178, 166] width 0 height 0
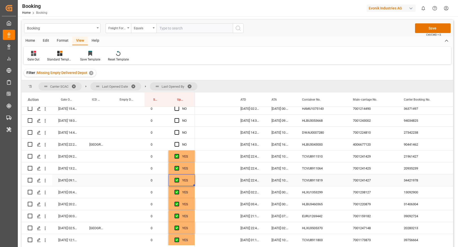
scroll to position [714, 0]
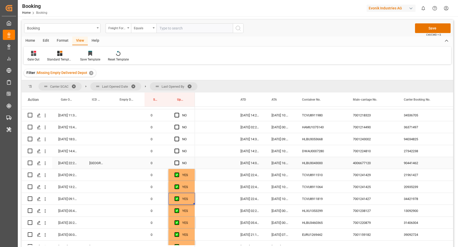
click at [299, 164] on div "HLBU3043000" at bounding box center [321, 163] width 51 height 12
click at [44, 163] on icon "open menu" at bounding box center [44, 163] width 5 height 5
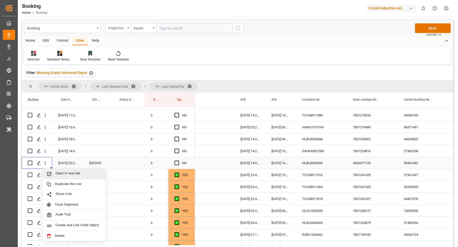
click at [72, 174] on span "Open in new tab" at bounding box center [78, 173] width 46 height 5
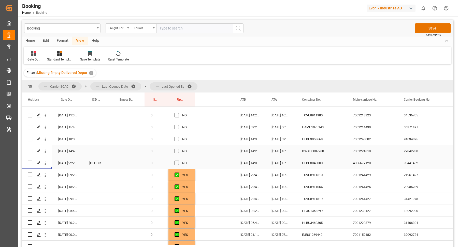
scroll to position [706, 0]
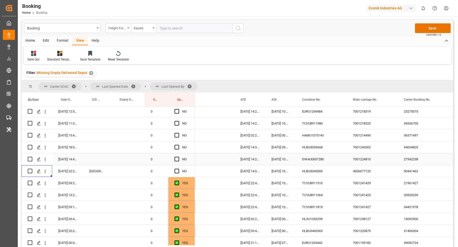
click at [327, 163] on div "DWAU0007280" at bounding box center [321, 159] width 51 height 12
click at [176, 171] on span "Press SPACE to select this row." at bounding box center [176, 171] width 5 height 5
click at [178, 169] on input "Press SPACE to select this row." at bounding box center [178, 169] width 0 height 0
drag, startPoint x: 175, startPoint y: 172, endPoint x: 177, endPoint y: 167, distance: 5.7
click at [175, 172] on span "Press SPACE to select this row." at bounding box center [176, 171] width 5 height 5
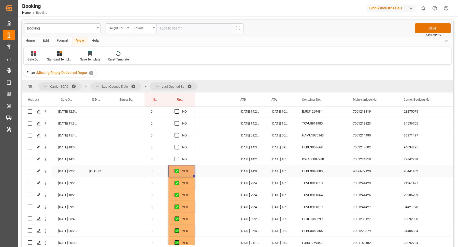
click at [178, 169] on input "Press SPACE to select this row." at bounding box center [178, 169] width 0 height 0
click at [177, 160] on span "Press SPACE to select this row." at bounding box center [176, 159] width 5 height 5
click at [178, 157] on input "Press SPACE to select this row." at bounding box center [178, 157] width 0 height 0
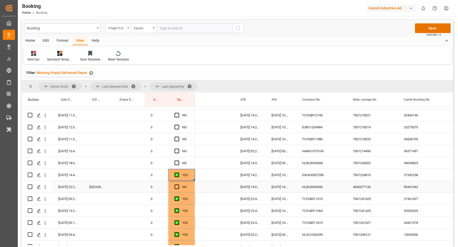
scroll to position [686, 0]
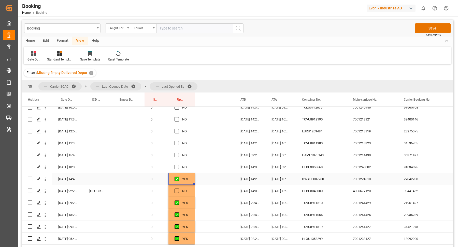
click at [319, 174] on div "DWAU0007280" at bounding box center [321, 179] width 51 height 12
click at [316, 166] on div "HLBU3053668" at bounding box center [321, 167] width 51 height 12
click at [307, 154] on div "HAMU1075143" at bounding box center [321, 155] width 51 height 12
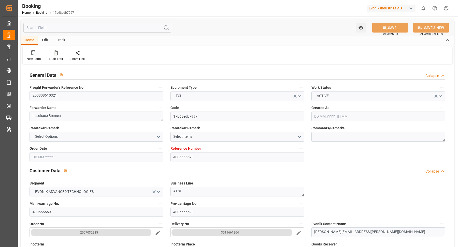
type input "4006665593"
type input "9147071"
type input "Hapag [PERSON_NAME]"
type input "Hapag [PERSON_NAME] Aktiengesellschaft"
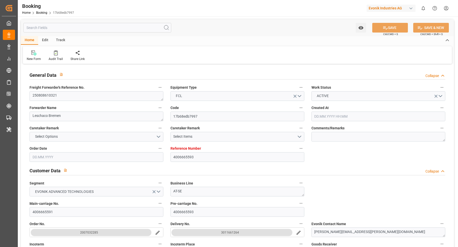
type input "DEBRV"
type input "CAMTR"
type input "18"
type input "USCHI"
type input "0"
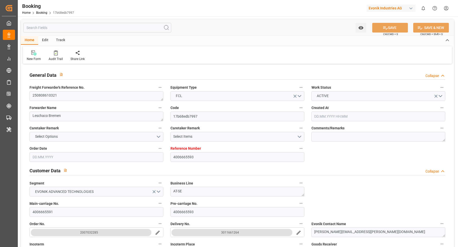
type input "DEBRV"
type input "CAMTR"
type input "9147071"
type input "[DATE] 06:25"
type input "[DATE]"
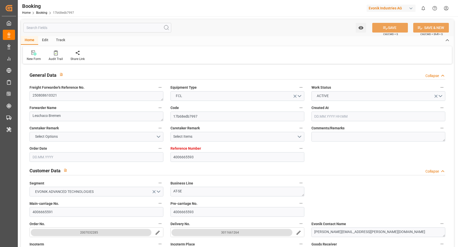
type input "[DATE]"
type input "[DATE] 22:00"
type input "[DATE] 00:00"
type input "[DATE] 05:42"
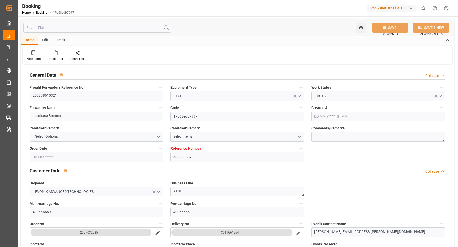
type input "[DATE] 12:15"
type input "[DATE] 23:00"
type input "[DATE] 00:00"
type input "[DATE] 00:36"
type input "[DATE] 13:54"
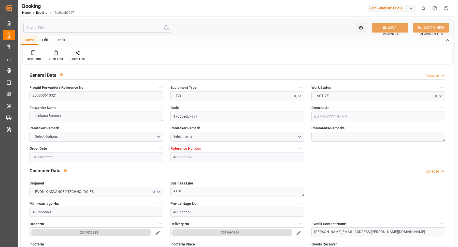
type input "[DATE]"
type input "[DATE] 06:13"
type input "[DATE]"
type input "[DATE] 07:49"
type input "[DATE] 12:00"
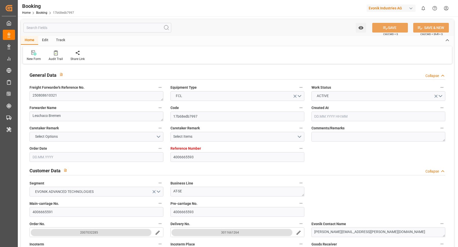
type input "[DATE] 12:00"
type input "[DATE] 17:54"
type input "[DATE] 22:00"
type input "[DATE] 05:51"
type input "[DATE] 23:00"
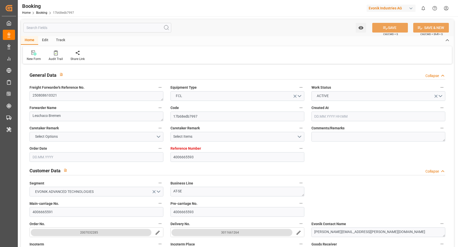
type input "[DATE] 00:27"
type input "[DATE] 01:56"
type input "[DATE] 05:54"
type input "[DATE] 05:55"
type input "[DATE] 12:00"
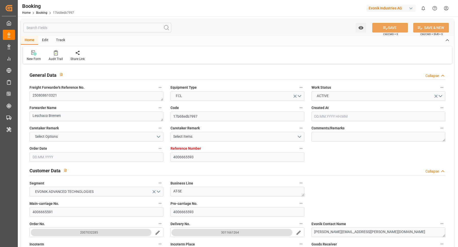
type input "[DATE] 05:54"
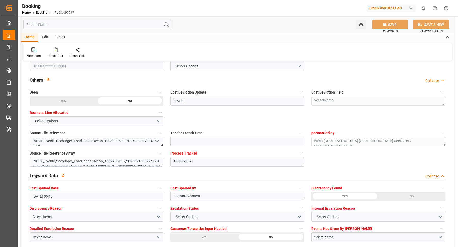
scroll to position [713, 0]
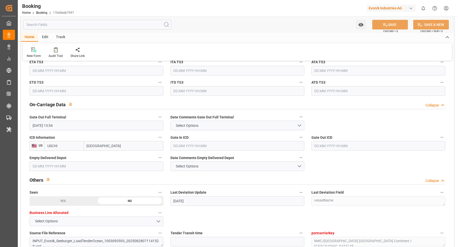
click at [202, 147] on input "text" at bounding box center [237, 146] width 134 height 10
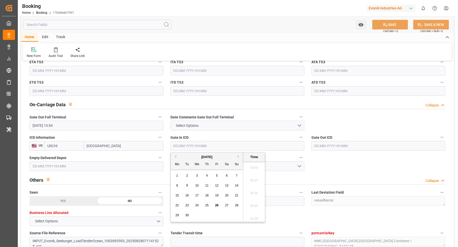
scroll to position [853, 0]
click at [207, 206] on span "25" at bounding box center [206, 206] width 3 height 4
type input "[DATE] 00:00"
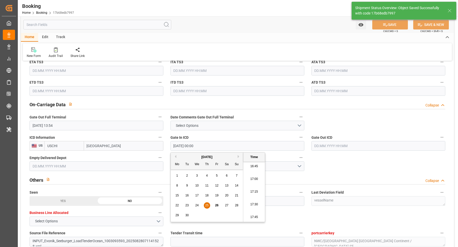
type textarea "[PERSON_NAME]"
type input "[DATE] 11:50"
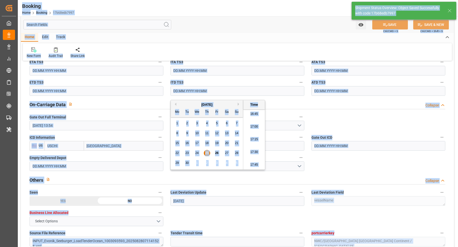
scroll to position [680, 0]
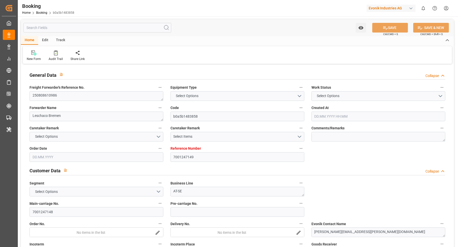
type input "7001247149"
type input "9229855"
type input "Hapag [PERSON_NAME]"
type input "Hapag [PERSON_NAME] Aktiengesellschaft"
type input "DEHAM"
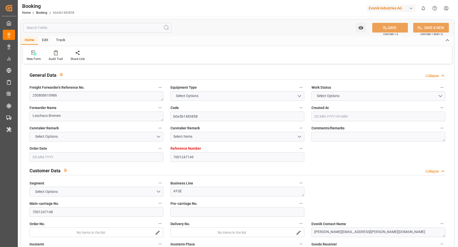
type input "USSAV"
type input "18"
type input "USATL"
type input "0"
type input "DEHAM"
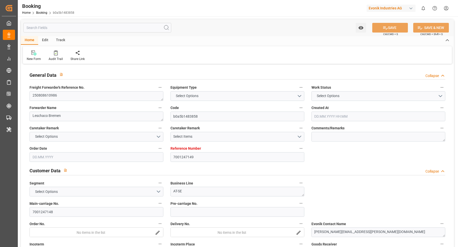
type input "USSAV"
type input "9229855"
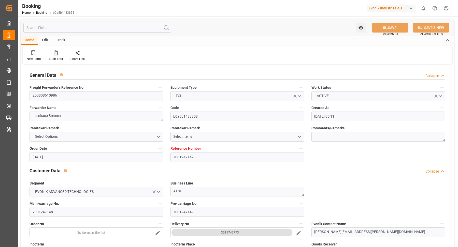
type input "[DATE] 05:11"
type input "[DATE]"
type input "19.08.2025"
type input "13.08.2025"
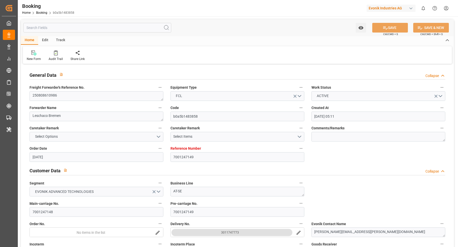
type input "13.08.2025"
type input "27.08.2025 14:00"
type input "26.08.2025 00:00"
type input "27.08.2025 22:42"
type input "22.08.2025 15:28"
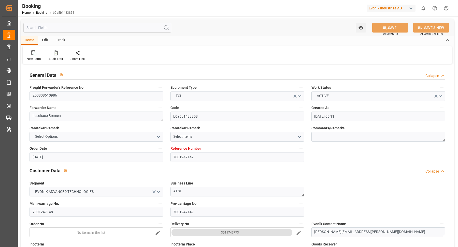
type input "13.09.2025 08:00"
type input "13.09.2025 00:00"
type input "14.09.2025 02:42"
type input "15.09.2025 02:51"
type input "18.09.2025 00:00"
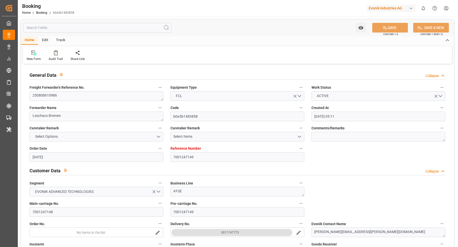
type input "22.09.2025 00:00"
type input "19.08.2025"
type input "25.09.2025 18:00"
type input "[DATE]"
type input "18.08.2025 15:38"
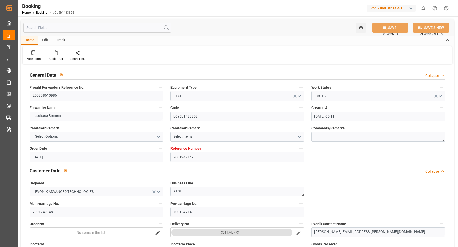
type input "20.09.2025 12:00"
type input "26.08.2025 21:30"
type input "27.08.2025 14:00"
type input "27.08.2025 23:33"
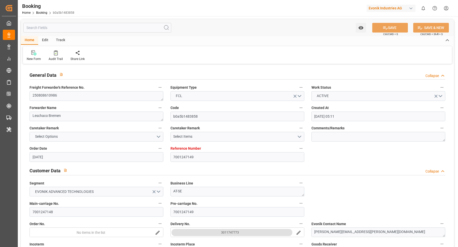
type input "13.09.2025 08:00"
type input "14.09.2025 02:36"
type input "14.09.2025 16:47"
type input "14.09.2025 11:00"
type input "17.09.2025 12:00"
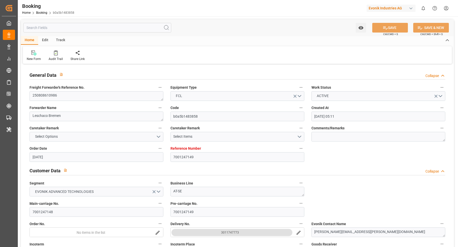
type input "17.09.2025 12:00"
type input "18.09.2025 11:00"
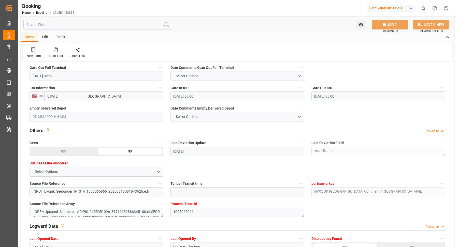
scroll to position [759, 0]
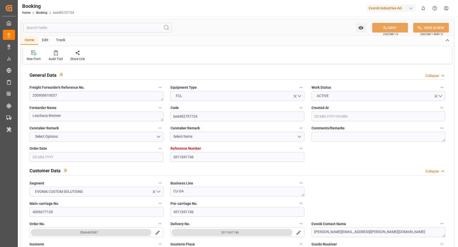
type input "3011691746"
type input "9311701"
type input "Hapag [PERSON_NAME]"
type input "Hapag [PERSON_NAME] Aktiengesellschaft"
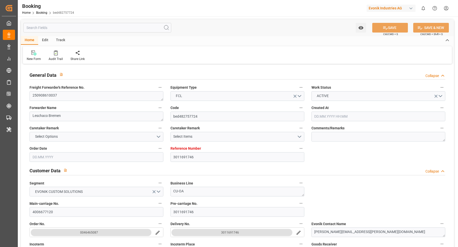
type input "BEANR"
type input "USORF"
type input "15"
type input "USCVG"
type input "0"
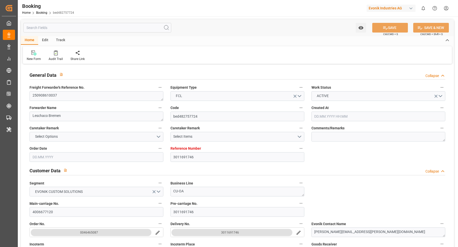
type input "BEANR"
type input "USORF"
type input "9311701"
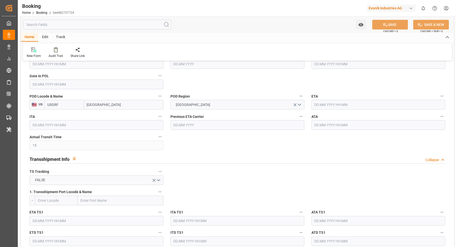
type input "[DATE] 06:22"
type input "[DATE]"
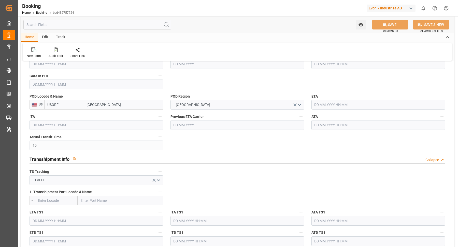
type input "[DATE]"
type input "[DATE] 13:30"
type input "[DATE] 00:00"
type input "[DATE] 14:06"
type input "[DATE] 14:26"
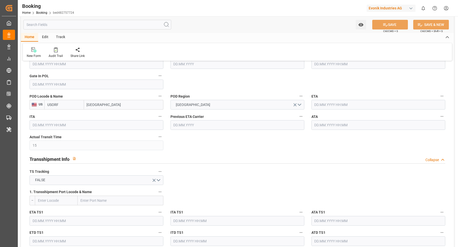
type input "[DATE] 18:00"
type input "[DATE] 00:00"
type input "[DATE] 16:54"
type input "[DATE] 22:22"
type input "[DATE]"
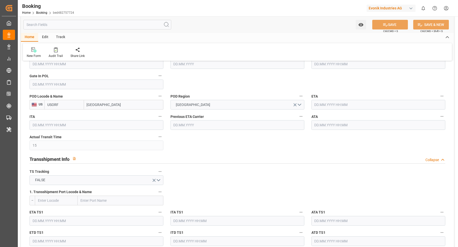
type input "[DATE] 18:25"
type input "[DATE]"
type input "[DATE] 08:03"
type input "[DATE] 13:18"
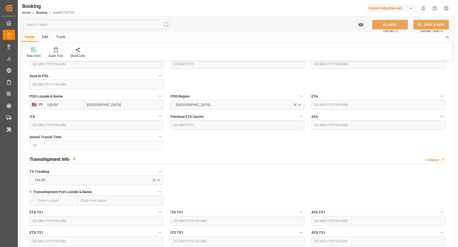
type input "[DATE] 16:48"
type input "[DATE] 08:01"
type input "[DATE] 22:00"
type input "[DATE] 12:00"
type input "28.09.2025 12:00"
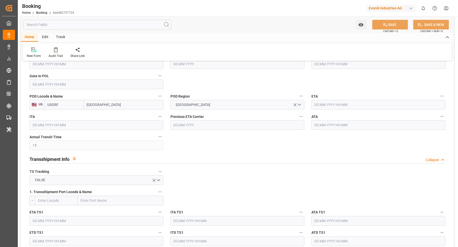
type input "04.09.2025 12:00"
type input "05.09.2025 03:23"
type input "05.09.2025 13:30"
type input "05.09.2025 14:23"
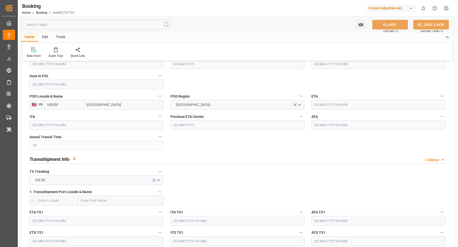
type input "20.09.2025 18:00"
type input "20.09.2025 16:34"
type input "21.09.2025 03:43"
type input "20.09.2025 16:54"
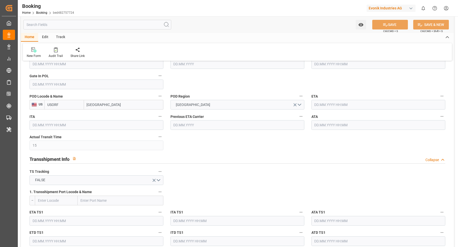
type input "21.09.2025 03:26"
type input "23.09.2025 12:00"
type input "25.09.2025 03:26"
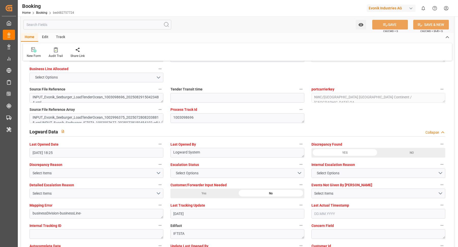
scroll to position [778, 0]
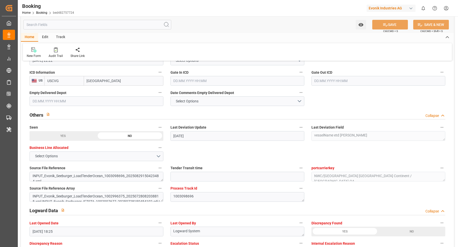
click at [201, 81] on input "text" at bounding box center [237, 81] width 134 height 10
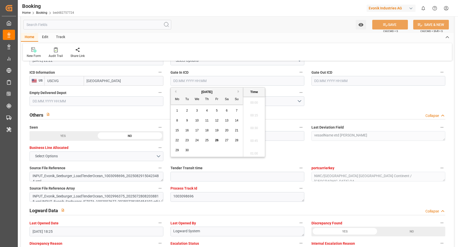
scroll to position [853, 0]
click at [217, 140] on span "26" at bounding box center [216, 141] width 3 height 4
type input "[DATE] 00:00"
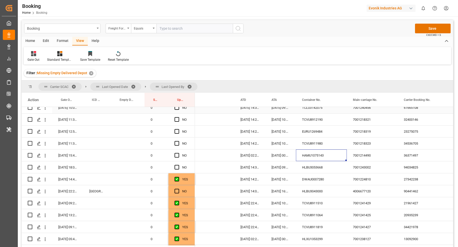
scroll to position [682, 0]
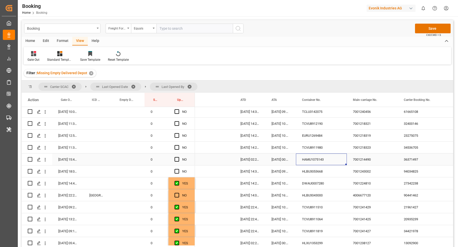
click at [301, 151] on div "TCVU8911980" at bounding box center [321, 148] width 51 height 12
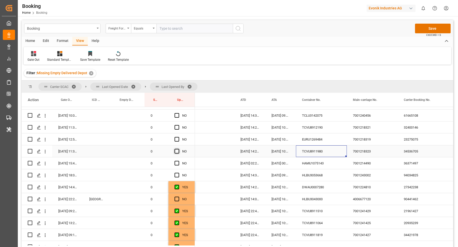
click at [176, 149] on span "Press SPACE to select this row." at bounding box center [176, 151] width 5 height 5
click at [178, 149] on input "Press SPACE to select this row." at bounding box center [178, 149] width 0 height 0
click at [194, 155] on div "YES" at bounding box center [181, 151] width 26 height 12
drag, startPoint x: 194, startPoint y: 165, endPoint x: 193, endPoint y: 174, distance: 8.6
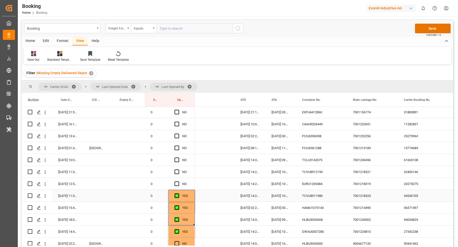
scroll to position [626, 0]
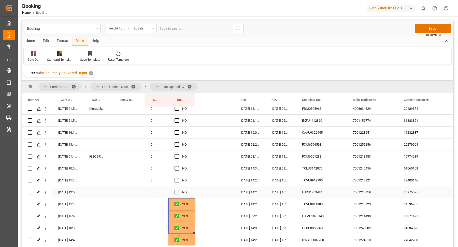
click at [323, 192] on div "EURU1269484" at bounding box center [321, 192] width 51 height 12
click at [176, 193] on span "Press SPACE to select this row." at bounding box center [176, 192] width 5 height 5
click at [178, 190] on input "Press SPACE to select this row." at bounding box center [178, 190] width 0 height 0
click at [178, 182] on span "Press SPACE to select this row." at bounding box center [176, 180] width 5 height 5
click at [178, 178] on input "Press SPACE to select this row." at bounding box center [178, 178] width 0 height 0
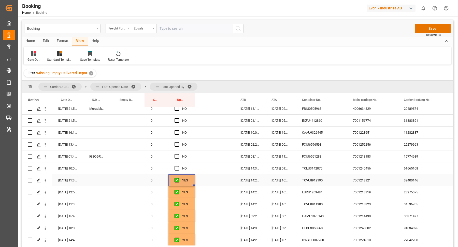
scroll to position [618, 0]
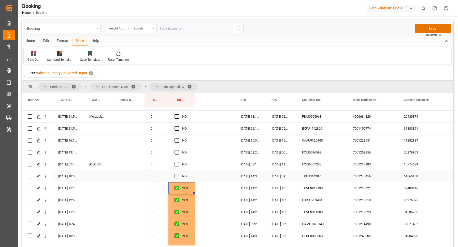
click at [307, 171] on div "TCLU3142075" at bounding box center [321, 176] width 51 height 12
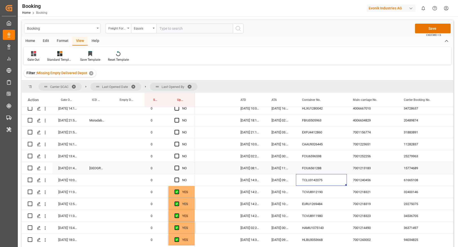
click at [308, 169] on div "FCIU6561288" at bounding box center [321, 168] width 51 height 12
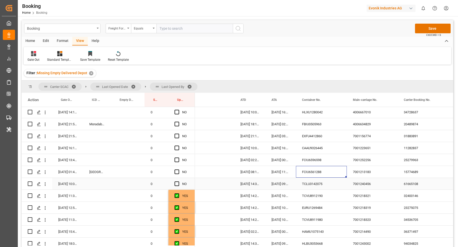
click at [177, 181] on span "Press SPACE to select this row." at bounding box center [176, 183] width 5 height 5
click at [178, 181] on input "Press SPACE to select this row." at bounding box center [178, 181] width 0 height 0
click at [180, 165] on div "NO" at bounding box center [181, 160] width 14 height 12
click at [178, 171] on span "Press SPACE to select this row." at bounding box center [176, 172] width 5 height 5
click at [178, 170] on input "Press SPACE to select this row." at bounding box center [178, 170] width 0 height 0
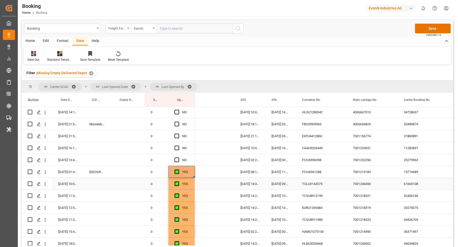
scroll to position [602, 0]
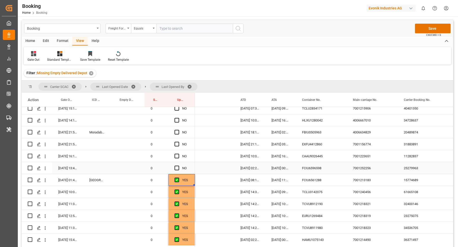
click at [302, 169] on div "FCIU6596598" at bounding box center [321, 168] width 51 height 12
drag, startPoint x: 176, startPoint y: 168, endPoint x: 261, endPoint y: 157, distance: 85.9
click at [176, 168] on span "Press SPACE to select this row." at bounding box center [176, 168] width 5 height 5
click at [178, 166] on input "Press SPACE to select this row." at bounding box center [178, 166] width 0 height 0
click at [302, 158] on div "CAAU9326445" at bounding box center [321, 156] width 51 height 12
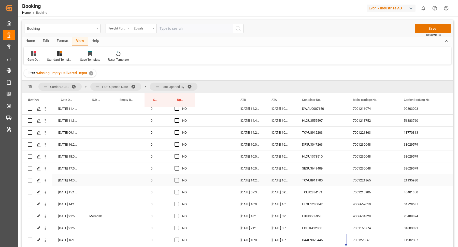
scroll to position [595, 0]
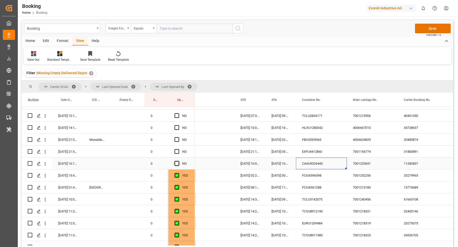
click at [177, 163] on span "Press SPACE to select this row." at bounding box center [176, 163] width 5 height 5
click at [178, 161] on input "Press SPACE to select this row." at bounding box center [178, 161] width 0 height 0
click at [315, 149] on div "EXFU4412860" at bounding box center [321, 152] width 51 height 12
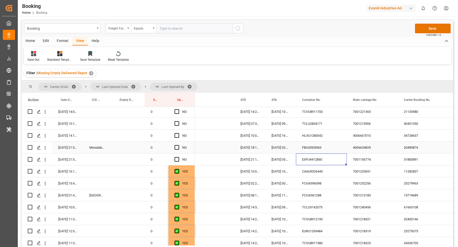
drag, startPoint x: 296, startPoint y: 149, endPoint x: 333, endPoint y: 148, distance: 37.1
click at [296, 149] on div "FBIU0505963" at bounding box center [321, 148] width 51 height 12
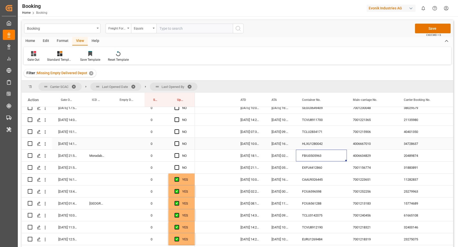
click at [324, 143] on div "HLXU1280042" at bounding box center [321, 144] width 51 height 12
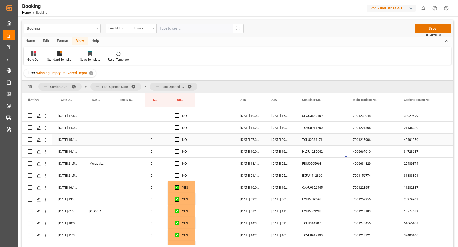
click at [325, 136] on div "TCLU2834171" at bounding box center [321, 140] width 51 height 12
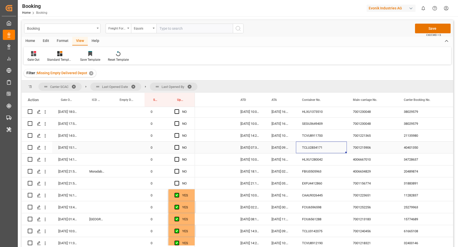
click at [316, 136] on div "TCVU8911700" at bounding box center [321, 136] width 51 height 12
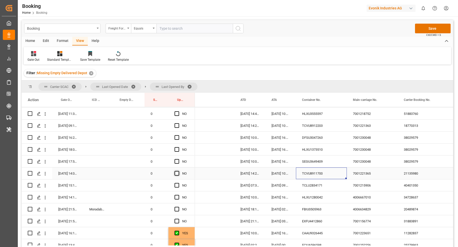
click at [176, 172] on span "Press SPACE to select this row." at bounding box center [176, 173] width 5 height 5
click at [178, 171] on input "Press SPACE to select this row." at bounding box center [178, 171] width 0 height 0
drag, startPoint x: 194, startPoint y: 178, endPoint x: 236, endPoint y: 202, distance: 48.6
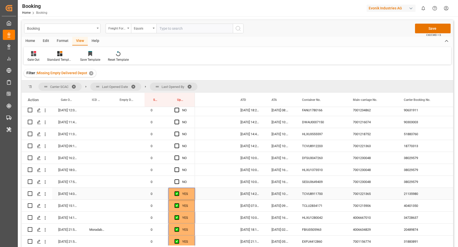
scroll to position [501, 0]
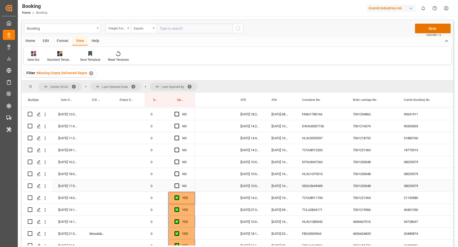
click at [324, 183] on div "SEGU3649409" at bounding box center [321, 186] width 51 height 12
click at [131, 186] on div "Press SPACE to select this row." at bounding box center [128, 186] width 34 height 12
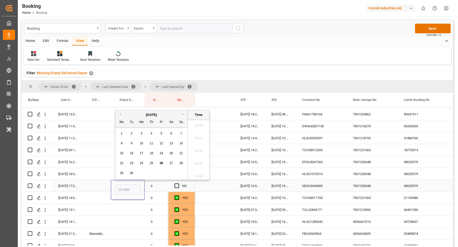
scroll to position [866, 0]
click at [159, 162] on div "26" at bounding box center [161, 163] width 6 height 6
type input "26.09.2025 00:00"
click at [305, 165] on div "DFSU3047263" at bounding box center [321, 162] width 51 height 12
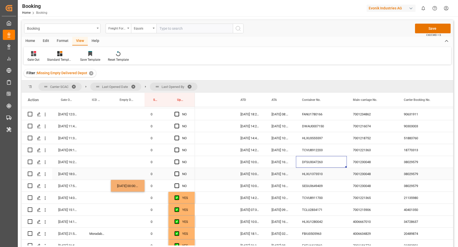
click at [313, 176] on div "HLXU1373510" at bounding box center [321, 174] width 51 height 12
click at [125, 173] on div "Press SPACE to select this row." at bounding box center [128, 174] width 34 height 12
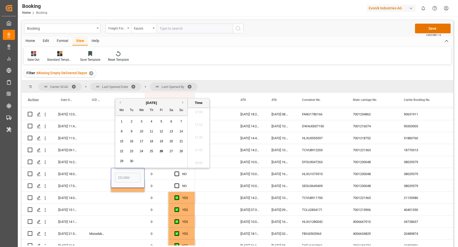
click at [161, 152] on span "26" at bounding box center [160, 151] width 3 height 4
type input "26.09.2025 00:00"
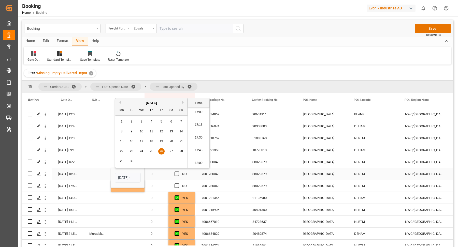
scroll to position [0, 194]
click at [305, 175] on div "[GEOGRAPHIC_DATA]" at bounding box center [322, 174] width 51 height 12
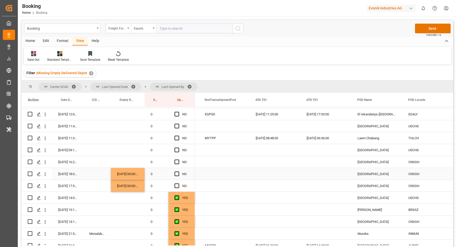
scroll to position [0, 0]
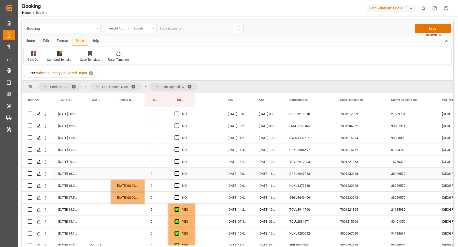
click at [301, 174] on div "DFSU3047263" at bounding box center [308, 174] width 51 height 12
click at [135, 182] on div "[DATE] 00:00:00" at bounding box center [128, 186] width 34 height 12
drag, startPoint x: 143, startPoint y: 190, endPoint x: 144, endPoint y: 175, distance: 15.0
click at [144, 175] on div "0 0" at bounding box center [108, 114] width 173 height 992
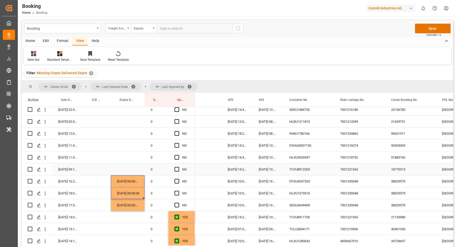
click at [315, 168] on div "TCVU8912203" at bounding box center [308, 169] width 51 height 12
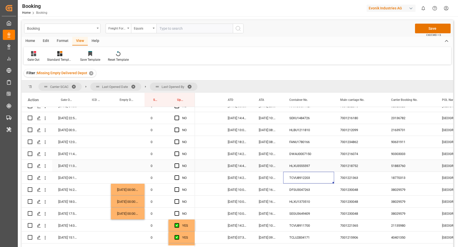
click at [295, 165] on div "HLXU3555597" at bounding box center [308, 166] width 51 height 12
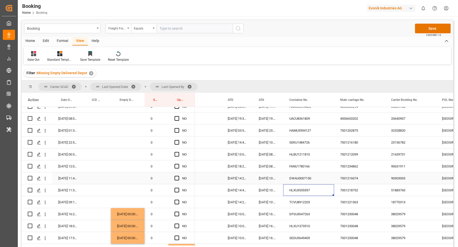
click at [301, 184] on div "HLXU3555597" at bounding box center [308, 190] width 51 height 12
click at [298, 181] on div "DWAU0007150" at bounding box center [308, 178] width 51 height 12
click at [176, 178] on span "Press SPACE to select this row." at bounding box center [176, 178] width 5 height 5
click at [178, 176] on input "Press SPACE to select this row." at bounding box center [178, 176] width 0 height 0
drag, startPoint x: 194, startPoint y: 183, endPoint x: 198, endPoint y: 226, distance: 43.8
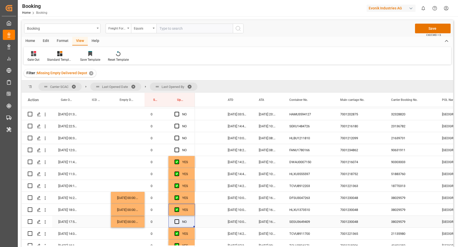
drag, startPoint x: 194, startPoint y: 214, endPoint x: 194, endPoint y: 218, distance: 4.6
click at [194, 218] on div "0 0" at bounding box center [108, 138] width 173 height 992
click at [174, 220] on span "Press SPACE to select this row." at bounding box center [176, 221] width 5 height 5
click at [178, 219] on input "Press SPACE to select this row." at bounding box center [178, 219] width 0 height 0
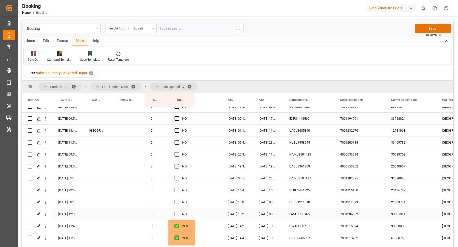
click at [293, 214] on div "FANU1780166" at bounding box center [308, 214] width 51 height 12
drag, startPoint x: 176, startPoint y: 214, endPoint x: 295, endPoint y: 210, distance: 119.6
click at [176, 214] on span "Press SPACE to select this row." at bounding box center [176, 214] width 5 height 5
click at [178, 212] on input "Press SPACE to select this row." at bounding box center [178, 212] width 0 height 0
click at [305, 206] on div "HLBU1211810" at bounding box center [308, 202] width 51 height 12
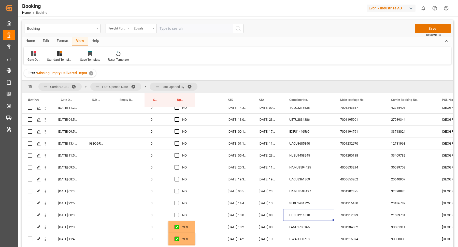
scroll to position [396, 0]
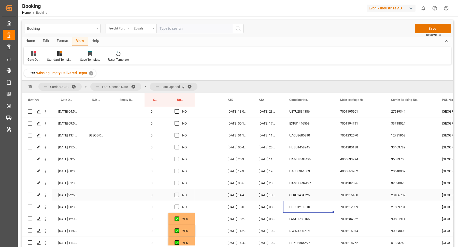
click at [315, 190] on div "SEKU1484726" at bounding box center [308, 195] width 51 height 12
click at [177, 207] on span "Press SPACE to select this row." at bounding box center [176, 207] width 5 height 5
click at [178, 205] on input "Press SPACE to select this row." at bounding box center [178, 205] width 0 height 0
click at [132, 194] on div "Press SPACE to select this row." at bounding box center [128, 195] width 34 height 12
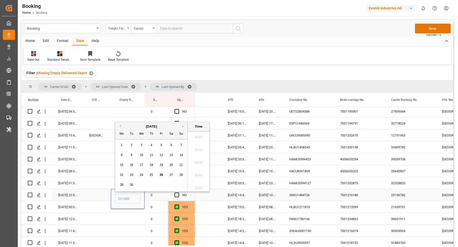
scroll to position [866, 0]
click at [161, 173] on span "26" at bounding box center [160, 173] width 3 height 4
type input "26.09.2025 00:00"
click at [172, 193] on div "NO" at bounding box center [181, 195] width 26 height 12
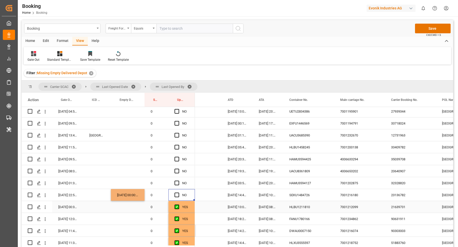
scroll to position [388, 0]
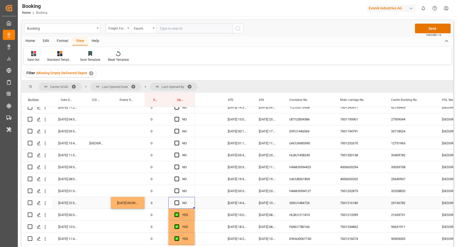
click at [179, 202] on div "Press SPACE to select this row." at bounding box center [178, 203] width 8 height 12
click at [177, 203] on span "Press SPACE to select this row." at bounding box center [176, 203] width 5 height 5
click at [178, 201] on input "Press SPACE to select this row." at bounding box center [178, 201] width 0 height 0
click at [294, 196] on div "HAMU3594127" at bounding box center [308, 191] width 51 height 12
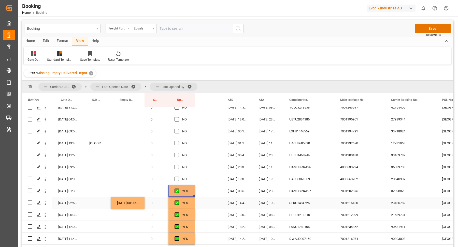
scroll to position [384, 0]
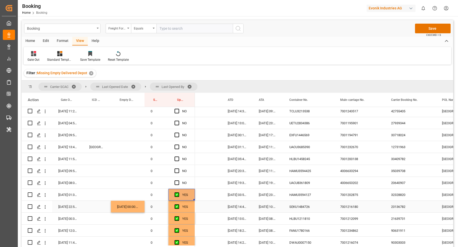
click at [311, 186] on div "UACU8361809" at bounding box center [308, 183] width 51 height 12
click at [177, 183] on span "Press SPACE to select this row." at bounding box center [176, 182] width 5 height 5
click at [178, 180] on input "Press SPACE to select this row." at bounding box center [178, 180] width 0 height 0
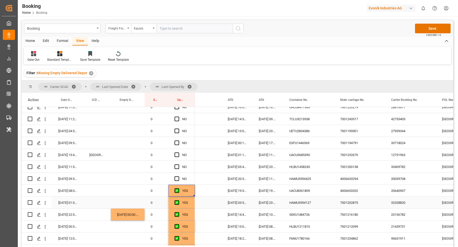
click at [315, 186] on div "UACU8361809" at bounding box center [308, 191] width 51 height 12
click at [305, 180] on div "HAMU3594425" at bounding box center [308, 179] width 51 height 12
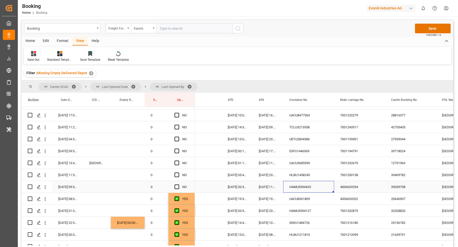
click at [177, 188] on span "Press SPACE to select this row." at bounding box center [176, 187] width 5 height 5
click at [178, 185] on input "Press SPACE to select this row." at bounding box center [178, 185] width 0 height 0
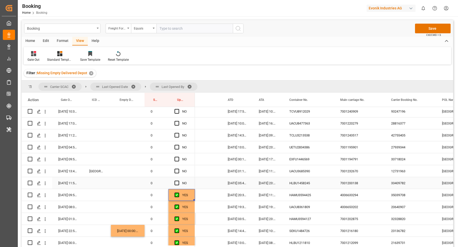
click at [310, 185] on div "HLBU1458245" at bounding box center [308, 183] width 51 height 12
click at [131, 182] on div "Press SPACE to select this row." at bounding box center [128, 183] width 34 height 12
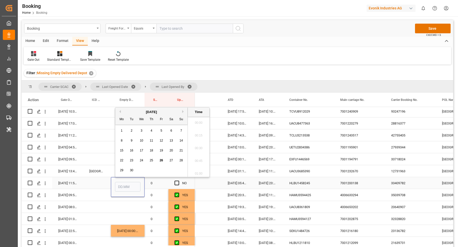
scroll to position [866, 0]
click at [161, 159] on span "26" at bounding box center [160, 161] width 3 height 4
type input "[DATE] 00:00"
drag, startPoint x: 178, startPoint y: 185, endPoint x: 232, endPoint y: 193, distance: 53.8
click at [178, 185] on span "Press SPACE to select this row." at bounding box center [176, 183] width 5 height 5
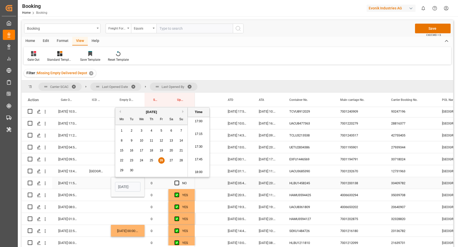
click at [178, 181] on input "Press SPACE to select this row." at bounding box center [178, 181] width 0 height 0
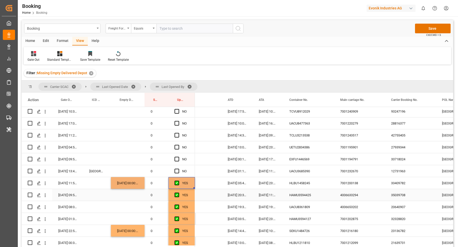
scroll to position [352, 0]
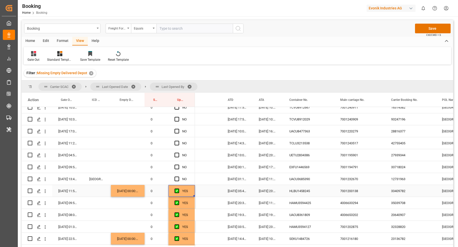
click at [305, 179] on div "UACU3685390" at bounding box center [308, 179] width 51 height 12
click at [307, 179] on div "UACU3685390" at bounding box center [308, 179] width 51 height 12
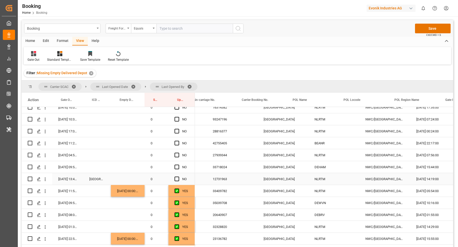
scroll to position [0, 201]
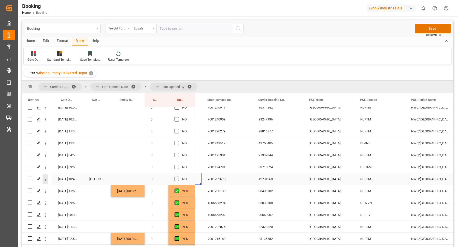
click at [44, 180] on icon "open menu" at bounding box center [44, 179] width 5 height 5
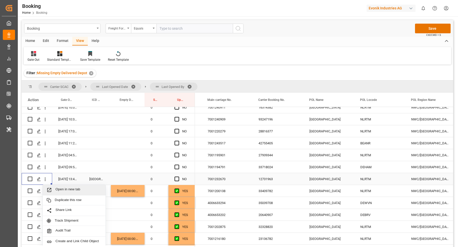
click at [85, 188] on span "Open in new tab" at bounding box center [78, 189] width 46 height 5
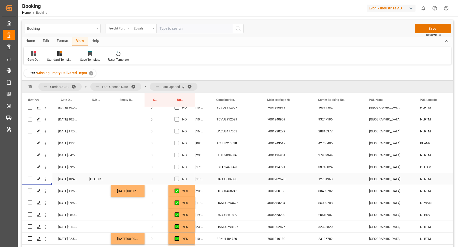
click at [346, 184] on div "12731963" at bounding box center [337, 179] width 51 height 12
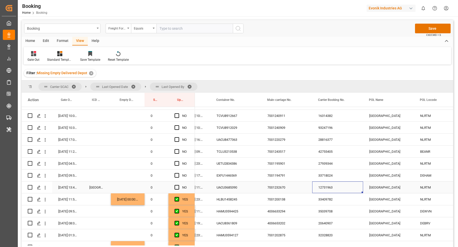
click at [220, 188] on div "UACU3685390" at bounding box center [235, 187] width 51 height 12
click at [174, 188] on span "Press SPACE to select this row." at bounding box center [176, 187] width 5 height 5
click at [178, 185] on input "Press SPACE to select this row." at bounding box center [178, 185] width 0 height 0
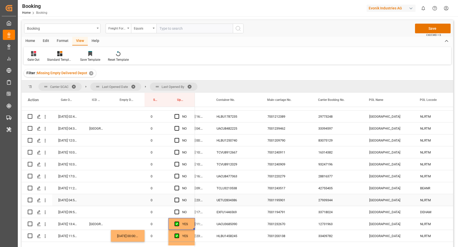
drag, startPoint x: 231, startPoint y: 204, endPoint x: 247, endPoint y: 210, distance: 16.9
click at [231, 204] on div "UETU2834386" at bounding box center [235, 200] width 51 height 12
click at [227, 213] on div "EXFU1446569" at bounding box center [235, 212] width 51 height 12
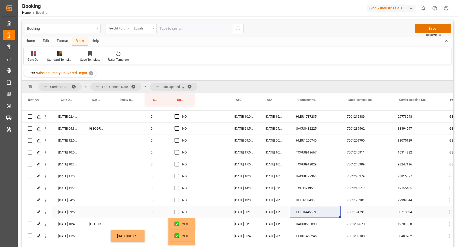
scroll to position [0, 46]
click at [322, 212] on div "EXFU1446569" at bounding box center [317, 212] width 51 height 12
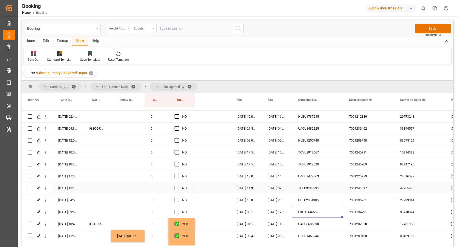
scroll to position [303, 0]
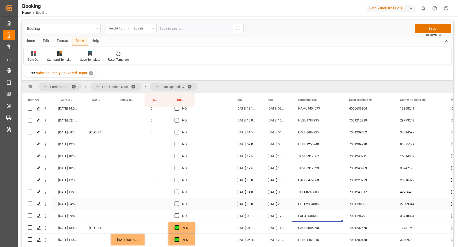
click at [312, 202] on div "UETU2834386" at bounding box center [317, 204] width 51 height 12
click at [178, 204] on span "Press SPACE to select this row." at bounding box center [176, 204] width 5 height 5
click at [178, 202] on input "Press SPACE to select this row." at bounding box center [178, 202] width 0 height 0
click at [178, 217] on span "Press SPACE to select this row." at bounding box center [176, 216] width 5 height 5
click at [178, 214] on input "Press SPACE to select this row." at bounding box center [178, 214] width 0 height 0
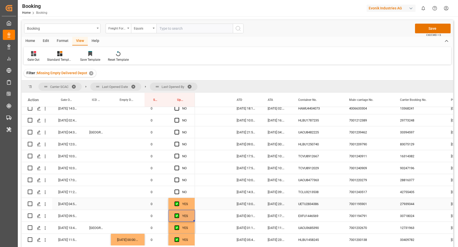
scroll to position [295, 0]
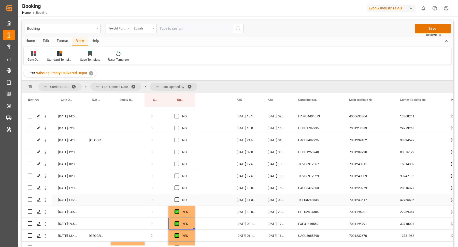
click at [323, 197] on div "TCLU3213538" at bounding box center [317, 200] width 51 height 12
click at [177, 198] on span "Press SPACE to select this row." at bounding box center [176, 200] width 5 height 5
click at [178, 198] on input "Press SPACE to select this row." at bounding box center [178, 198] width 0 height 0
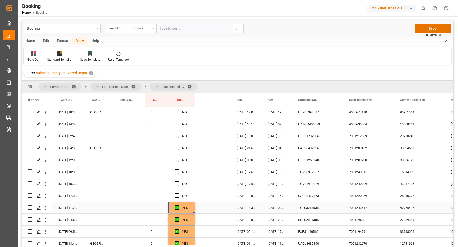
click at [292, 204] on div "TCLU3213538" at bounding box center [317, 208] width 51 height 12
click at [319, 199] on div "UACU8477363" at bounding box center [317, 196] width 51 height 12
click at [174, 196] on div "NO" at bounding box center [181, 196] width 26 height 12
click at [179, 195] on div "Press SPACE to select this row." at bounding box center [178, 196] width 8 height 12
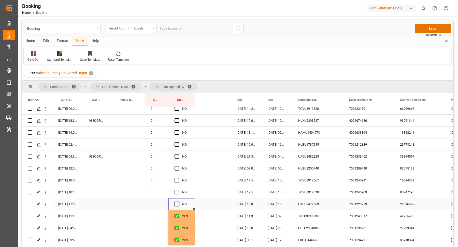
click at [177, 205] on span "Press SPACE to select this row." at bounding box center [176, 204] width 5 height 5
click at [178, 202] on input "Press SPACE to select this row." at bounding box center [178, 202] width 0 height 0
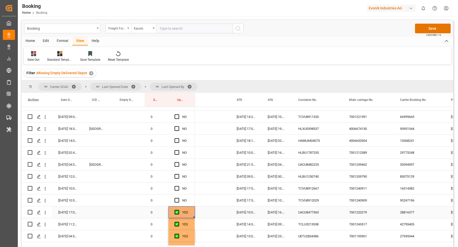
click at [330, 205] on div "TCVU8912029" at bounding box center [317, 200] width 51 height 12
click at [177, 198] on span "Press SPACE to select this row." at bounding box center [176, 200] width 5 height 5
click at [178, 198] on input "Press SPACE to select this row." at bounding box center [178, 198] width 0 height 0
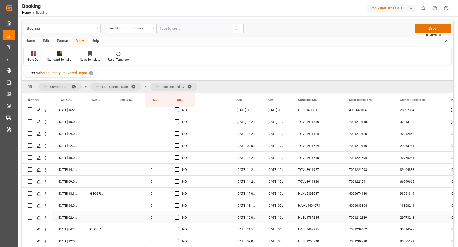
scroll to position [247, 0]
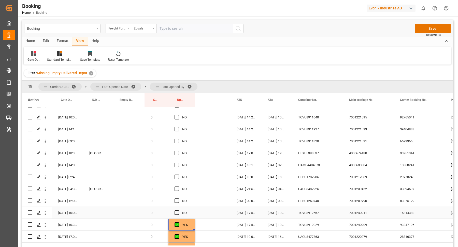
click at [313, 207] on div "TCVU8912667" at bounding box center [317, 213] width 51 height 12
click at [316, 193] on div "UACU8482225" at bounding box center [317, 189] width 51 height 12
click at [314, 201] on div "HLBU1250740" at bounding box center [317, 201] width 51 height 12
click at [177, 210] on span "Press SPACE to select this row." at bounding box center [176, 212] width 5 height 5
click at [178, 210] on input "Press SPACE to select this row." at bounding box center [178, 210] width 0 height 0
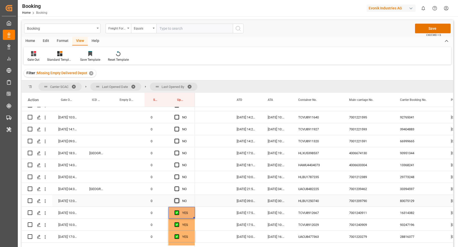
click at [177, 200] on span "Press SPACE to select this row." at bounding box center [176, 201] width 5 height 5
click at [178, 199] on input "Press SPACE to select this row." at bounding box center [178, 199] width 0 height 0
click at [313, 192] on div "UACU8482225" at bounding box center [317, 189] width 51 height 12
click at [131, 189] on div "Press SPACE to select this row." at bounding box center [128, 189] width 34 height 12
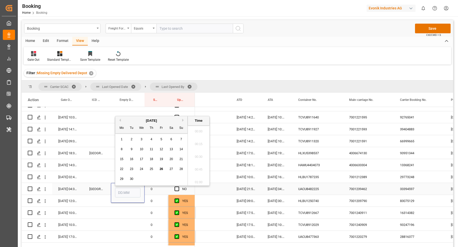
scroll to position [866, 0]
click at [151, 166] on span "25" at bounding box center [150, 167] width 3 height 4
type input "25.09.2025 00:00"
click at [45, 190] on icon "open menu" at bounding box center [45, 189] width 1 height 4
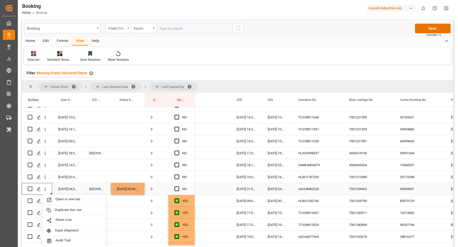
click at [79, 200] on span "Open in new tab" at bounding box center [78, 199] width 46 height 5
click at [175, 187] on span "Press SPACE to select this row." at bounding box center [176, 189] width 5 height 5
click at [178, 187] on input "Press SPACE to select this row." at bounding box center [178, 187] width 0 height 0
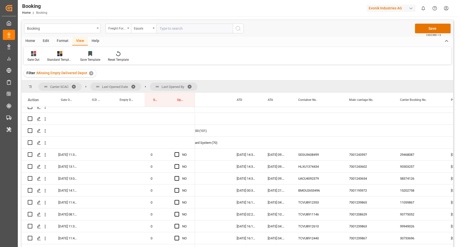
scroll to position [22, 0]
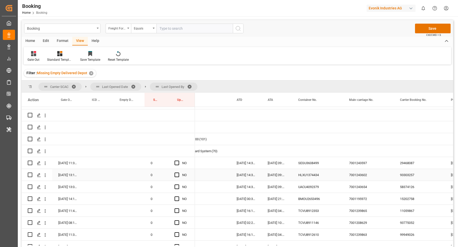
click at [325, 168] on div "SEGU3608499" at bounding box center [317, 163] width 51 height 12
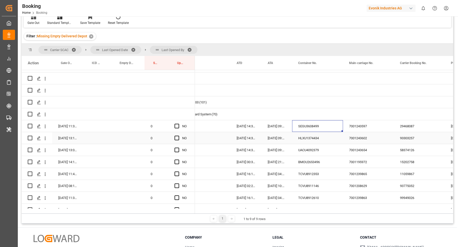
drag, startPoint x: 311, startPoint y: 137, endPoint x: 345, endPoint y: 138, distance: 33.3
click at [312, 137] on div "HLXU1374434" at bounding box center [317, 138] width 51 height 12
click at [177, 137] on span "Press SPACE to select this row." at bounding box center [176, 138] width 5 height 5
click at [178, 136] on input "Press SPACE to select this row." at bounding box center [178, 136] width 0 height 0
click at [178, 117] on div "Press SPACE to select this row." at bounding box center [181, 114] width 26 height 12
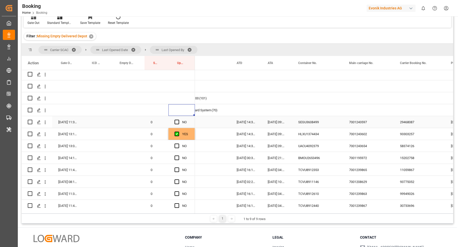
click at [175, 123] on span "Press SPACE to select this row." at bounding box center [176, 122] width 5 height 5
click at [178, 120] on input "Press SPACE to select this row." at bounding box center [178, 120] width 0 height 0
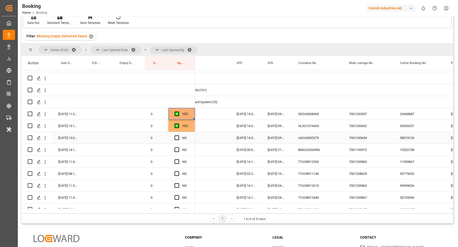
scroll to position [42, 0]
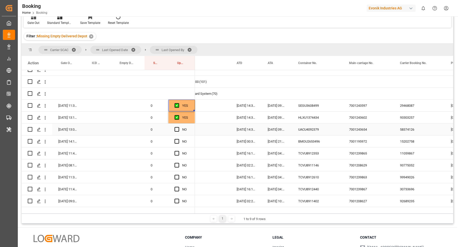
click at [337, 125] on div "UACU4092379" at bounding box center [317, 130] width 51 height 12
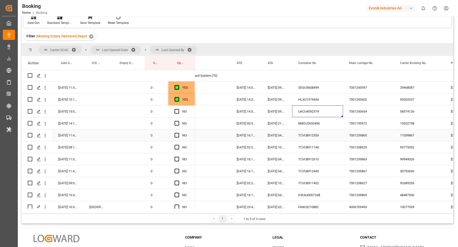
click at [306, 128] on div "BMOU2653496" at bounding box center [317, 123] width 51 height 12
click at [313, 135] on div "TCVU8912353" at bounding box center [317, 135] width 51 height 12
click at [345, 142] on div "7001208629" at bounding box center [368, 147] width 51 height 12
click at [311, 147] on div "TCVU8911146" at bounding box center [317, 147] width 51 height 12
click at [177, 148] on span "Press SPACE to select this row." at bounding box center [176, 147] width 5 height 5
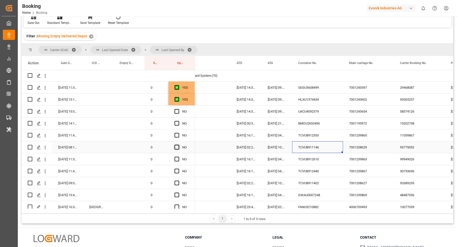
click at [178, 145] on input "Press SPACE to select this row." at bounding box center [178, 145] width 0 height 0
drag, startPoint x: 187, startPoint y: 100, endPoint x: 198, endPoint y: 103, distance: 11.0
click at [187, 100] on div "YES" at bounding box center [185, 100] width 7 height 12
drag, startPoint x: 194, startPoint y: 104, endPoint x: 195, endPoint y: 129, distance: 25.2
click at [195, 129] on div "Press SPACE to select this row." at bounding box center [190, 123] width 82 height 12
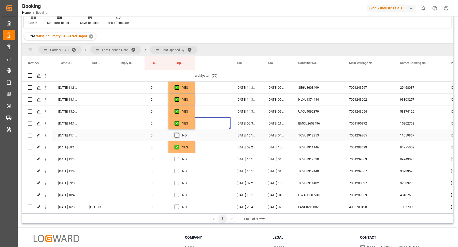
click at [178, 134] on span "Press SPACE to select this row." at bounding box center [176, 135] width 5 height 5
click at [178, 133] on input "Press SPACE to select this row." at bounding box center [178, 133] width 0 height 0
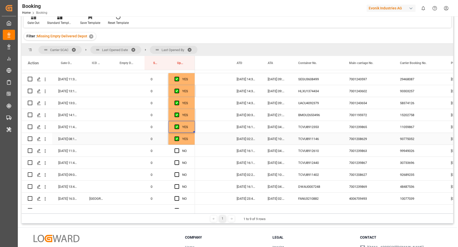
scroll to position [73, 0]
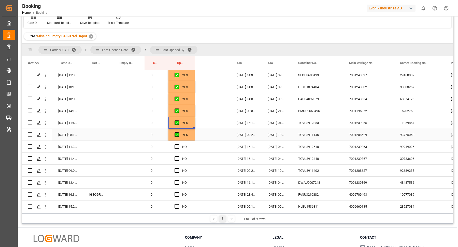
click at [315, 135] on div "TCVU8911146" at bounding box center [317, 135] width 51 height 12
click at [304, 150] on div "TCVU8912610" at bounding box center [317, 147] width 51 height 12
click at [177, 158] on span "Press SPACE to select this row." at bounding box center [176, 158] width 5 height 5
click at [178, 156] on input "Press SPACE to select this row." at bounding box center [178, 156] width 0 height 0
click at [178, 147] on span "Press SPACE to select this row." at bounding box center [176, 146] width 5 height 5
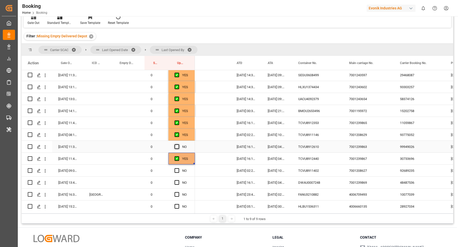
click at [178, 144] on input "Press SPACE to select this row." at bounding box center [178, 144] width 0 height 0
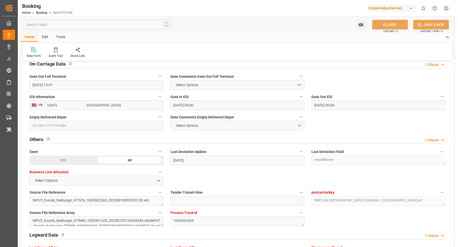
scroll to position [653, 0]
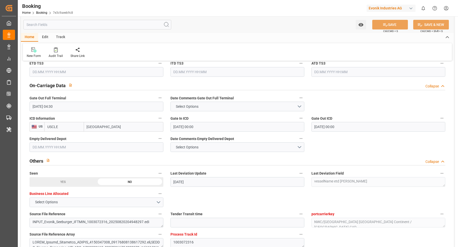
scroll to position [724, 0]
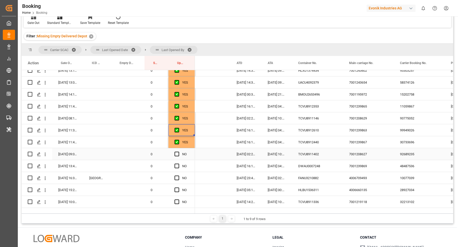
scroll to position [97, 0]
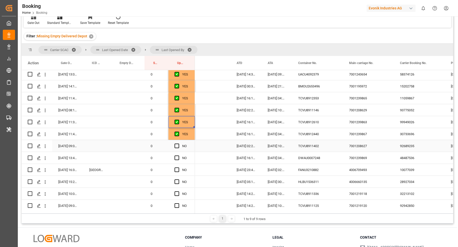
click at [322, 143] on div "TCVU8911402" at bounding box center [317, 146] width 51 height 12
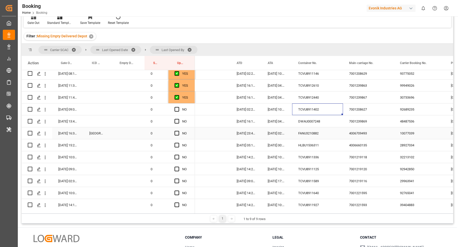
click at [327, 125] on div "DWAU0007248" at bounding box center [317, 121] width 51 height 12
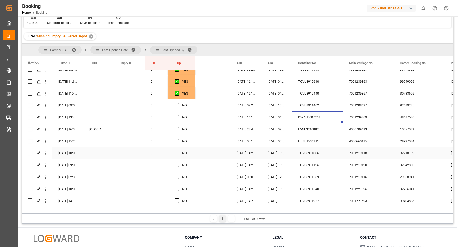
scroll to position [142, 0]
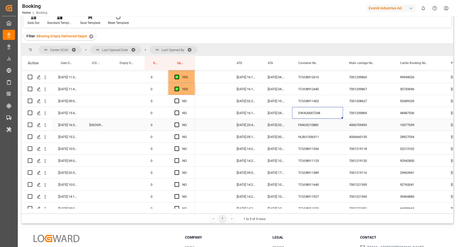
click at [314, 123] on div "FANU3210882" at bounding box center [317, 125] width 51 height 12
click at [190, 90] on div "YES" at bounding box center [181, 89] width 26 height 12
drag, startPoint x: 194, startPoint y: 94, endPoint x: 194, endPoint y: 123, distance: 28.7
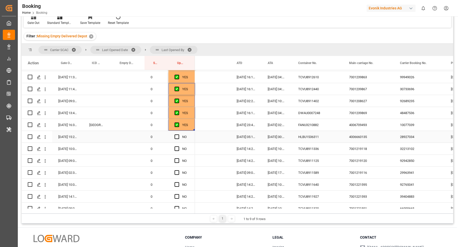
click at [304, 139] on div "HLBU1536311" at bounding box center [317, 137] width 51 height 12
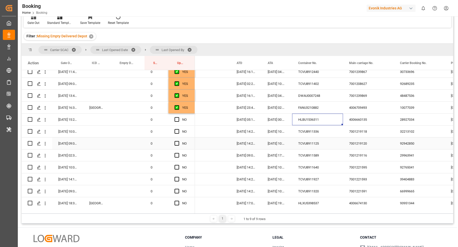
scroll to position [168, 0]
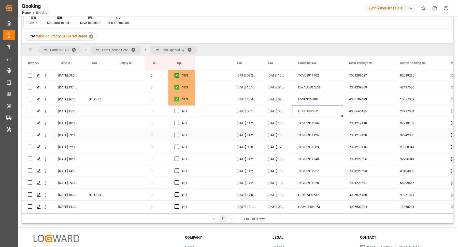
click at [318, 122] on div "TCVU8911336" at bounding box center [317, 123] width 51 height 12
click at [185, 103] on div "YES" at bounding box center [185, 100] width 7 height 12
drag, startPoint x: 194, startPoint y: 114, endPoint x: 192, endPoint y: 130, distance: 16.6
drag, startPoint x: 186, startPoint y: 99, endPoint x: 191, endPoint y: 106, distance: 8.7
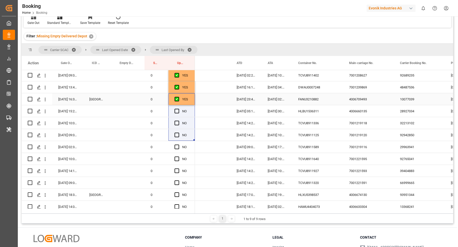
click at [186, 99] on div "YES" at bounding box center [185, 100] width 7 height 12
drag, startPoint x: 194, startPoint y: 103, endPoint x: 191, endPoint y: 131, distance: 28.1
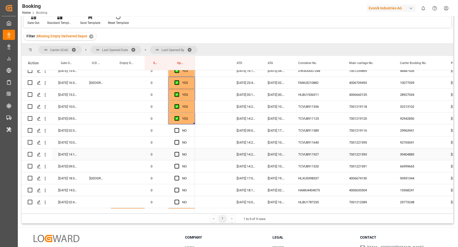
scroll to position [193, 0]
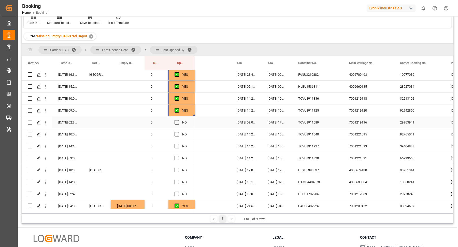
click at [305, 126] on div "TCVU8911589" at bounding box center [317, 122] width 51 height 12
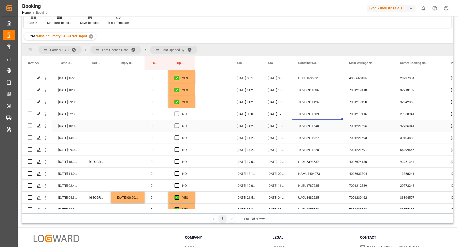
click at [320, 127] on div "TCVU8911640" at bounding box center [317, 126] width 51 height 12
click at [316, 139] on div "TCVU8911927" at bounding box center [317, 138] width 51 height 12
click at [176, 114] on span "Press SPACE to select this row." at bounding box center [176, 114] width 5 height 5
click at [178, 112] on input "Press SPACE to select this row." at bounding box center [178, 112] width 0 height 0
drag, startPoint x: 194, startPoint y: 118, endPoint x: 192, endPoint y: 137, distance: 18.4
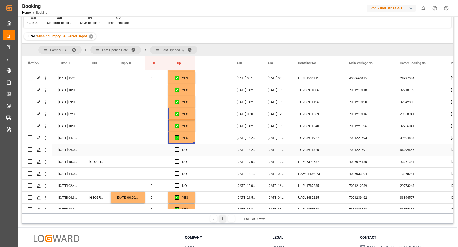
click at [178, 150] on span "Press SPACE to select this row." at bounding box center [176, 149] width 5 height 5
click at [178, 147] on input "Press SPACE to select this row." at bounding box center [178, 147] width 0 height 0
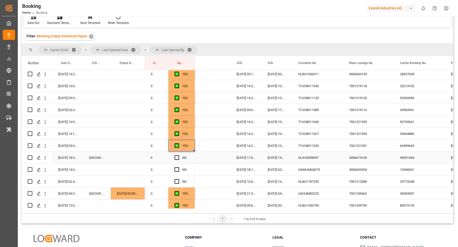
scroll to position [209, 0]
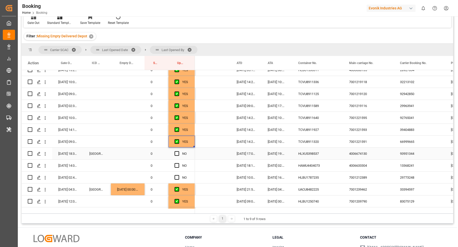
click at [322, 151] on div "HLXU5398537" at bounding box center [317, 154] width 51 height 12
click at [178, 152] on span "Press SPACE to select this row." at bounding box center [176, 153] width 5 height 5
click at [178, 151] on input "Press SPACE to select this row." at bounding box center [178, 151] width 0 height 0
click at [320, 166] on div "HAMU4404073" at bounding box center [317, 166] width 51 height 12
click at [298, 176] on div "HLBU1787235" at bounding box center [317, 178] width 51 height 12
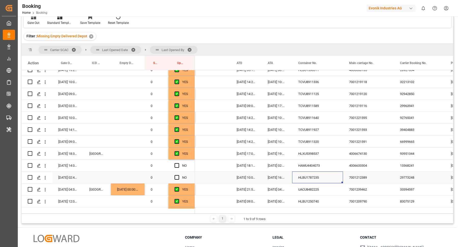
click at [180, 178] on div "Press SPACE to select this row." at bounding box center [178, 178] width 8 height 12
click at [178, 166] on span "Press SPACE to select this row." at bounding box center [176, 165] width 5 height 5
click at [178, 163] on input "Press SPACE to select this row." at bounding box center [178, 163] width 0 height 0
click at [177, 178] on span "Press SPACE to select this row." at bounding box center [176, 177] width 5 height 5
click at [178, 175] on input "Press SPACE to select this row." at bounding box center [178, 175] width 0 height 0
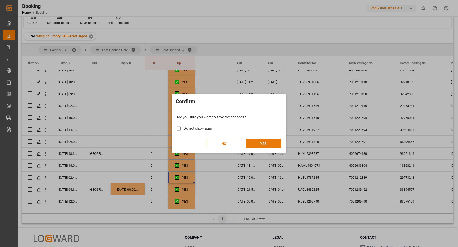
click at [274, 141] on button "YES" at bounding box center [264, 144] width 36 height 10
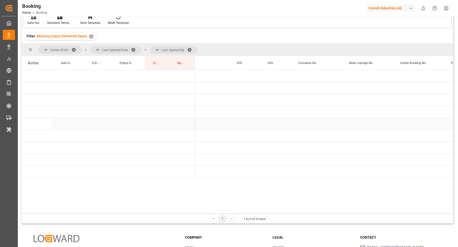
scroll to position [0, 0]
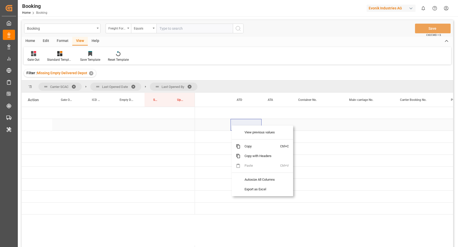
click at [219, 129] on span "COSU (10)" at bounding box center [189, 124] width 69 height 11
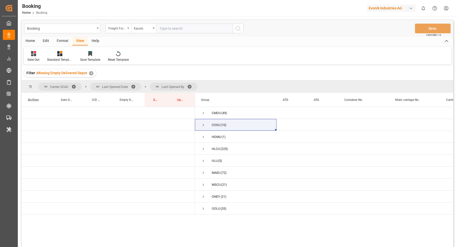
click at [77, 86] on span at bounding box center [75, 86] width 8 height 5
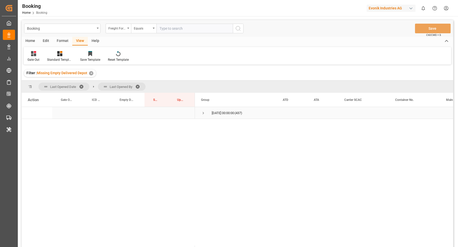
click at [202, 114] on span "Press SPACE to select this row." at bounding box center [203, 113] width 5 height 5
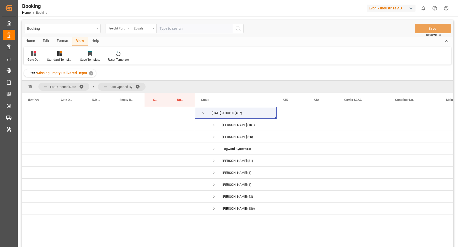
click at [138, 84] on span at bounding box center [139, 86] width 8 height 5
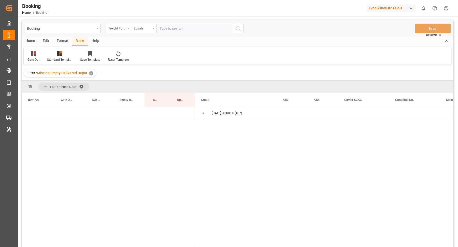
scroll to position [75, 0]
